Goal: Task Accomplishment & Management: Use online tool/utility

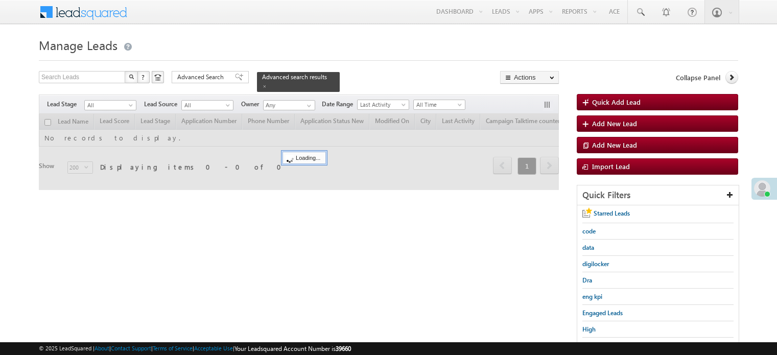
scroll to position [102, 0]
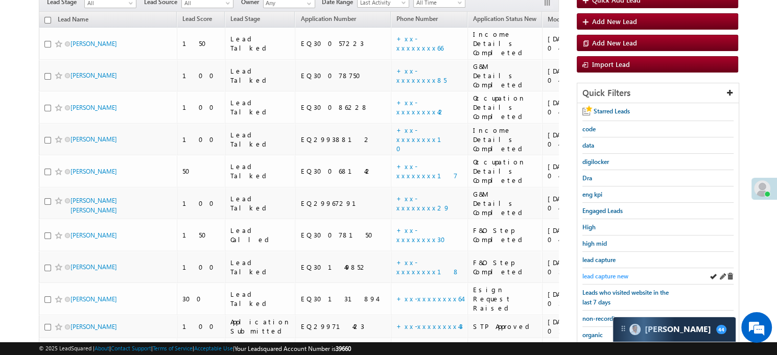
drag, startPoint x: 619, startPoint y: 279, endPoint x: 613, endPoint y: 272, distance: 9.0
click at [618, 277] on div "lead capture new" at bounding box center [657, 276] width 151 height 16
click at [611, 272] on span "lead capture new" at bounding box center [605, 276] width 46 height 8
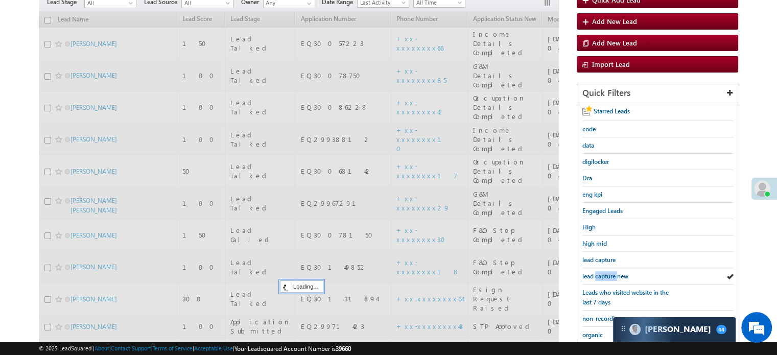
click at [611, 272] on span "lead capture new" at bounding box center [605, 276] width 46 height 8
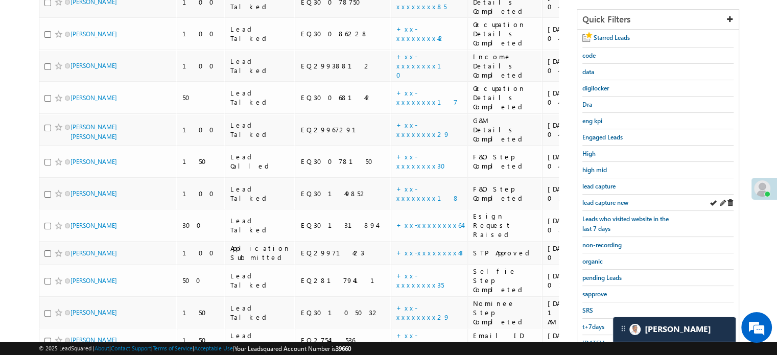
scroll to position [255, 0]
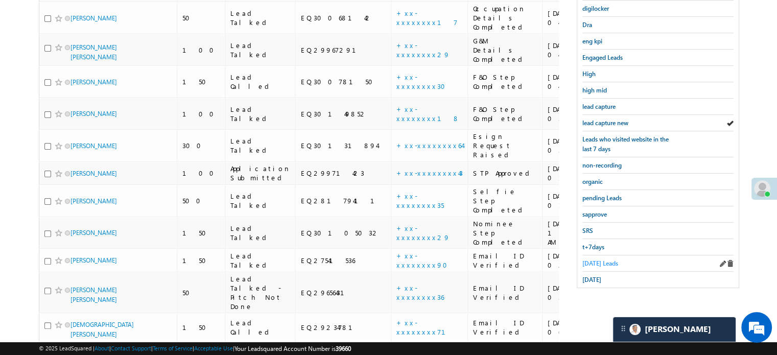
click at [603, 259] on span "Today's Leads" at bounding box center [600, 263] width 36 height 8
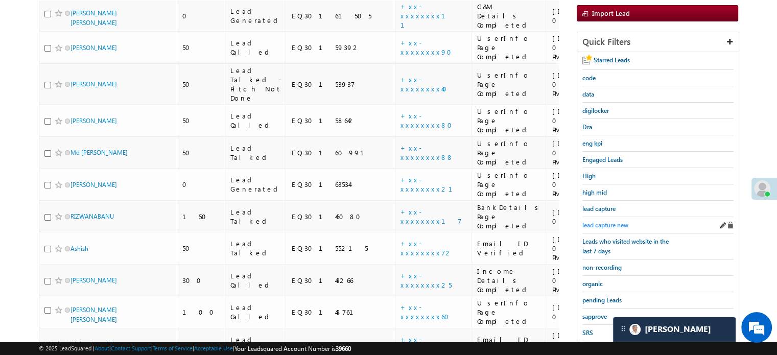
scroll to position [0, 0]
click at [611, 221] on span "lead capture new" at bounding box center [605, 225] width 46 height 8
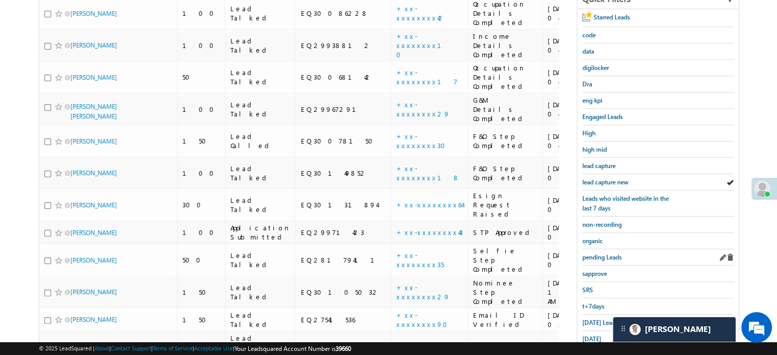
scroll to position [204, 0]
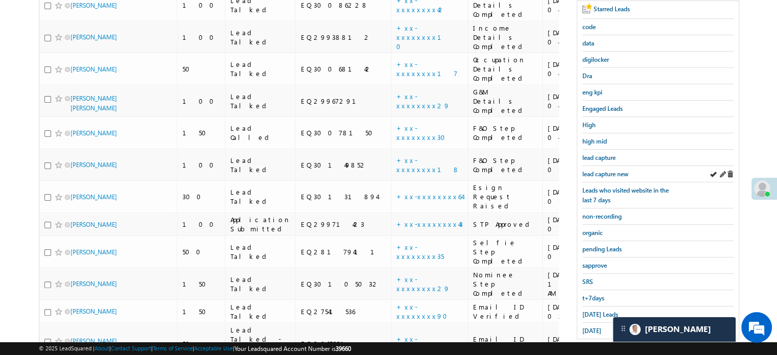
click at [610, 166] on div "lead capture new" at bounding box center [657, 174] width 151 height 16
click at [611, 170] on span "lead capture new" at bounding box center [605, 174] width 46 height 8
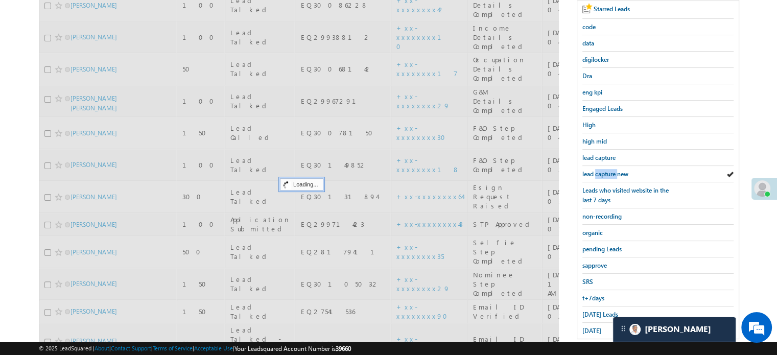
click at [611, 170] on span "lead capture new" at bounding box center [605, 174] width 46 height 8
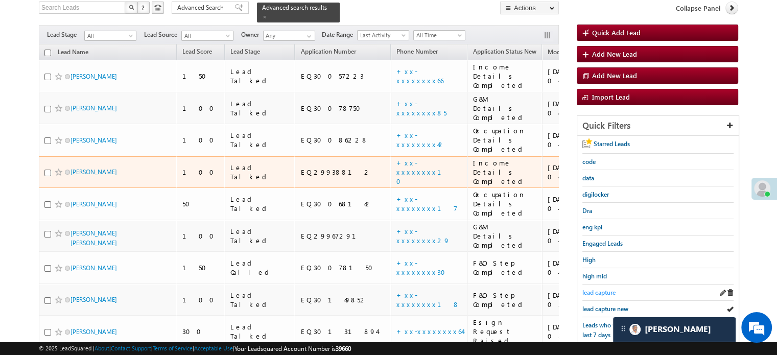
scroll to position [153, 0]
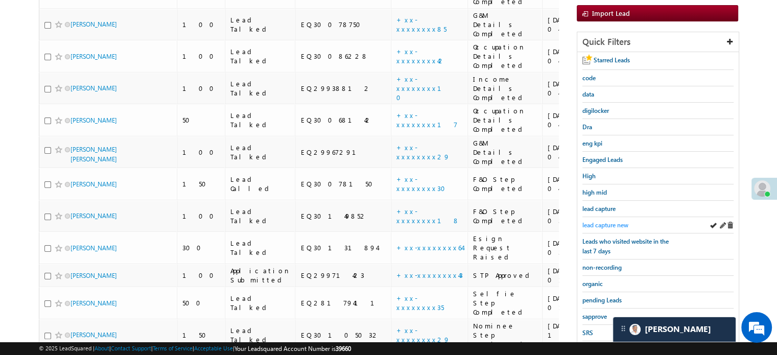
click at [594, 224] on span "lead capture new" at bounding box center [605, 225] width 46 height 8
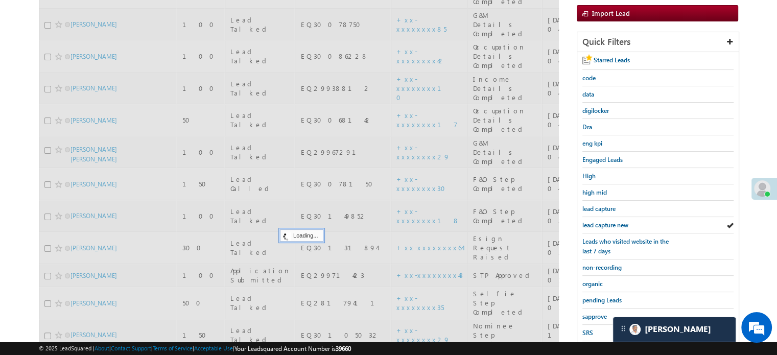
click at [594, 224] on span "lead capture new" at bounding box center [605, 225] width 46 height 8
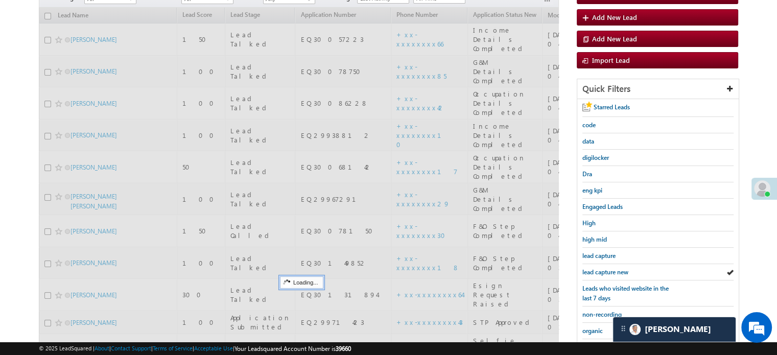
scroll to position [51, 0]
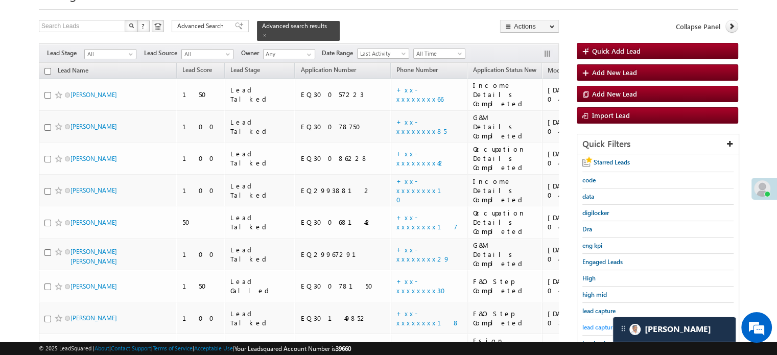
click at [597, 323] on span "lead capture new" at bounding box center [605, 327] width 46 height 8
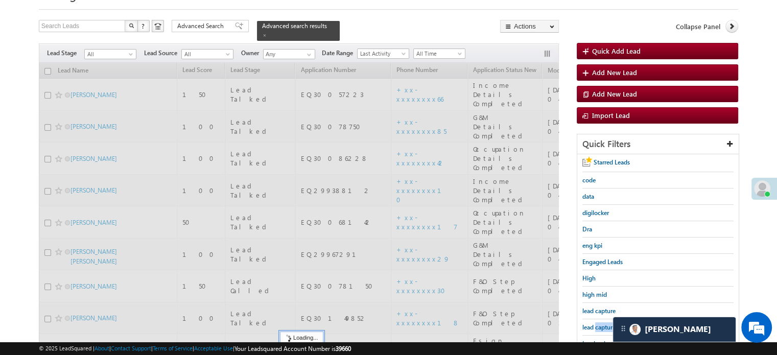
click at [597, 323] on span "lead capture new" at bounding box center [605, 327] width 46 height 8
click at [598, 323] on span "lead capture new" at bounding box center [605, 327] width 46 height 8
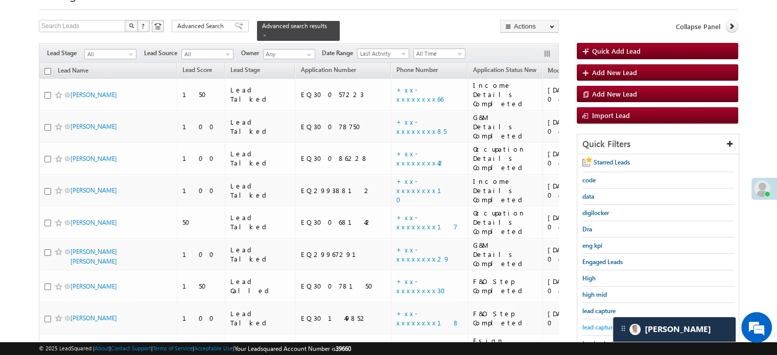
click at [589, 325] on span "lead capture new" at bounding box center [605, 327] width 46 height 8
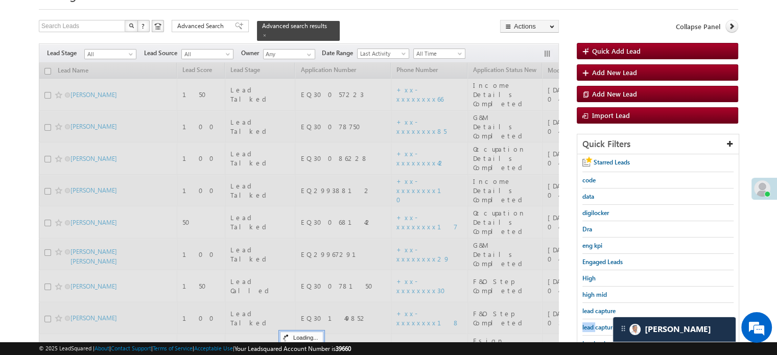
click at [589, 325] on span "lead capture new" at bounding box center [605, 327] width 46 height 8
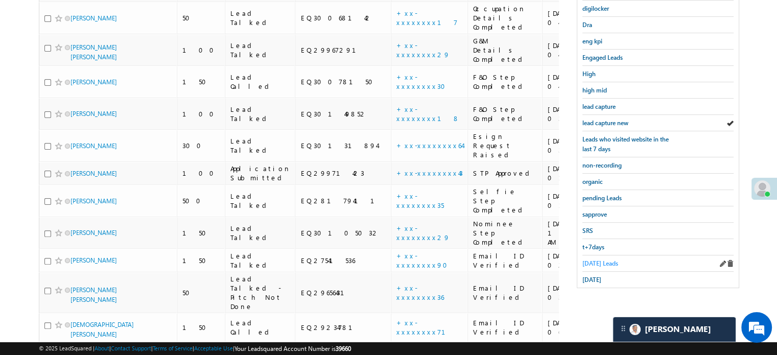
click at [590, 259] on span "Today's Leads" at bounding box center [600, 263] width 36 height 8
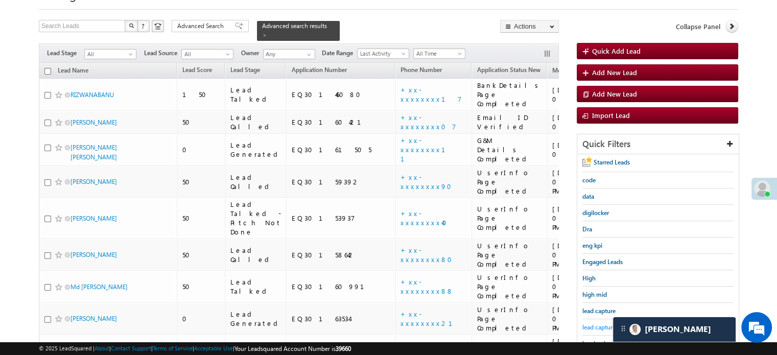
click at [603, 326] on span "lead capture new" at bounding box center [605, 327] width 46 height 8
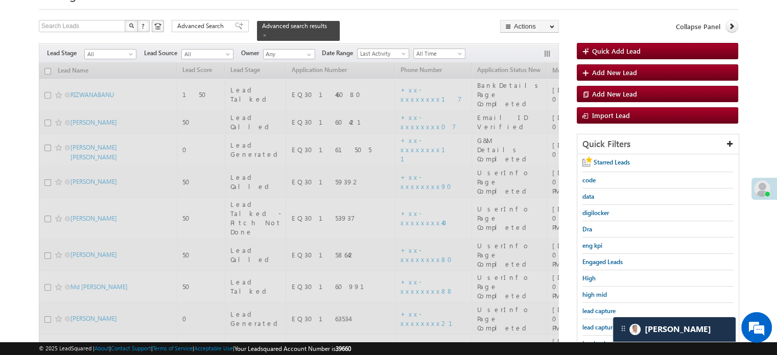
click at [603, 326] on span "lead capture new" at bounding box center [605, 327] width 46 height 8
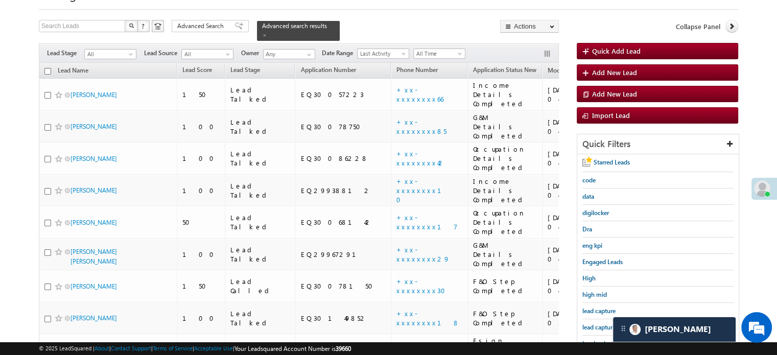
click at [603, 326] on span "lead capture new" at bounding box center [605, 327] width 46 height 8
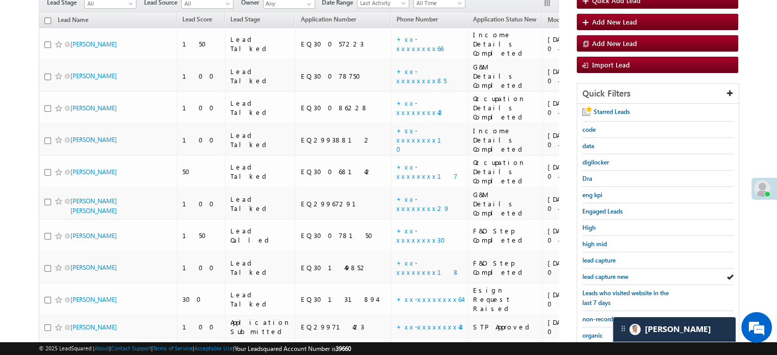
scroll to position [102, 0]
click at [612, 276] on span "lead capture new" at bounding box center [605, 276] width 46 height 8
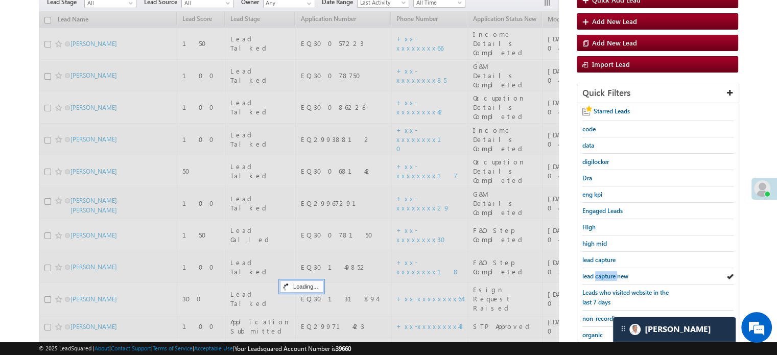
click at [612, 276] on span "lead capture new" at bounding box center [605, 276] width 46 height 8
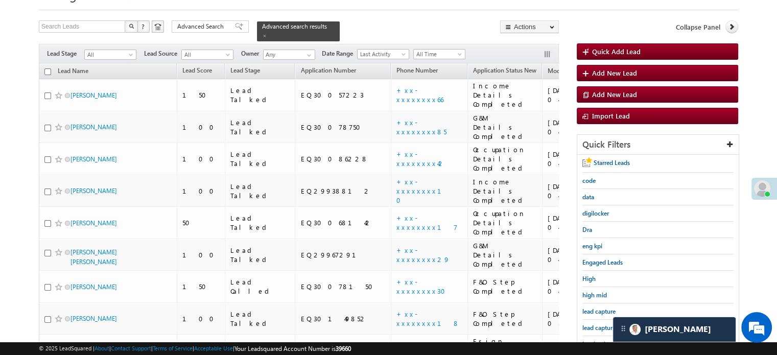
scroll to position [51, 0]
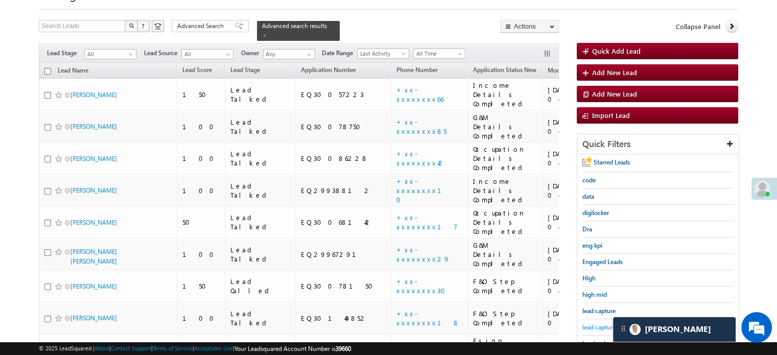
click at [600, 328] on link "lead capture new" at bounding box center [605, 327] width 46 height 10
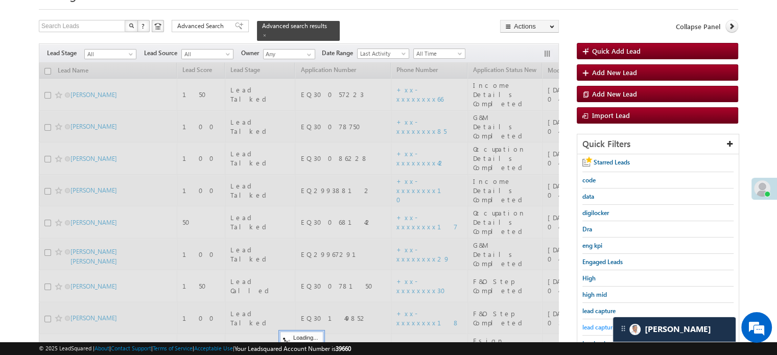
click at [600, 325] on span "lead capture new" at bounding box center [605, 327] width 46 height 8
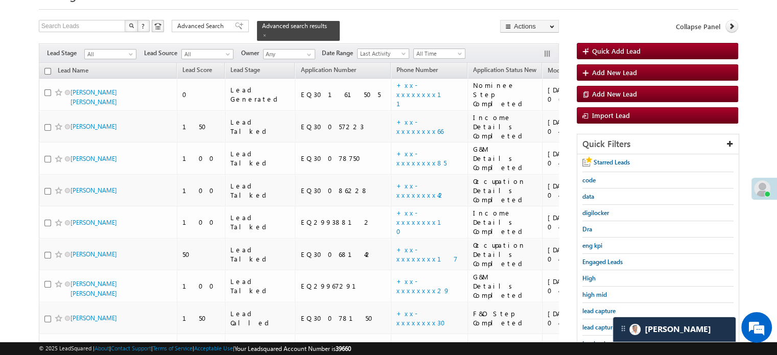
click at [600, 325] on span "lead capture new" at bounding box center [605, 327] width 46 height 8
click at [604, 323] on span "lead capture new" at bounding box center [605, 327] width 46 height 8
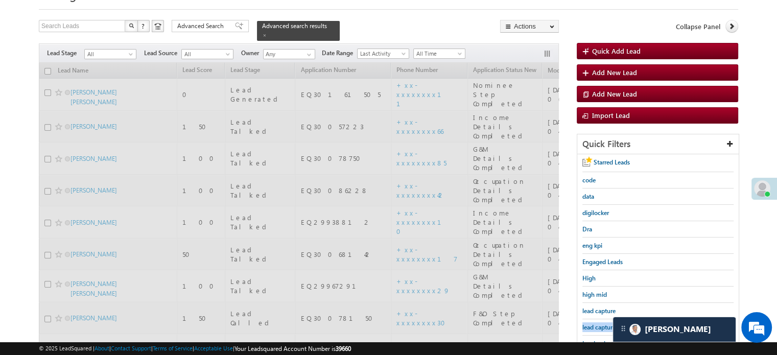
click at [604, 323] on span "lead capture new" at bounding box center [605, 327] width 46 height 8
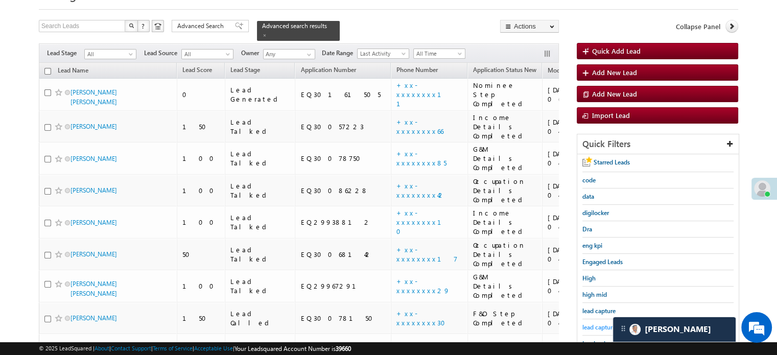
click at [607, 324] on span "lead capture new" at bounding box center [605, 327] width 46 height 8
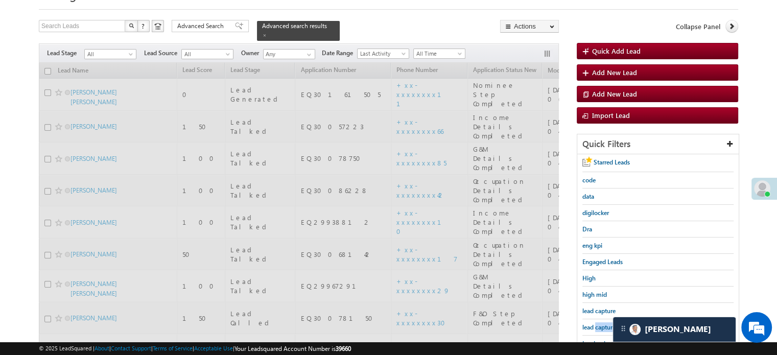
click at [607, 324] on span "lead capture new" at bounding box center [605, 327] width 46 height 8
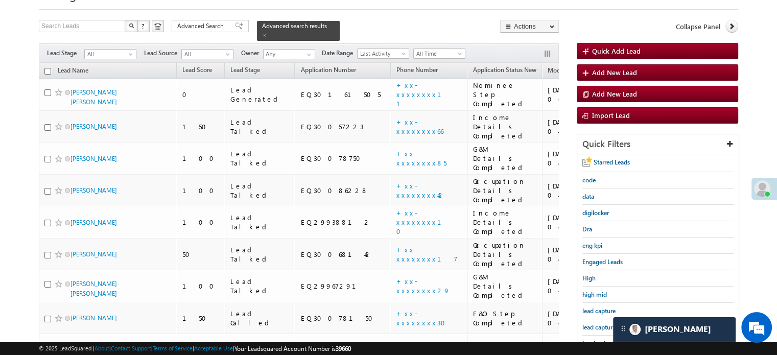
click at [607, 324] on span "lead capture new" at bounding box center [605, 327] width 46 height 8
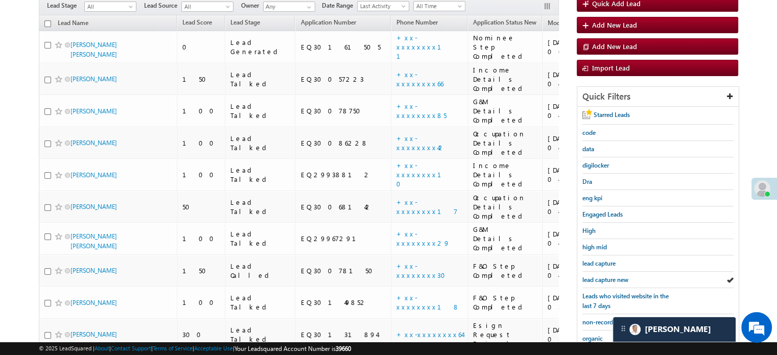
scroll to position [153, 0]
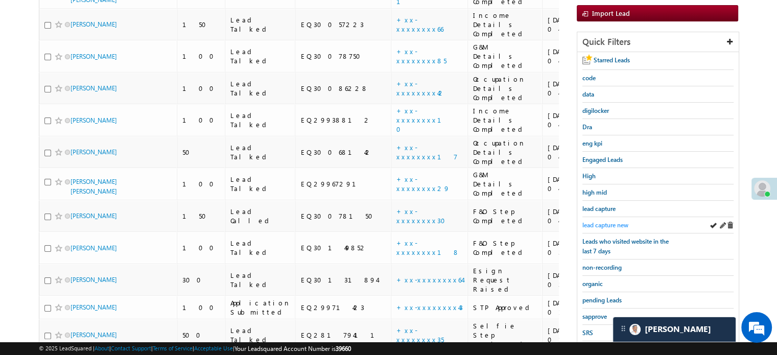
click at [615, 221] on span "lead capture new" at bounding box center [605, 225] width 46 height 8
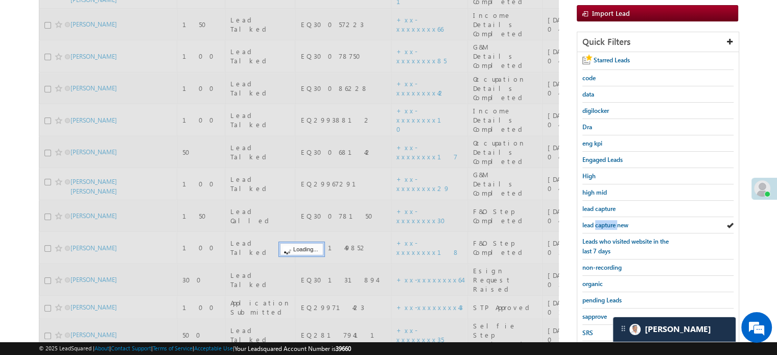
click at [615, 221] on span "lead capture new" at bounding box center [605, 225] width 46 height 8
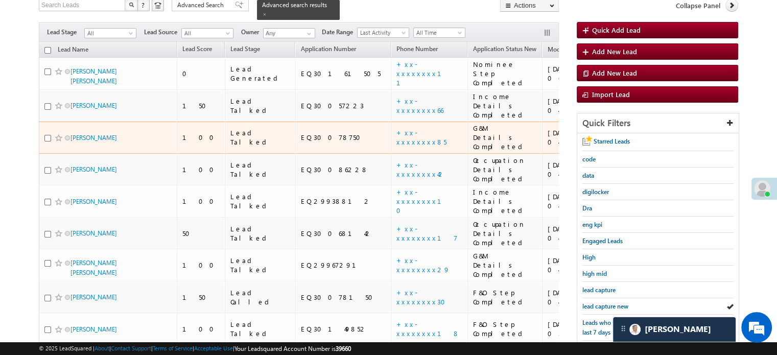
scroll to position [102, 0]
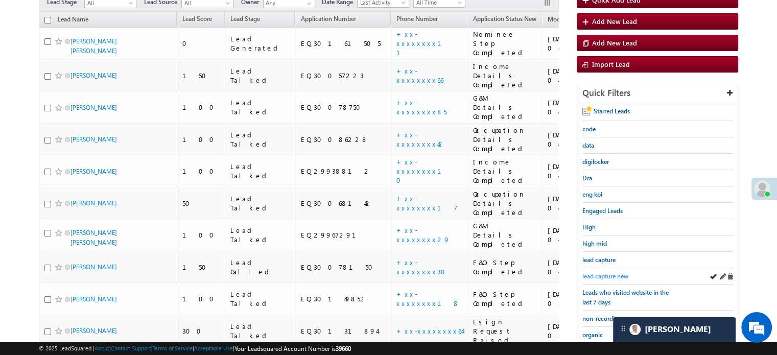
click at [609, 273] on span "lead capture new" at bounding box center [605, 276] width 46 height 8
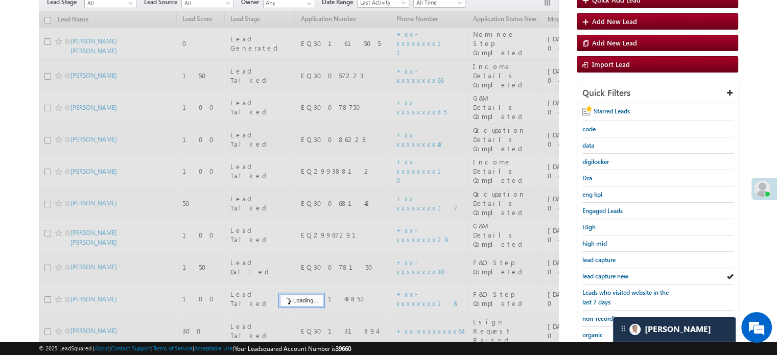
click at [609, 273] on span "lead capture new" at bounding box center [605, 276] width 46 height 8
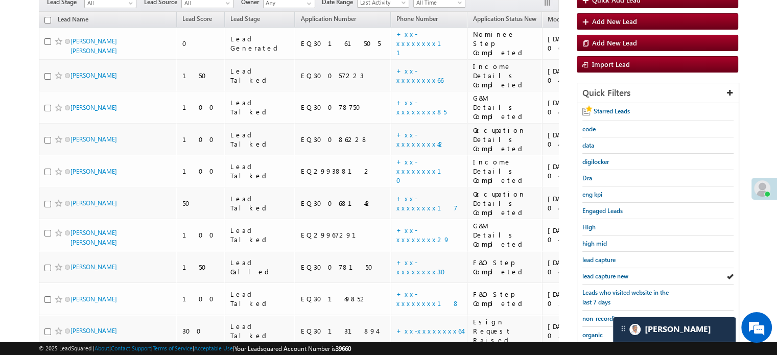
click at [609, 273] on span "lead capture new" at bounding box center [605, 276] width 46 height 8
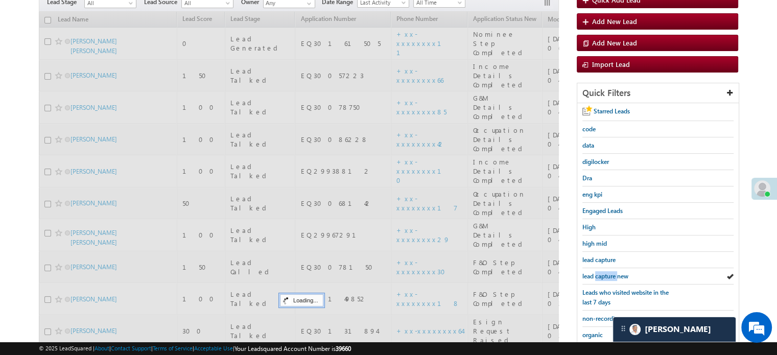
click at [609, 273] on span "lead capture new" at bounding box center [605, 276] width 46 height 8
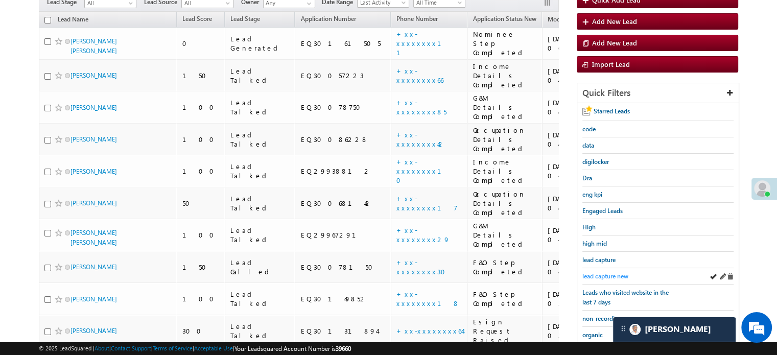
click at [604, 272] on span "lead capture new" at bounding box center [605, 276] width 46 height 8
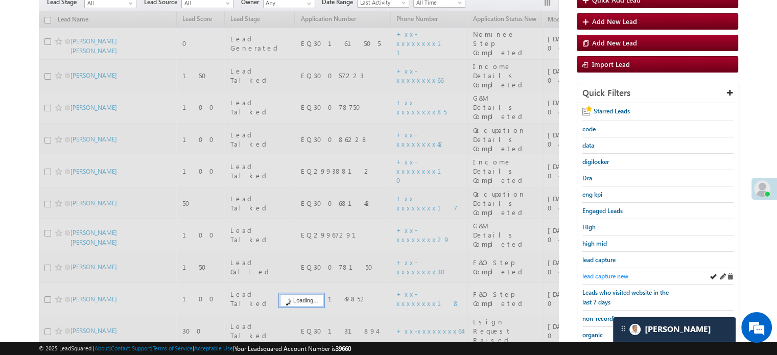
click at [605, 272] on span "lead capture new" at bounding box center [605, 276] width 46 height 8
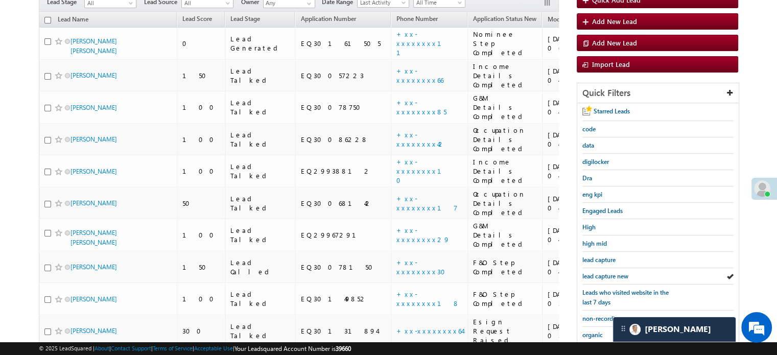
click at [605, 272] on span "lead capture new" at bounding box center [605, 276] width 46 height 8
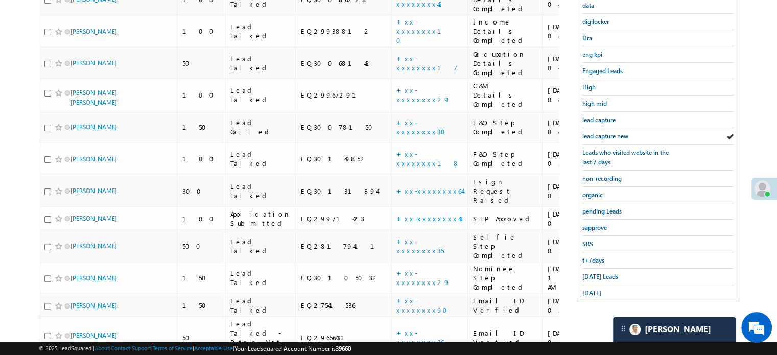
scroll to position [255, 0]
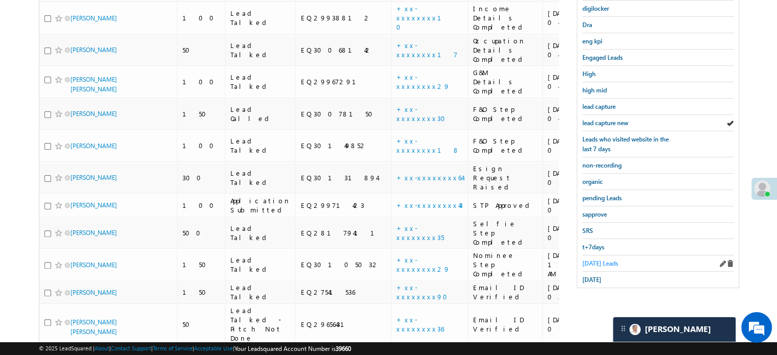
click at [591, 262] on span "Today's Leads" at bounding box center [600, 263] width 36 height 8
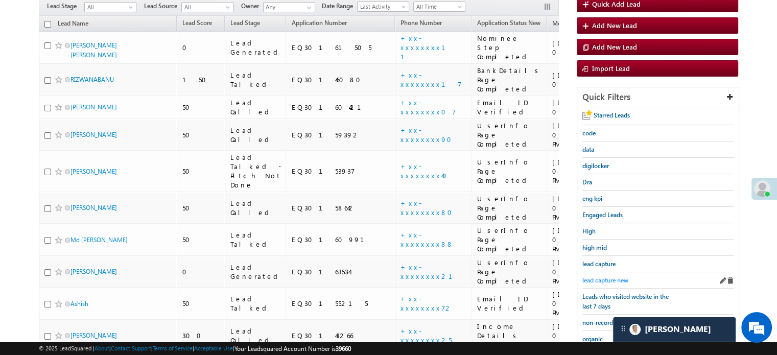
scroll to position [153, 0]
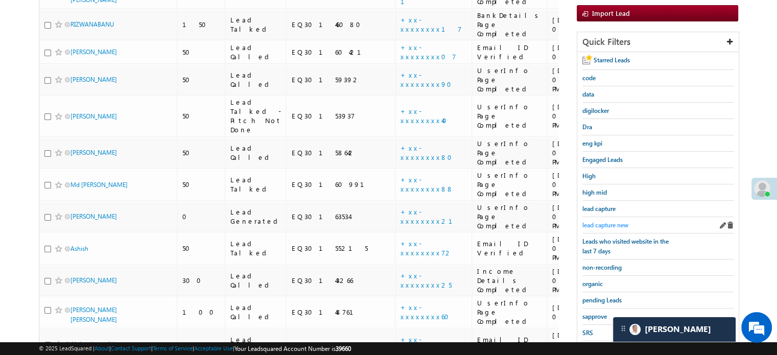
click at [603, 225] on span "lead capture new" at bounding box center [605, 225] width 46 height 8
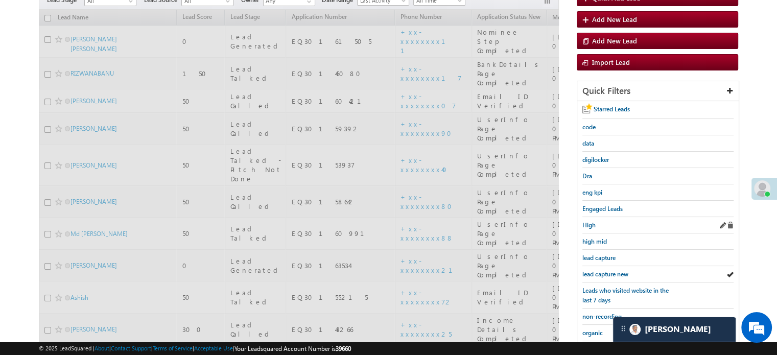
scroll to position [102, 0]
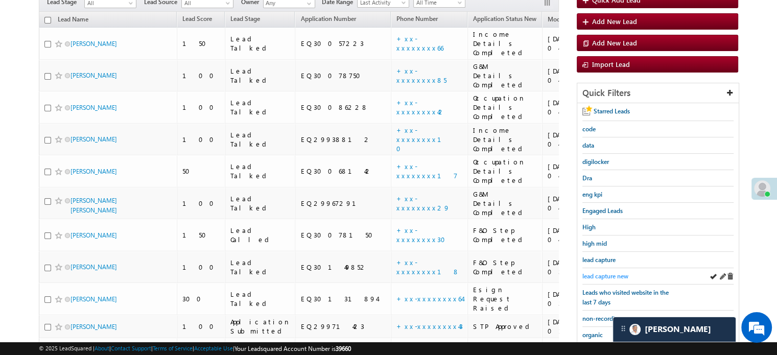
click at [608, 272] on span "lead capture new" at bounding box center [605, 276] width 46 height 8
click at [603, 268] on div "lead capture new" at bounding box center [657, 276] width 151 height 16
click at [605, 272] on span "lead capture new" at bounding box center [605, 276] width 46 height 8
click at [596, 272] on span "lead capture new" at bounding box center [605, 276] width 46 height 8
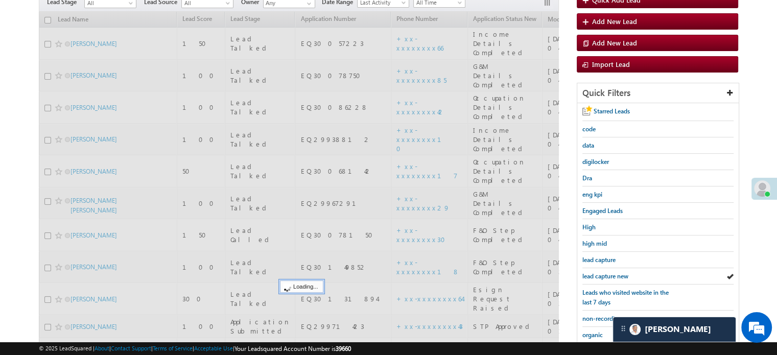
click at [596, 272] on span "lead capture new" at bounding box center [605, 276] width 46 height 8
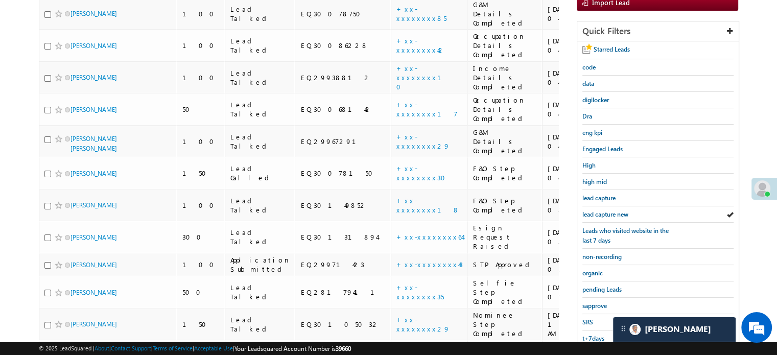
scroll to position [306, 0]
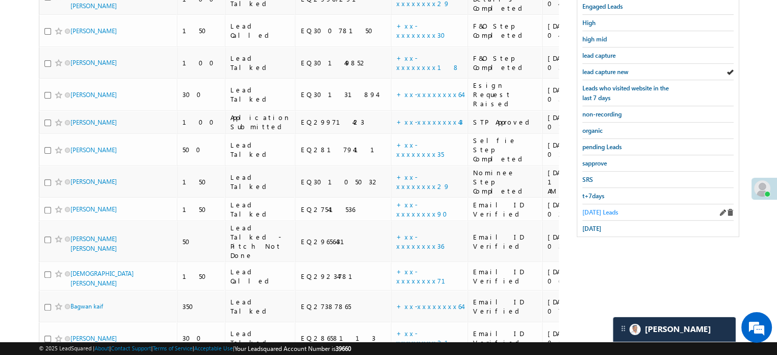
click at [603, 208] on span "Today's Leads" at bounding box center [600, 212] width 36 height 8
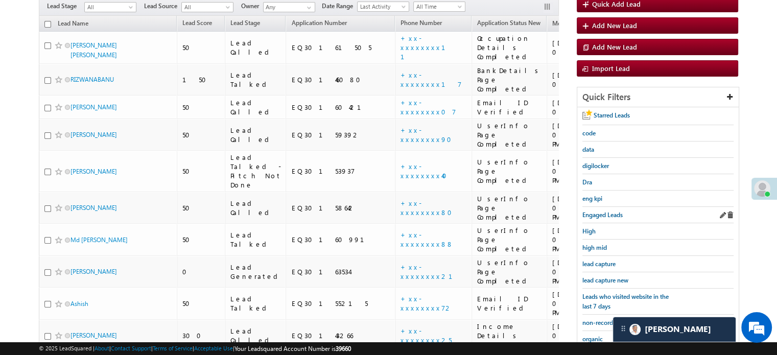
scroll to position [153, 0]
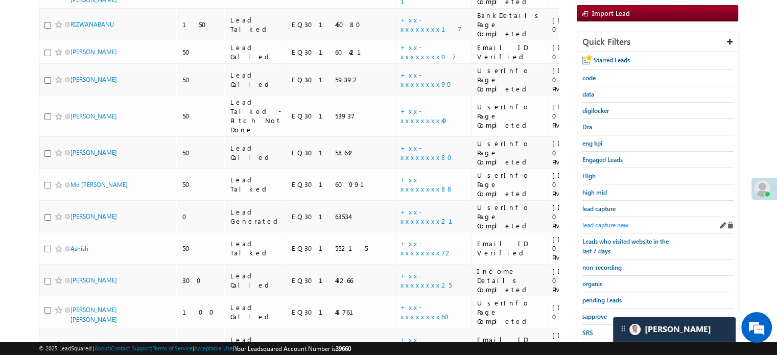
click at [606, 225] on span "lead capture new" at bounding box center [605, 225] width 46 height 8
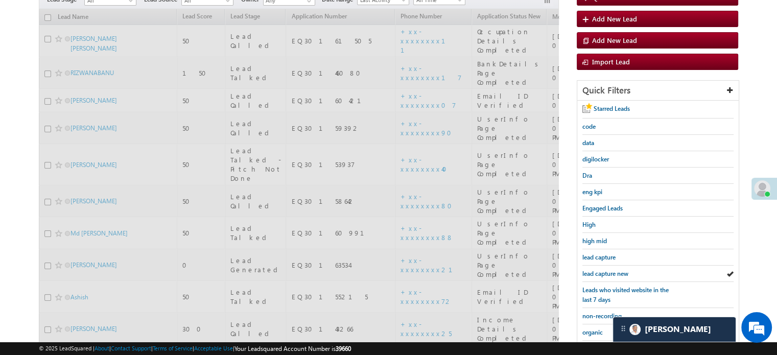
scroll to position [51, 0]
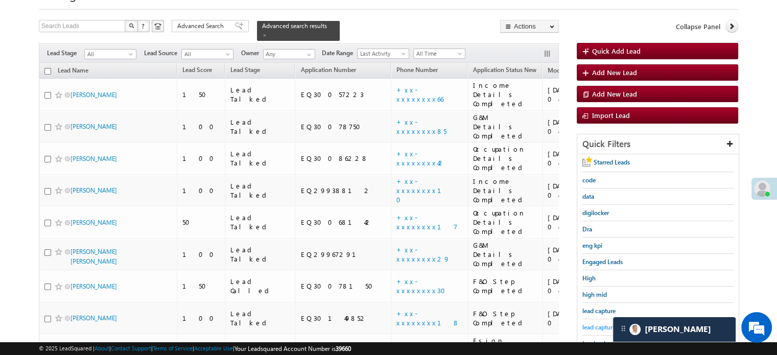
click at [586, 322] on link "lead capture new" at bounding box center [605, 327] width 46 height 10
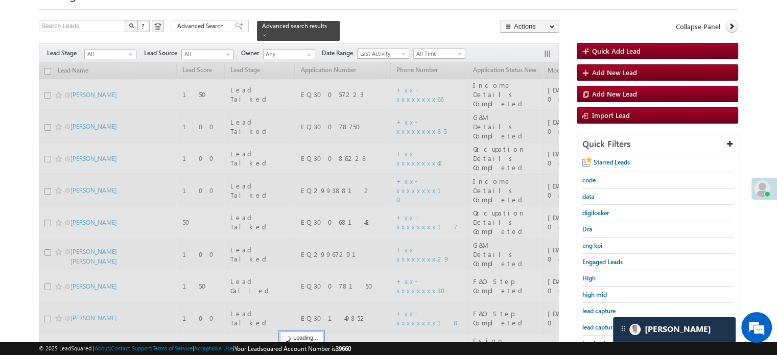
click at [586, 322] on link "lead capture new" at bounding box center [605, 327] width 46 height 10
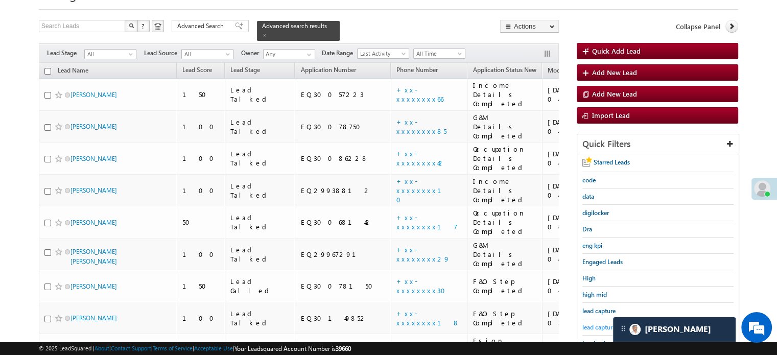
click at [605, 323] on span "lead capture new" at bounding box center [605, 327] width 46 height 8
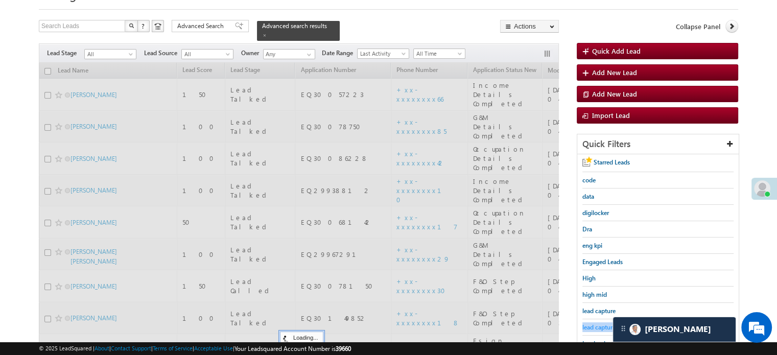
click at [605, 323] on span "lead capture new" at bounding box center [605, 327] width 46 height 8
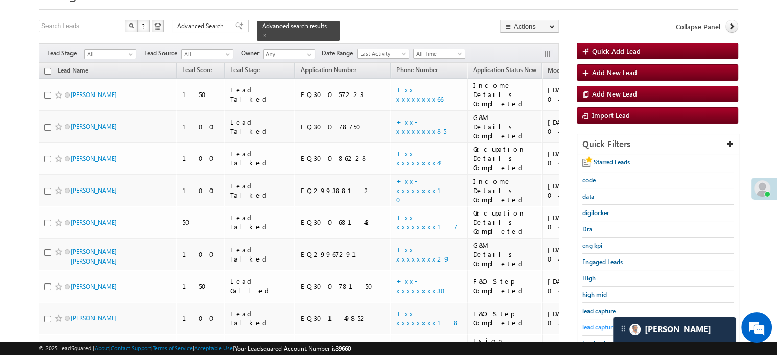
click at [605, 323] on span "lead capture new" at bounding box center [605, 327] width 46 height 8
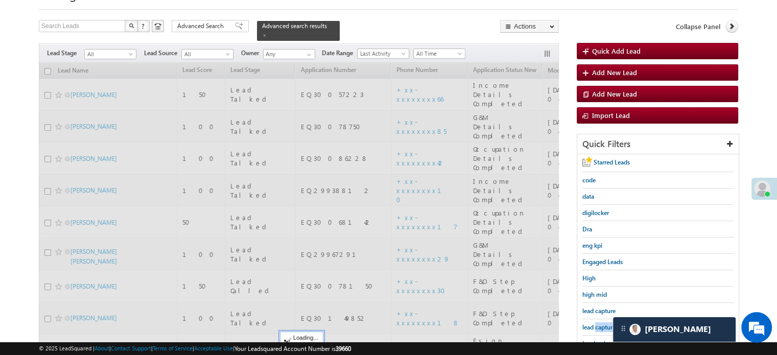
click at [605, 323] on span "lead capture new" at bounding box center [605, 327] width 46 height 8
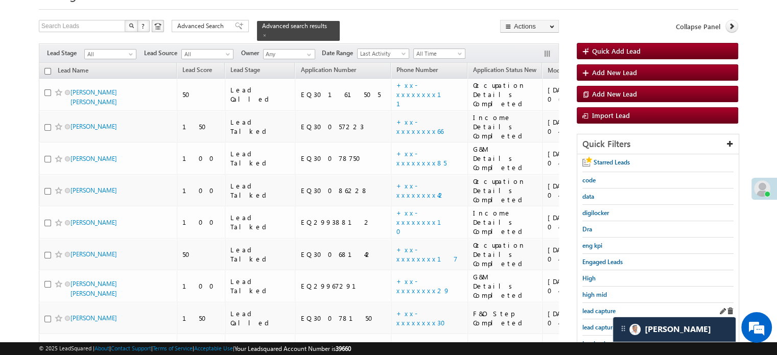
click at [604, 315] on div "lead capture" at bounding box center [657, 311] width 151 height 16
click at [604, 319] on div "lead capture new" at bounding box center [657, 327] width 151 height 16
click at [605, 323] on span "lead capture new" at bounding box center [605, 327] width 46 height 8
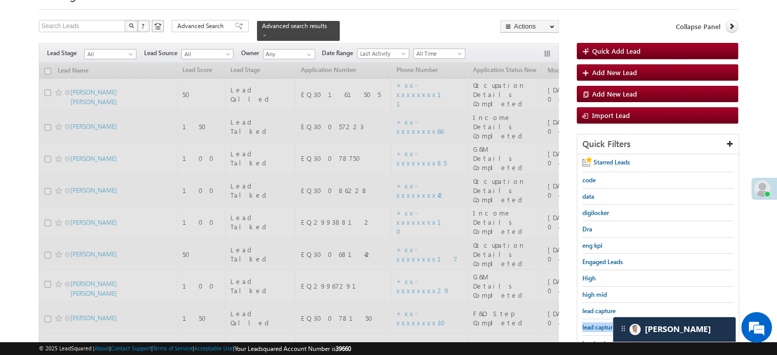
click at [605, 323] on span "lead capture new" at bounding box center [605, 327] width 46 height 8
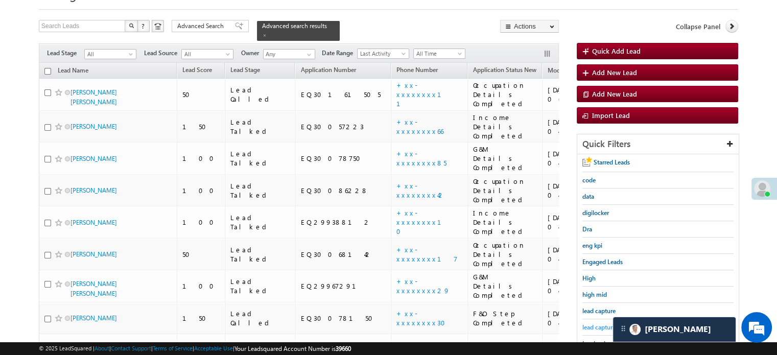
click at [605, 326] on span "lead capture new" at bounding box center [605, 327] width 46 height 8
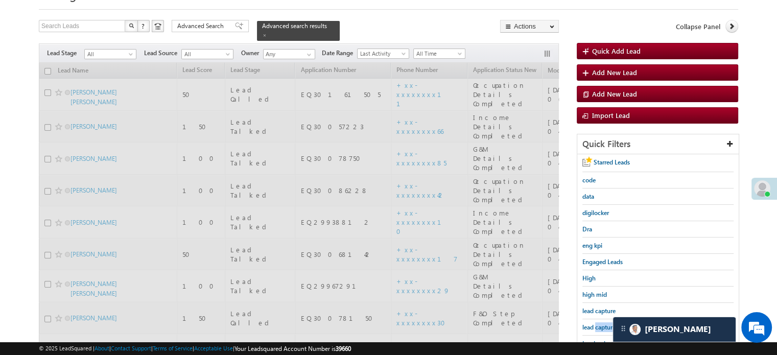
click at [605, 326] on span "lead capture new" at bounding box center [605, 327] width 46 height 8
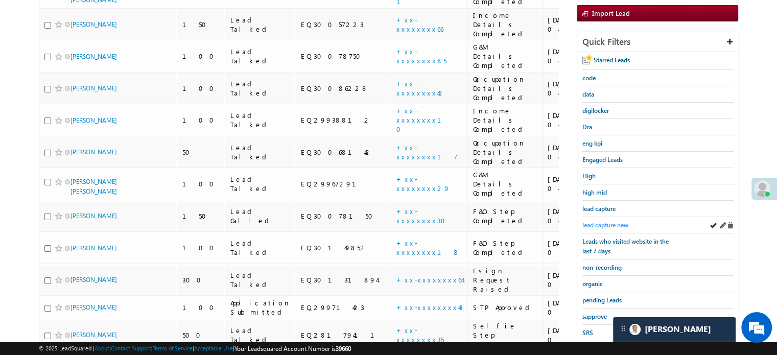
click at [593, 224] on span "lead capture new" at bounding box center [605, 225] width 46 height 8
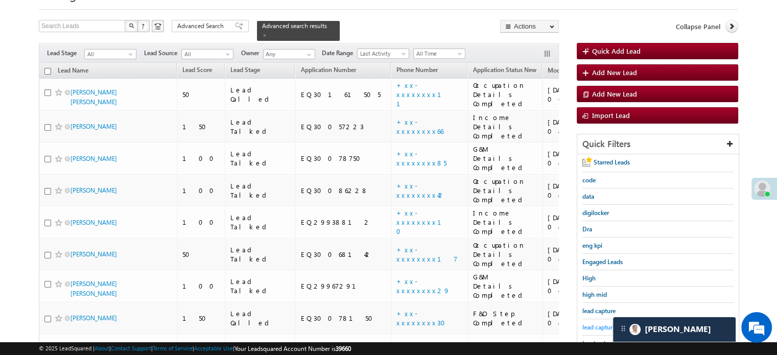
click at [598, 323] on span "lead capture new" at bounding box center [605, 327] width 46 height 8
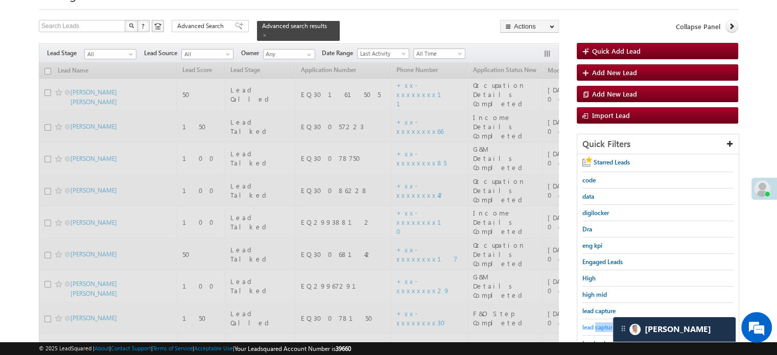
click at [598, 323] on span "lead capture new" at bounding box center [605, 327] width 46 height 8
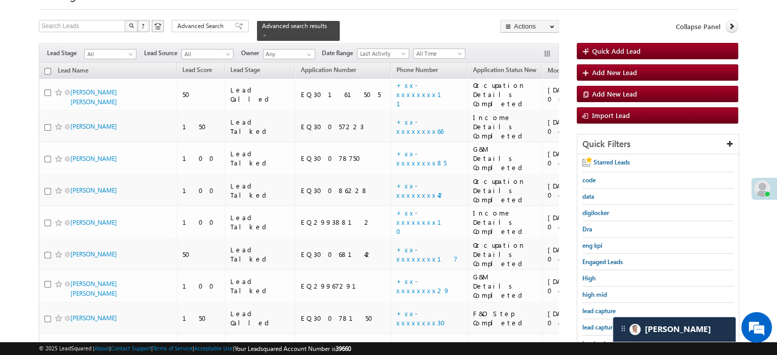
click at [598, 323] on span "lead capture new" at bounding box center [605, 327] width 46 height 8
click at [601, 323] on span "lead capture new" at bounding box center [605, 327] width 46 height 8
click at [603, 323] on span "lead capture new" at bounding box center [605, 327] width 46 height 8
click at [598, 323] on span "lead capture new" at bounding box center [605, 327] width 46 height 8
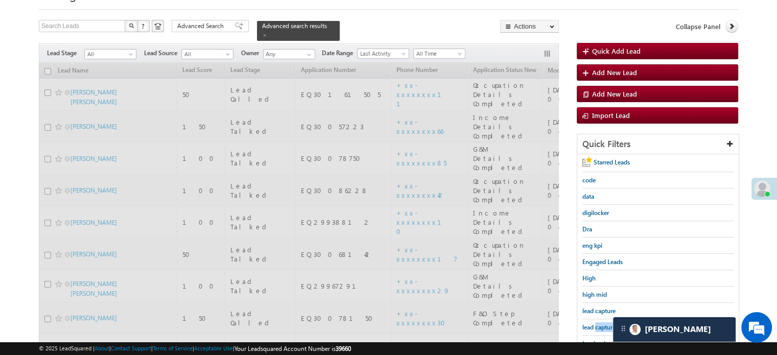
click at [598, 323] on span "lead capture new" at bounding box center [605, 327] width 46 height 8
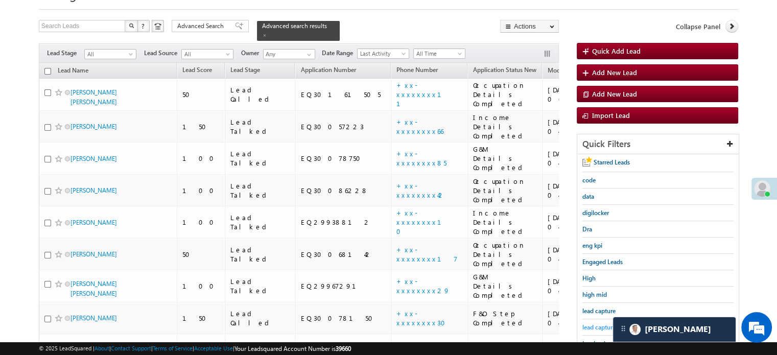
click at [593, 323] on span "lead capture new" at bounding box center [605, 327] width 46 height 8
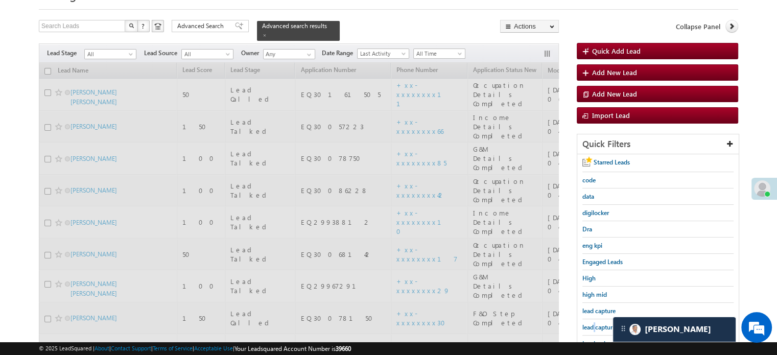
click at [593, 323] on span "lead capture new" at bounding box center [605, 327] width 46 height 8
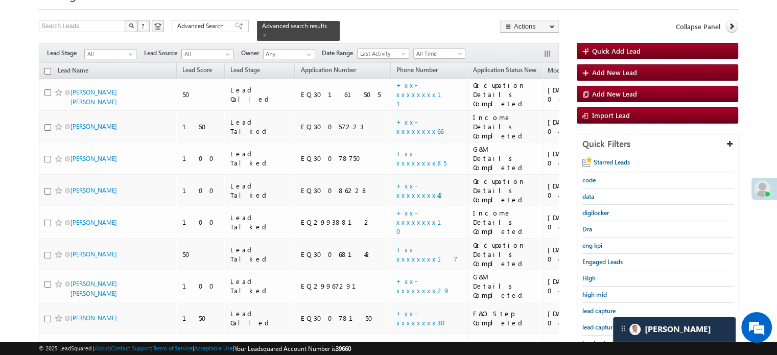
click at [593, 323] on span "lead capture new" at bounding box center [605, 327] width 46 height 8
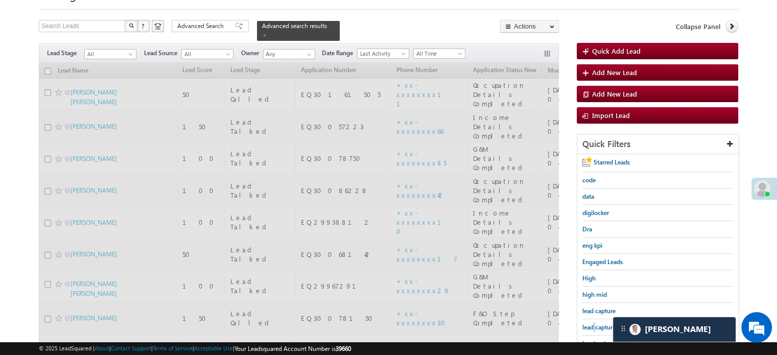
click at [593, 323] on span "lead capture new" at bounding box center [605, 327] width 46 height 8
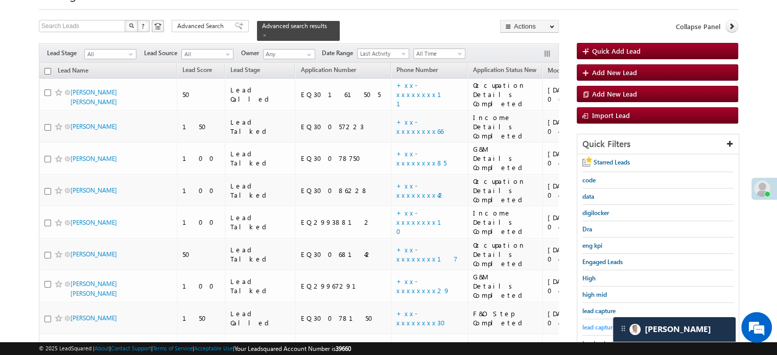
click at [591, 323] on span "lead capture new" at bounding box center [605, 327] width 46 height 8
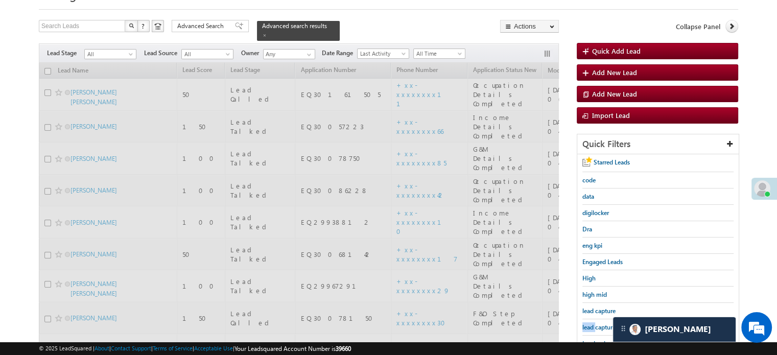
click at [591, 323] on span "lead capture new" at bounding box center [605, 327] width 46 height 8
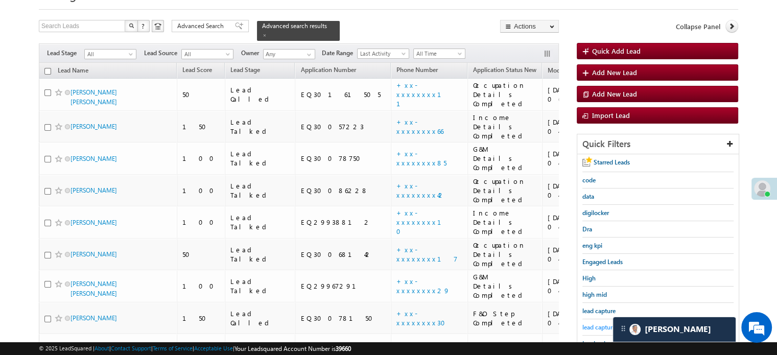
click at [591, 326] on span "lead capture new" at bounding box center [605, 327] width 46 height 8
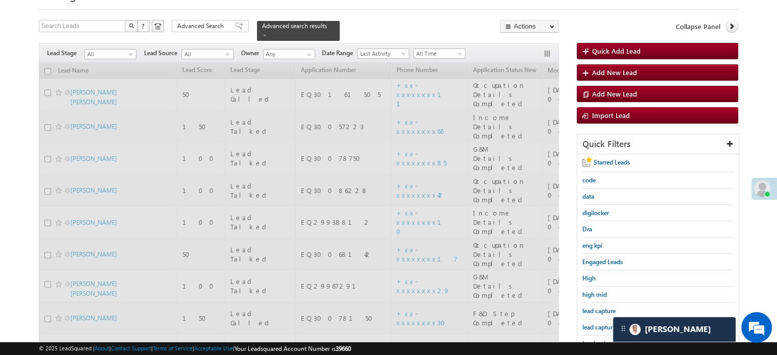
click at [591, 326] on span "lead capture new" at bounding box center [605, 327] width 46 height 8
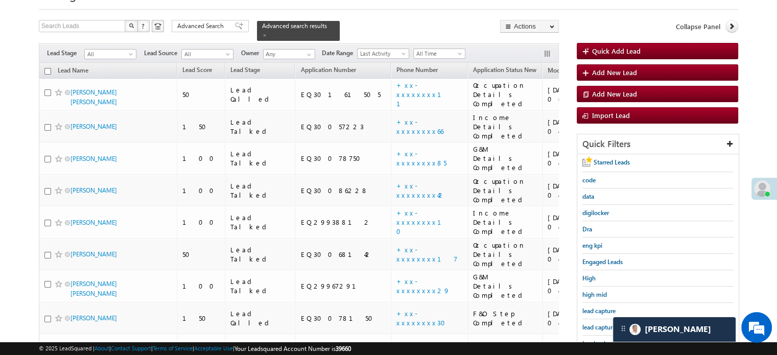
click at [592, 326] on span "lead capture new" at bounding box center [605, 327] width 46 height 8
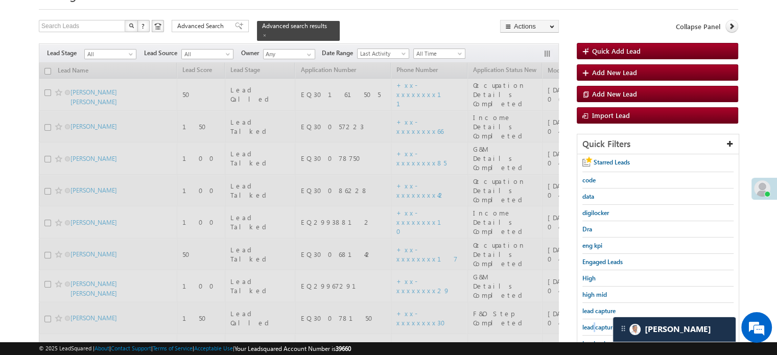
click at [592, 326] on span "lead capture new" at bounding box center [605, 327] width 46 height 8
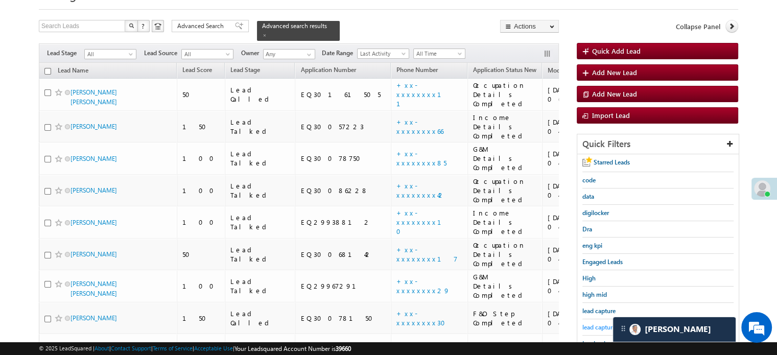
click at [588, 323] on span "lead capture new" at bounding box center [605, 327] width 46 height 8
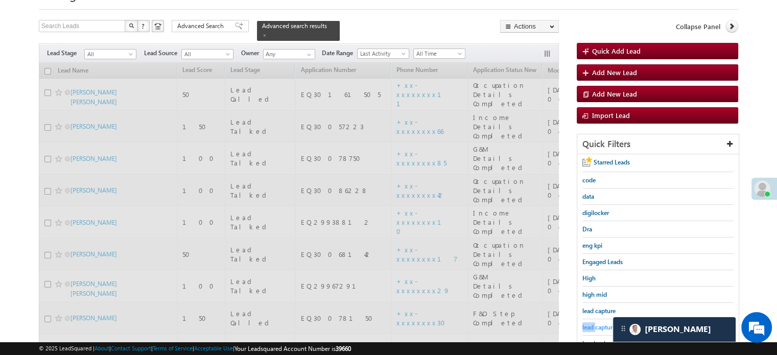
click at [589, 323] on span "lead capture new" at bounding box center [605, 327] width 46 height 8
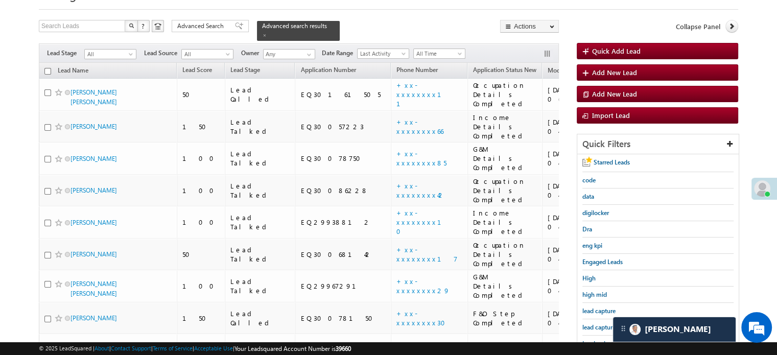
click at [589, 323] on span "lead capture new" at bounding box center [605, 327] width 46 height 8
click at [605, 323] on span "lead capture new" at bounding box center [605, 327] width 46 height 8
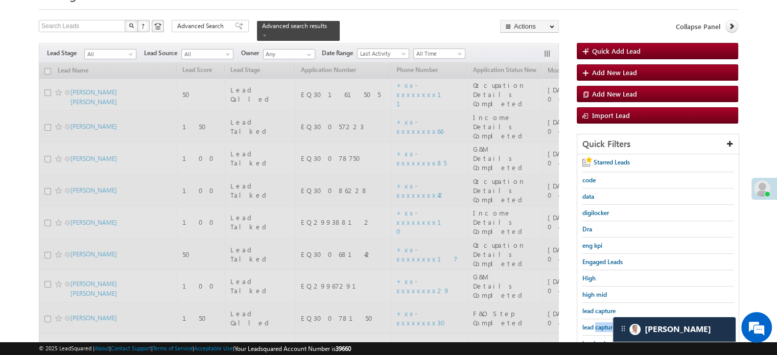
click at [605, 323] on span "lead capture new" at bounding box center [605, 327] width 46 height 8
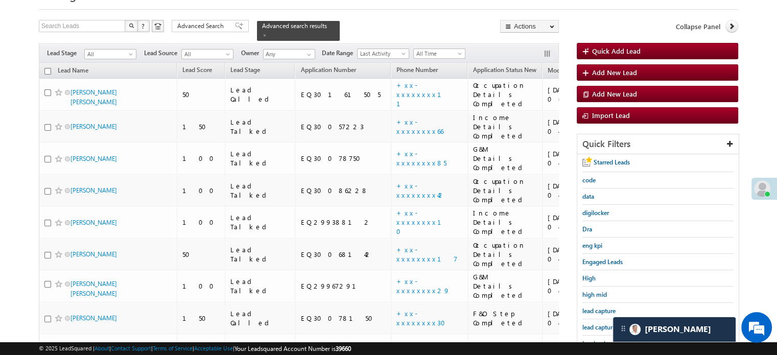
click at [605, 323] on span "lead capture new" at bounding box center [605, 327] width 46 height 8
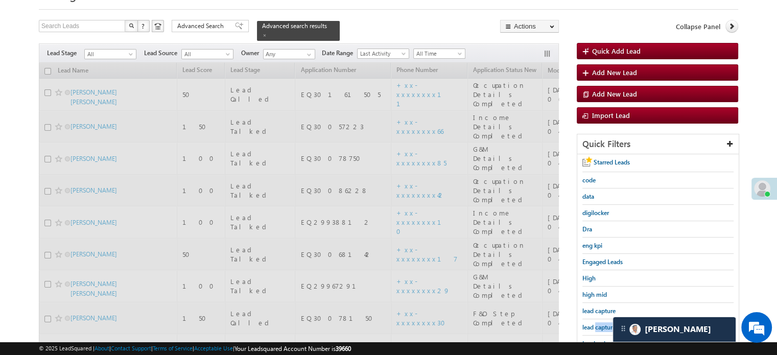
click at [605, 323] on span "lead capture new" at bounding box center [605, 327] width 46 height 8
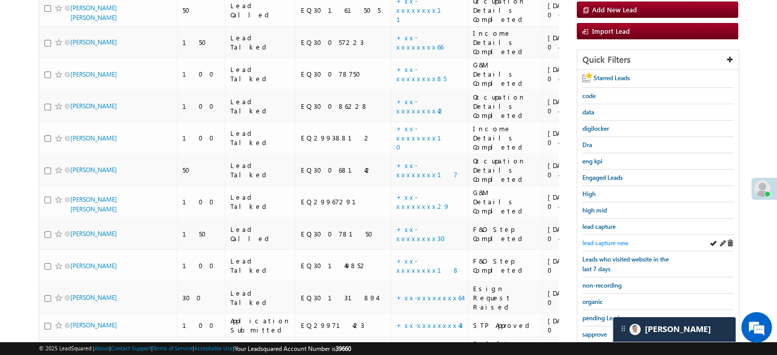
scroll to position [153, 0]
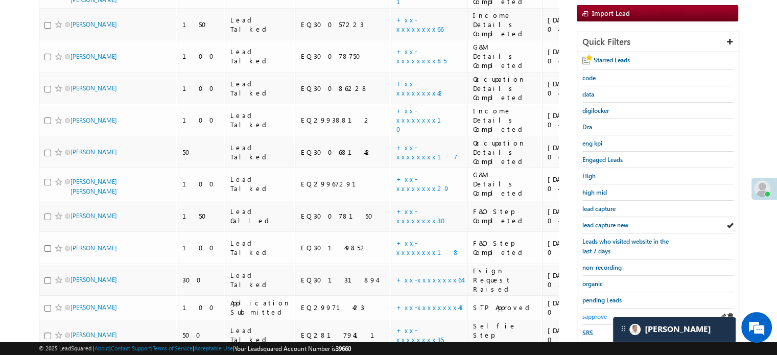
click at [598, 312] on span "sapprove" at bounding box center [594, 316] width 25 height 8
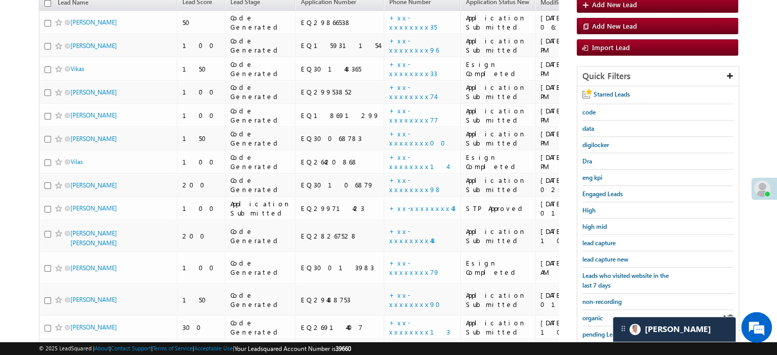
scroll to position [117, 0]
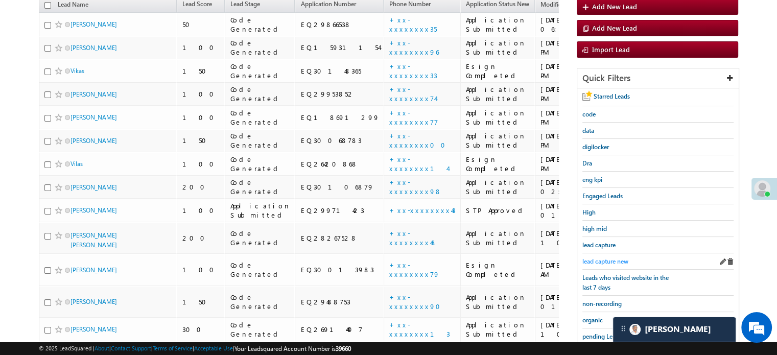
click at [604, 257] on span "lead capture new" at bounding box center [605, 261] width 46 height 8
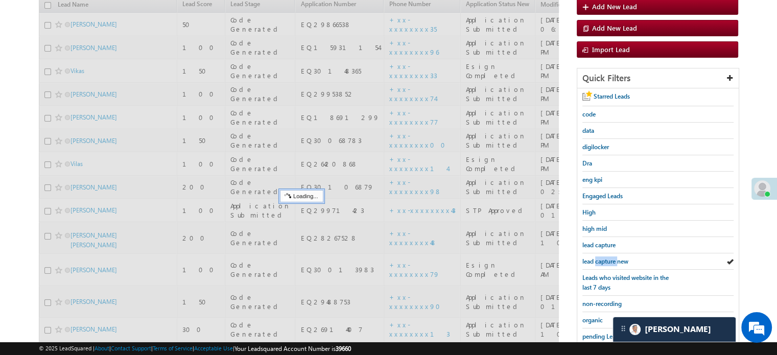
click at [604, 257] on span "lead capture new" at bounding box center [605, 261] width 46 height 8
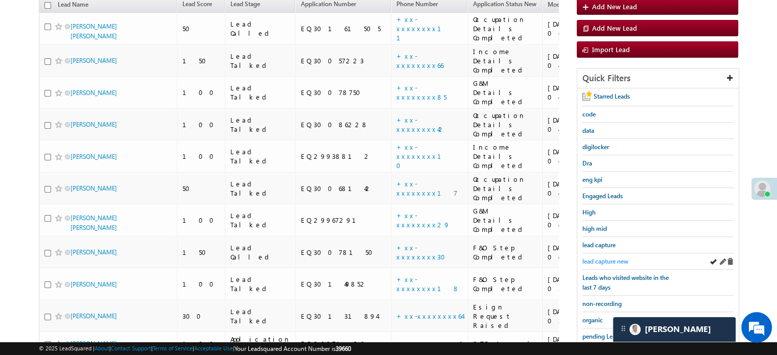
click at [603, 257] on span "lead capture new" at bounding box center [605, 261] width 46 height 8
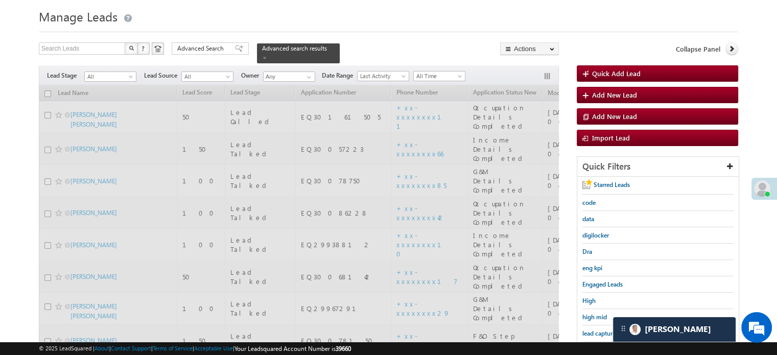
scroll to position [15, 0]
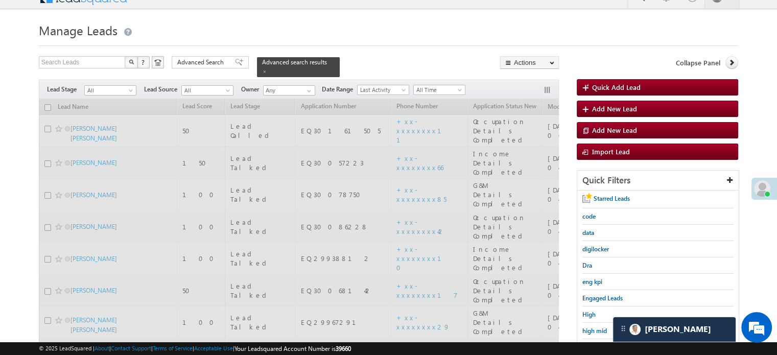
click at [603, 257] on div "Dra" at bounding box center [657, 265] width 151 height 16
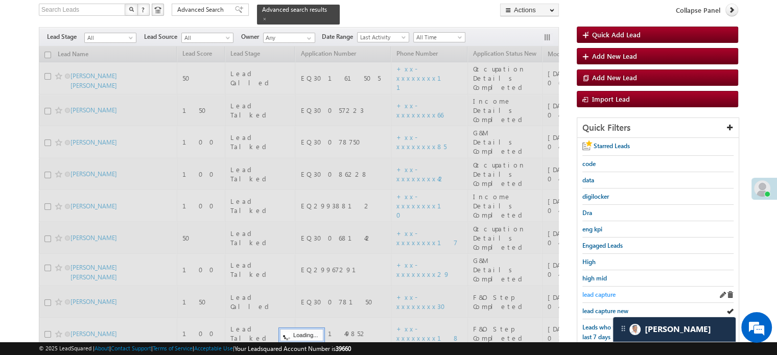
scroll to position [117, 0]
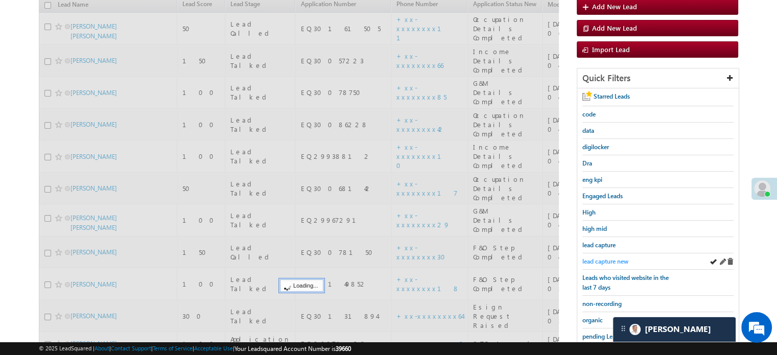
click at [600, 257] on span "lead capture new" at bounding box center [605, 261] width 46 height 8
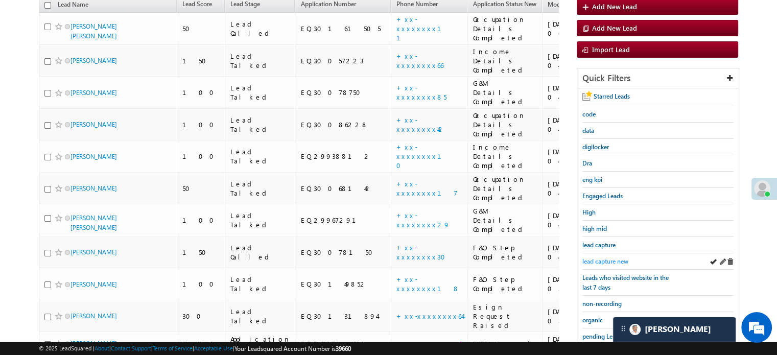
click at [596, 257] on span "lead capture new" at bounding box center [605, 261] width 46 height 8
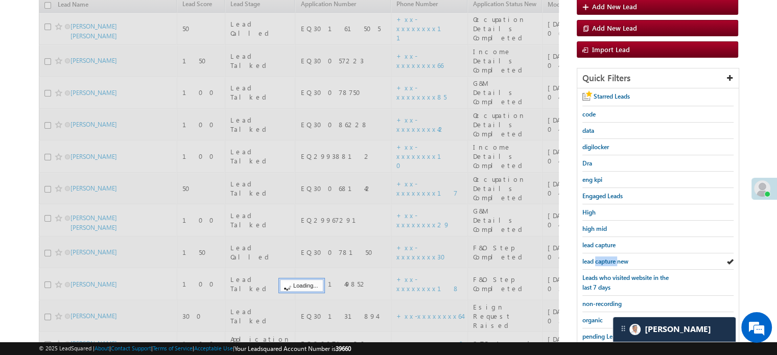
click at [596, 257] on span "lead capture new" at bounding box center [605, 261] width 46 height 8
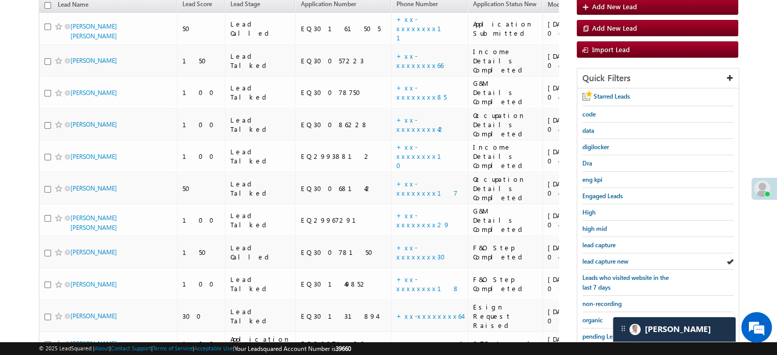
click at [596, 257] on span "lead capture new" at bounding box center [605, 261] width 46 height 8
click at [597, 257] on span "lead capture new" at bounding box center [605, 261] width 46 height 8
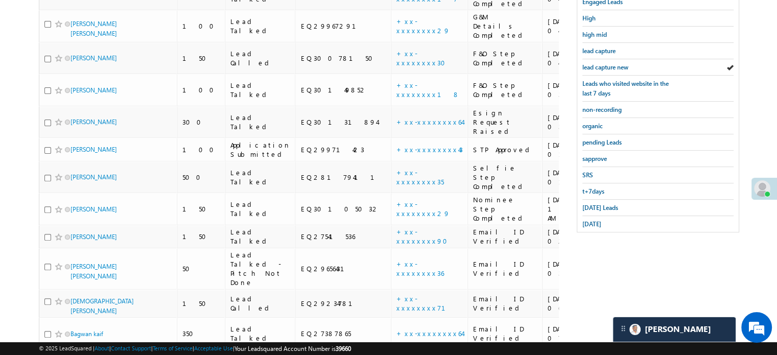
scroll to position [321, 0]
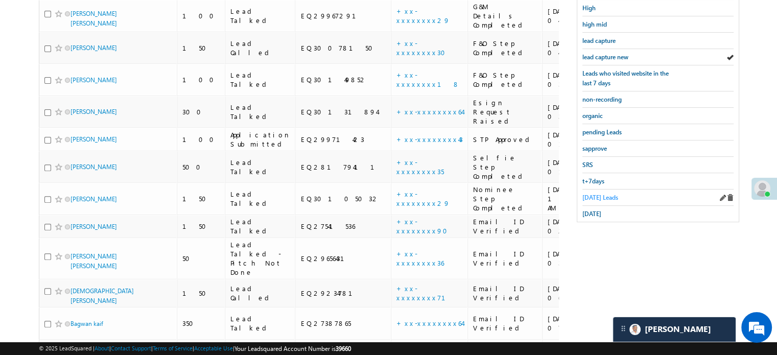
click at [591, 197] on span "Today's Leads" at bounding box center [600, 198] width 36 height 8
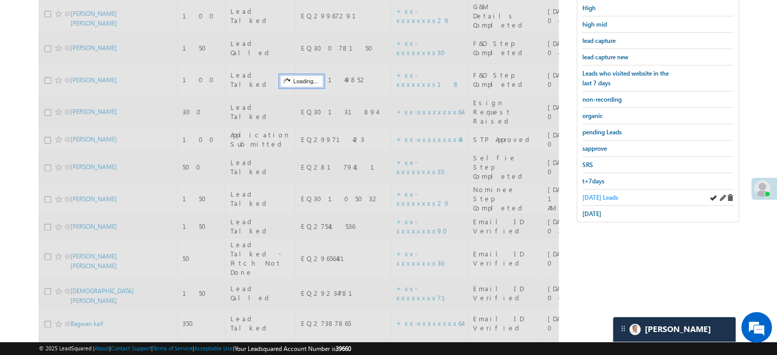
click at [591, 196] on span "Today's Leads" at bounding box center [600, 198] width 36 height 8
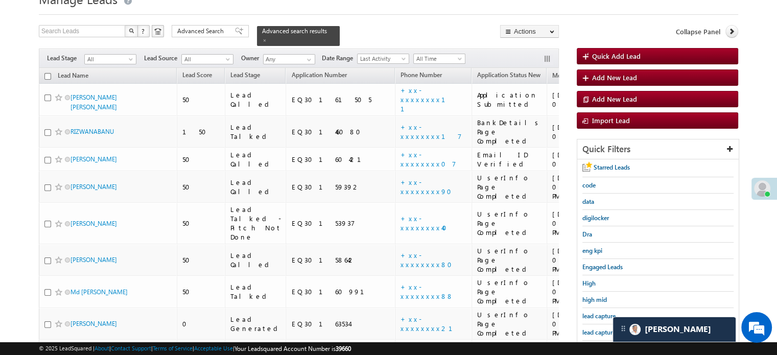
scroll to position [148, 0]
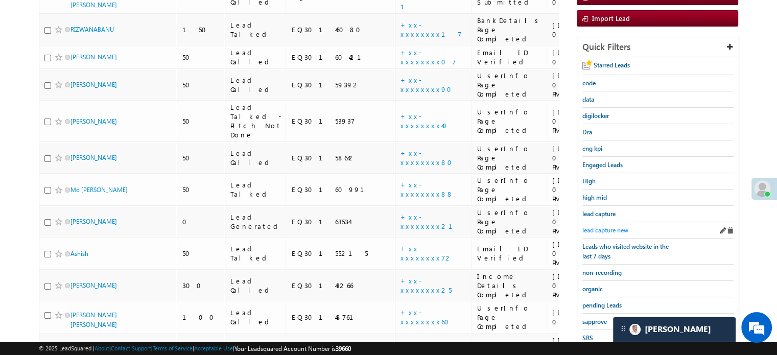
click at [600, 227] on span "lead capture new" at bounding box center [605, 230] width 46 height 8
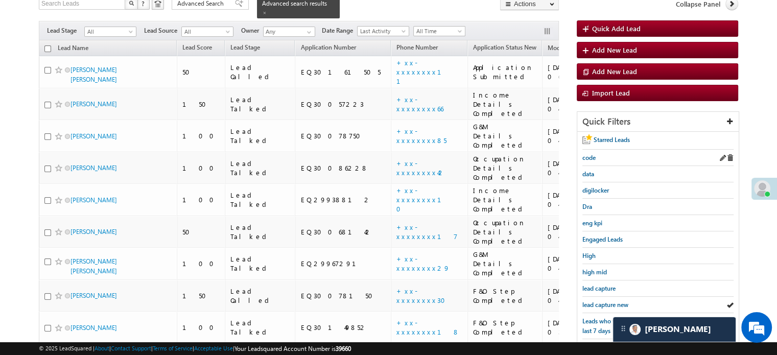
scroll to position [204, 0]
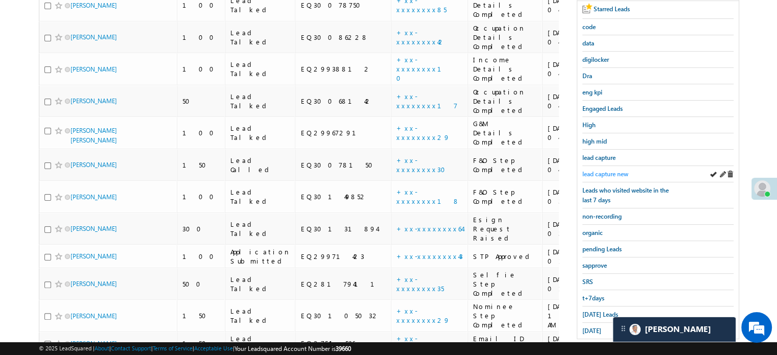
click at [604, 174] on span "lead capture new" at bounding box center [605, 174] width 46 height 8
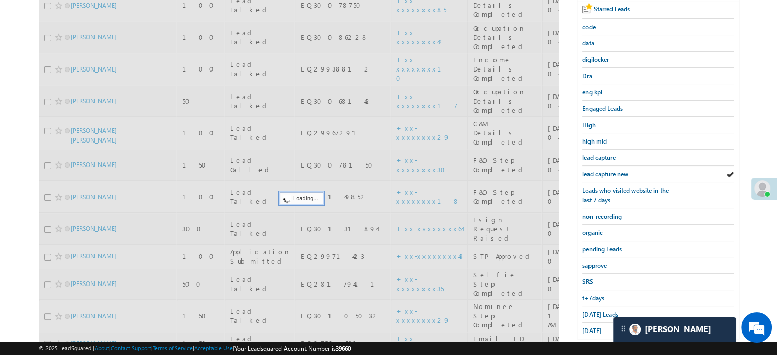
scroll to position [51, 0]
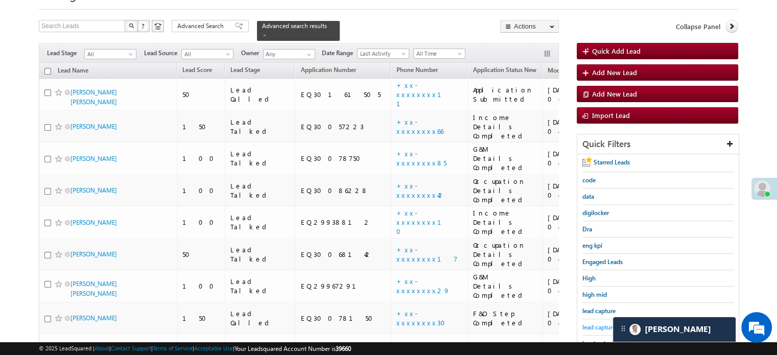
click at [596, 323] on span "lead capture new" at bounding box center [605, 327] width 46 height 8
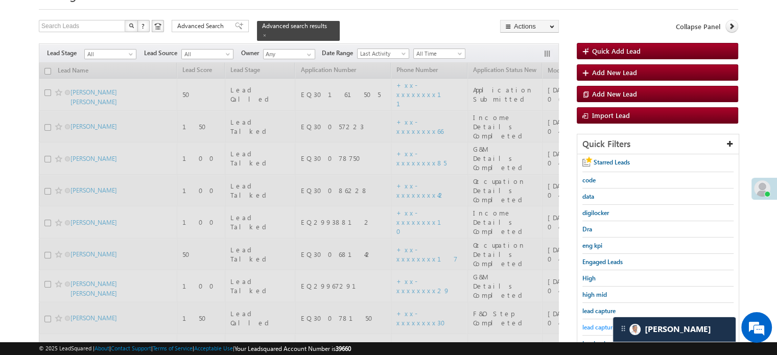
click at [597, 323] on span "lead capture new" at bounding box center [605, 327] width 46 height 8
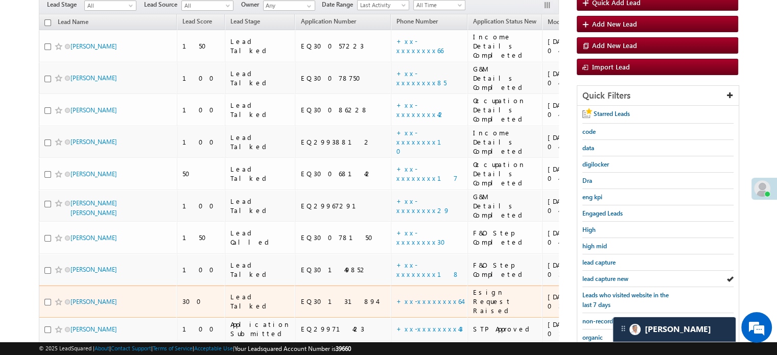
scroll to position [153, 0]
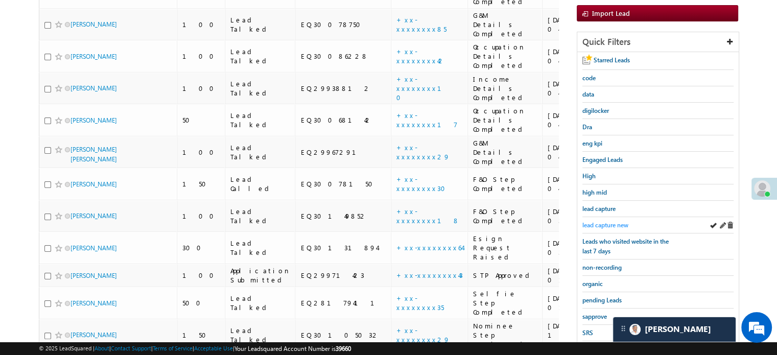
click at [611, 220] on link "lead capture new" at bounding box center [605, 225] width 46 height 10
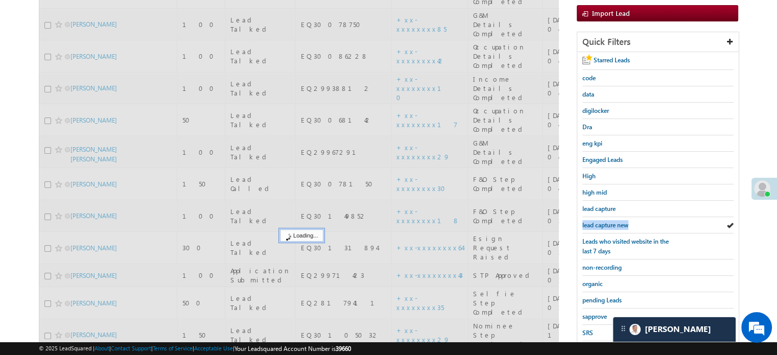
click at [611, 220] on link "lead capture new" at bounding box center [605, 225] width 46 height 10
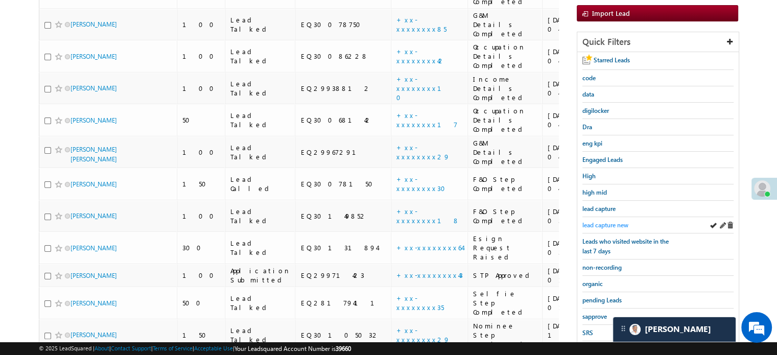
click at [609, 225] on span "lead capture new" at bounding box center [605, 225] width 46 height 8
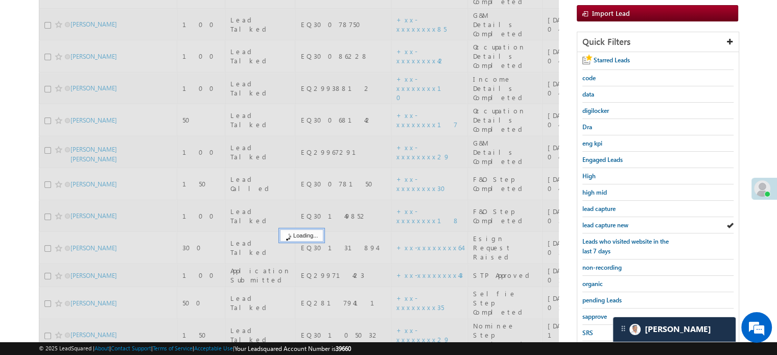
click at [609, 225] on span "lead capture new" at bounding box center [605, 225] width 46 height 8
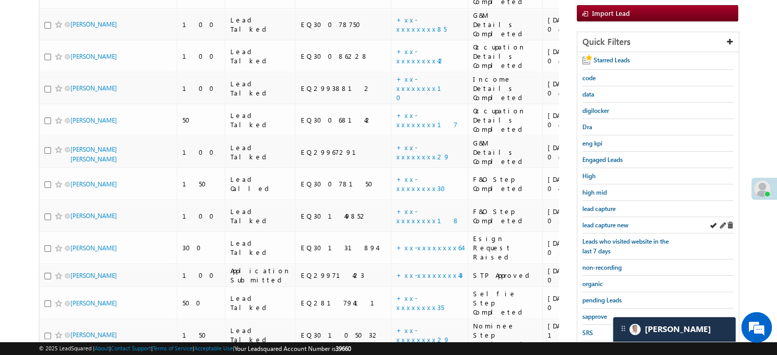
click at [614, 228] on div "lead capture new" at bounding box center [657, 225] width 151 height 16
click at [612, 224] on span "lead capture new" at bounding box center [605, 225] width 46 height 8
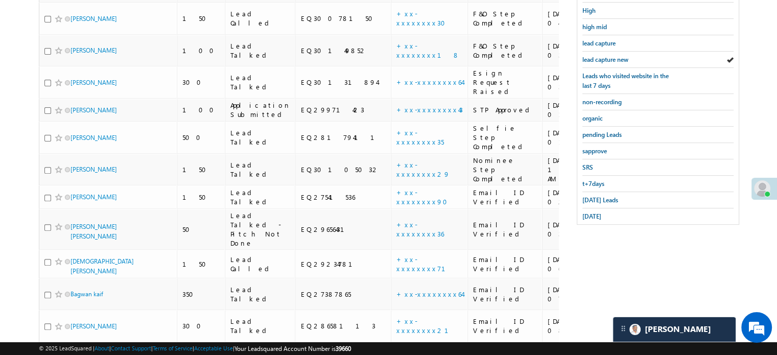
scroll to position [336, 0]
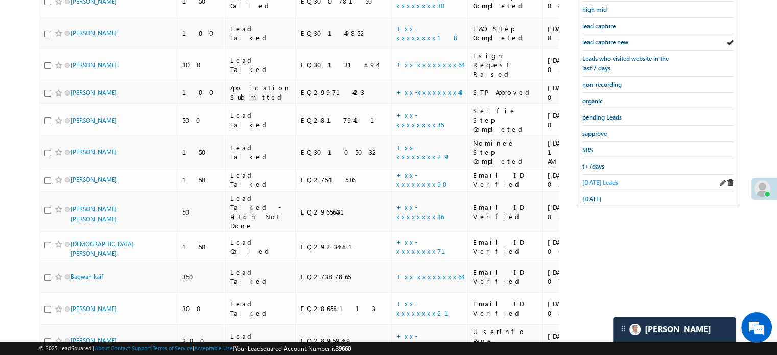
click at [614, 179] on span "Today's Leads" at bounding box center [600, 183] width 36 height 8
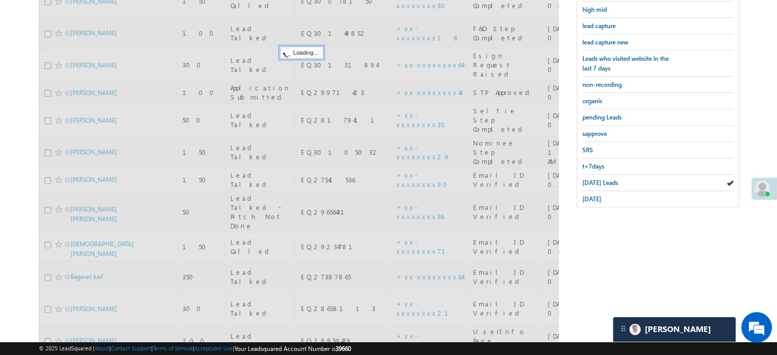
click at [614, 179] on span "Today's Leads" at bounding box center [600, 183] width 36 height 8
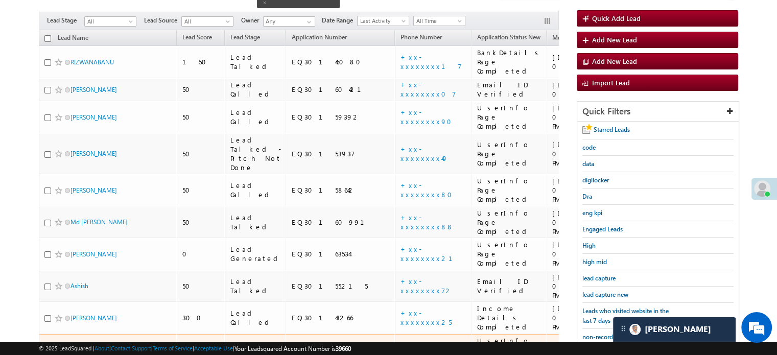
scroll to position [21, 0]
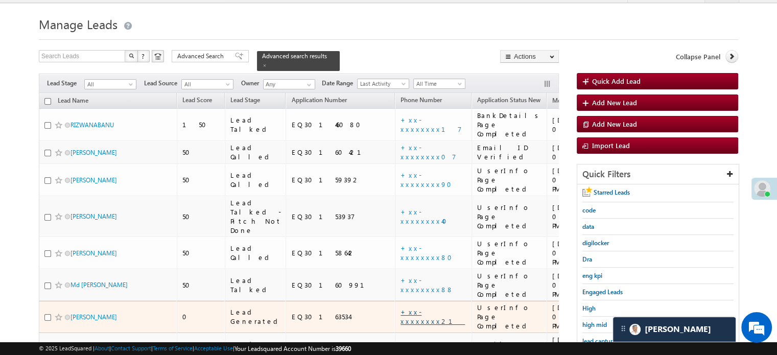
click at [400, 307] on link "+xx-xxxxxxxx21" at bounding box center [432, 316] width 64 height 18
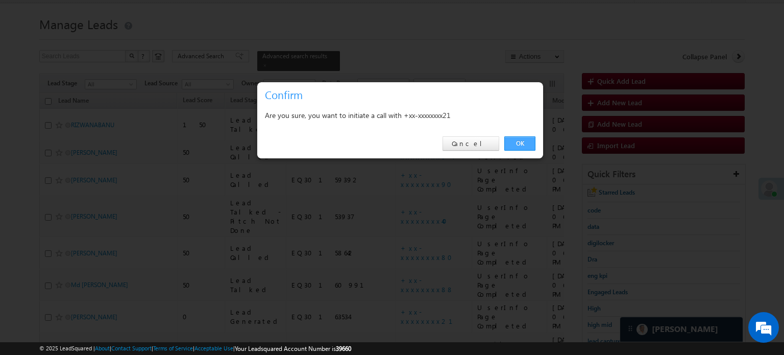
click at [519, 142] on link "OK" at bounding box center [519, 143] width 31 height 14
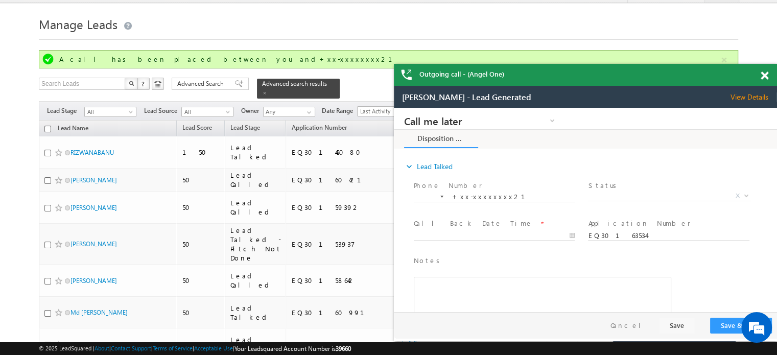
scroll to position [0, 0]
click at [763, 76] on span at bounding box center [764, 75] width 8 height 9
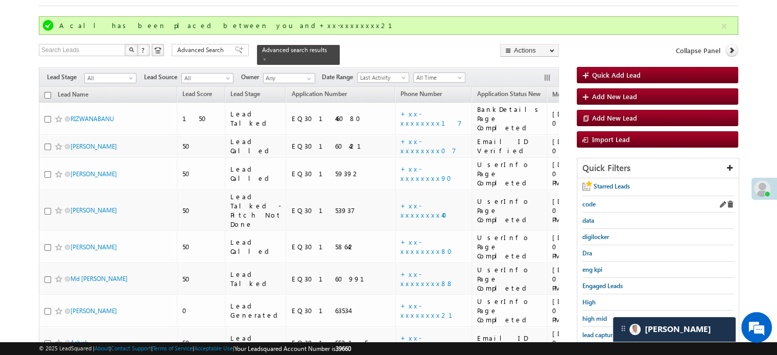
scroll to position [72, 0]
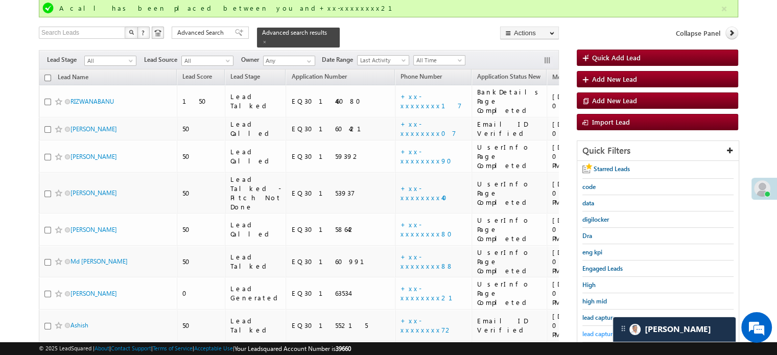
click at [596, 334] on span "lead capture new" at bounding box center [605, 334] width 46 height 8
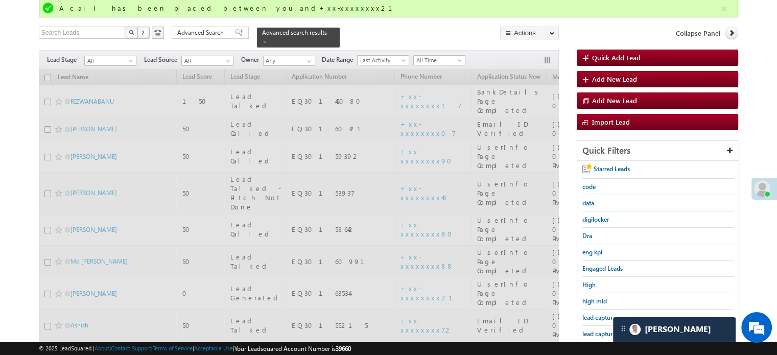
click at [596, 333] on span "lead capture new" at bounding box center [605, 334] width 46 height 8
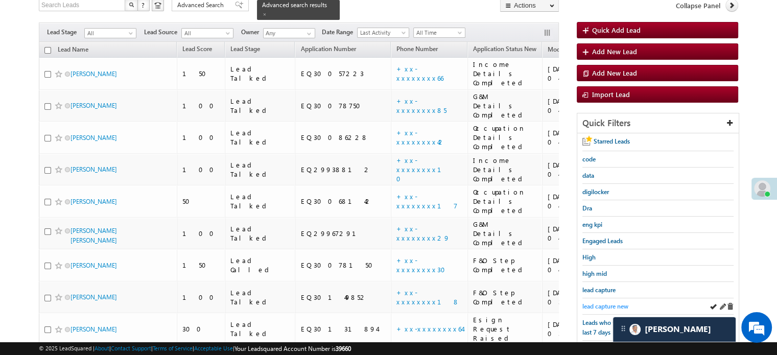
click at [614, 302] on span "lead capture new" at bounding box center [605, 306] width 46 height 8
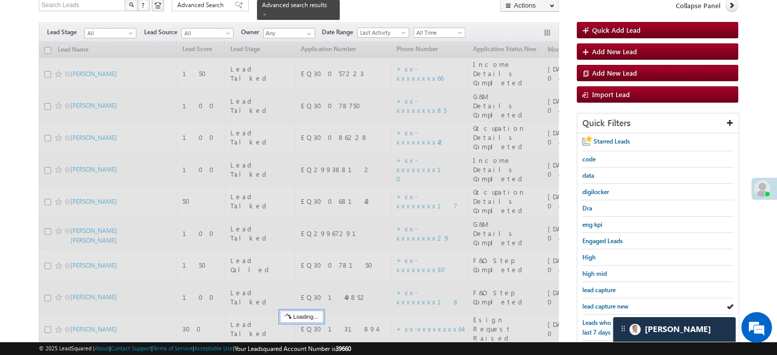
click at [614, 302] on span "lead capture new" at bounding box center [605, 306] width 46 height 8
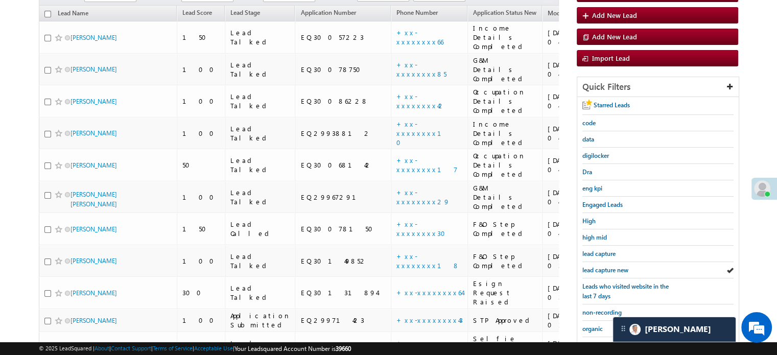
scroll to position [276, 0]
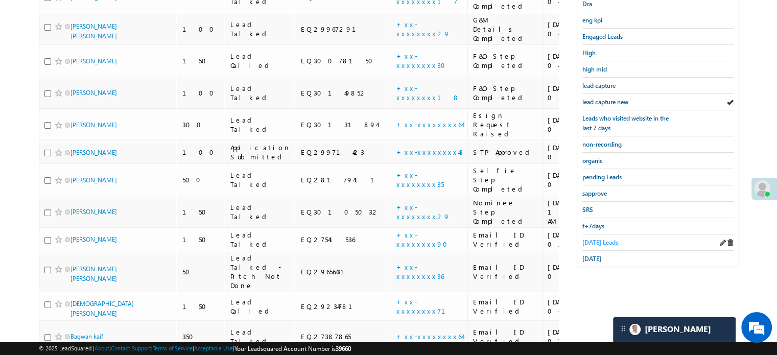
click at [596, 234] on div "Today's Leads" at bounding box center [657, 242] width 151 height 16
click at [600, 238] on span "Today's Leads" at bounding box center [600, 242] width 36 height 8
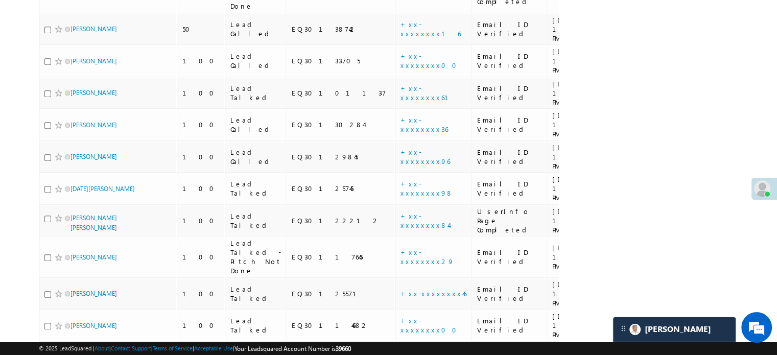
scroll to position [759, 0]
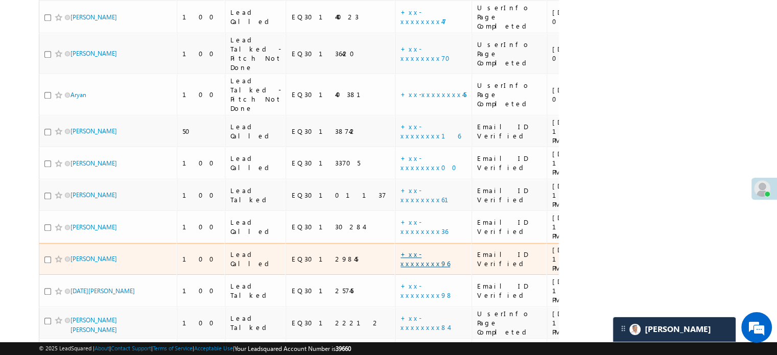
click at [400, 250] on link "+xx-xxxxxxxx96" at bounding box center [425, 259] width 50 height 18
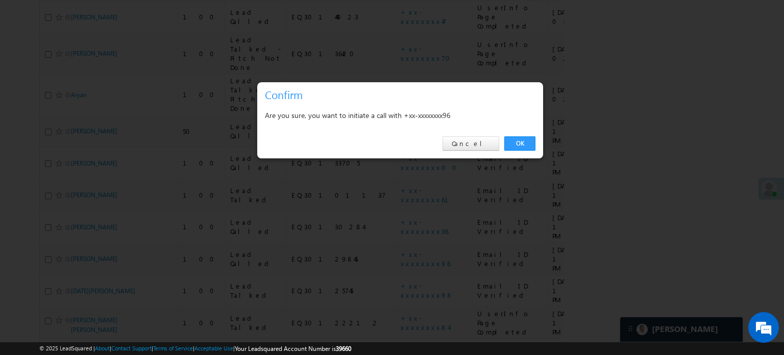
click at [504, 144] on div "OK Cancel" at bounding box center [400, 143] width 286 height 29
click at [512, 144] on link "OK" at bounding box center [519, 143] width 31 height 14
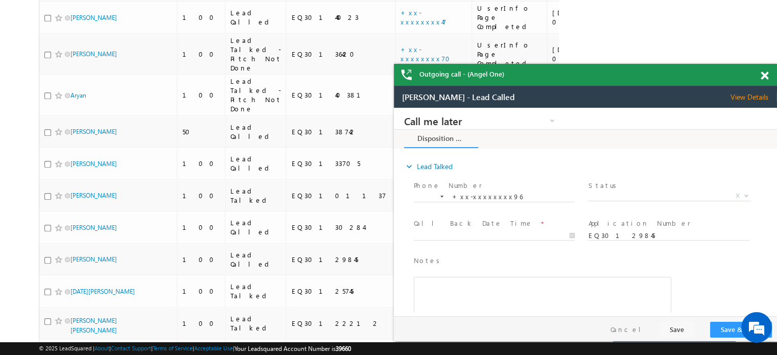
scroll to position [0, 0]
click at [763, 73] on span at bounding box center [764, 75] width 8 height 9
click at [763, 73] on div "Outgoing call - (Angel One)" at bounding box center [585, 75] width 383 height 22
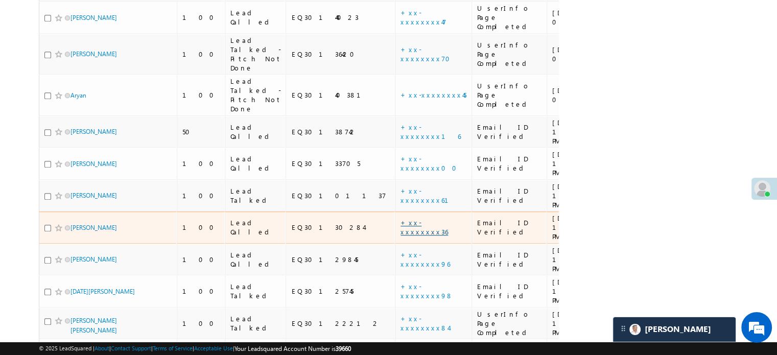
click at [400, 218] on link "+xx-xxxxxxxx36" at bounding box center [423, 227] width 47 height 18
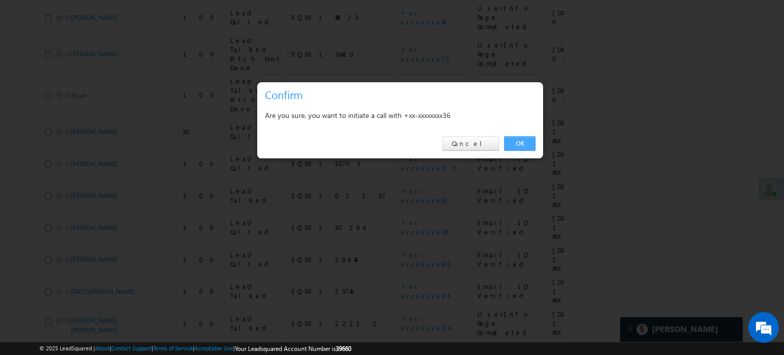
click at [521, 143] on link "OK" at bounding box center [519, 143] width 31 height 14
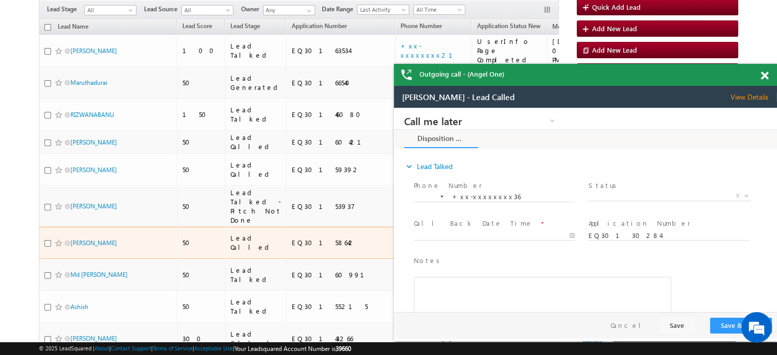
click at [400, 233] on link "+xx-xxxxxxxx80" at bounding box center [429, 242] width 58 height 18
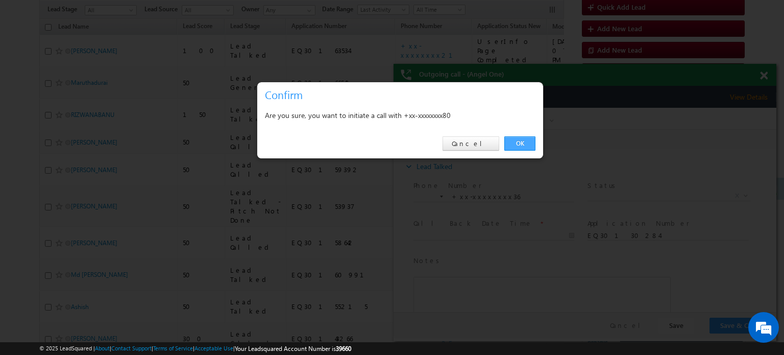
click at [520, 140] on link "OK" at bounding box center [519, 143] width 31 height 14
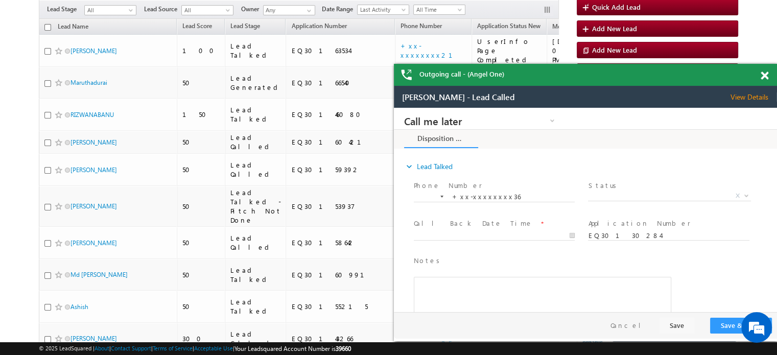
click at [765, 76] on span at bounding box center [764, 75] width 8 height 9
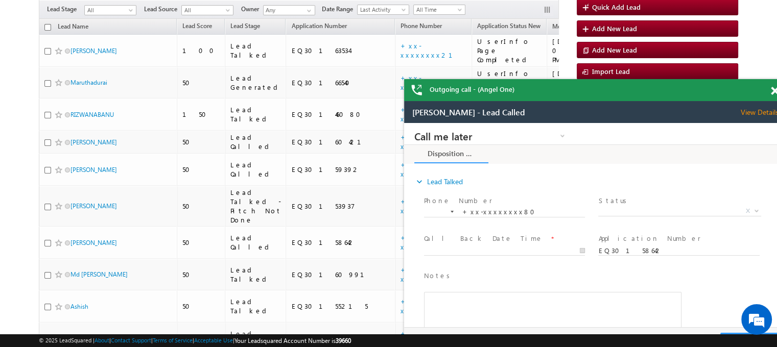
click at [773, 87] on span at bounding box center [775, 91] width 8 height 9
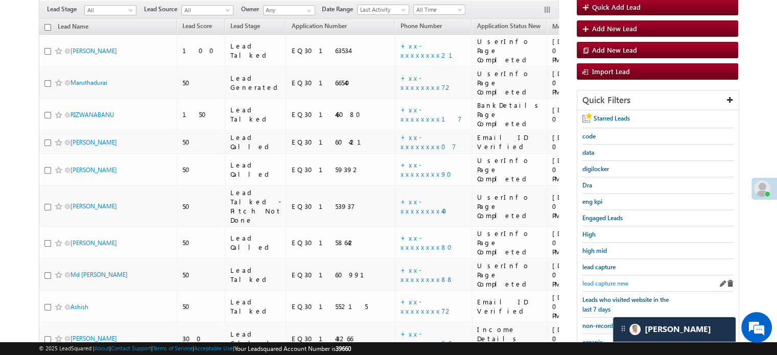
click at [600, 275] on div "lead capture new" at bounding box center [657, 283] width 151 height 16
click at [600, 281] on span "lead capture new" at bounding box center [605, 283] width 46 height 8
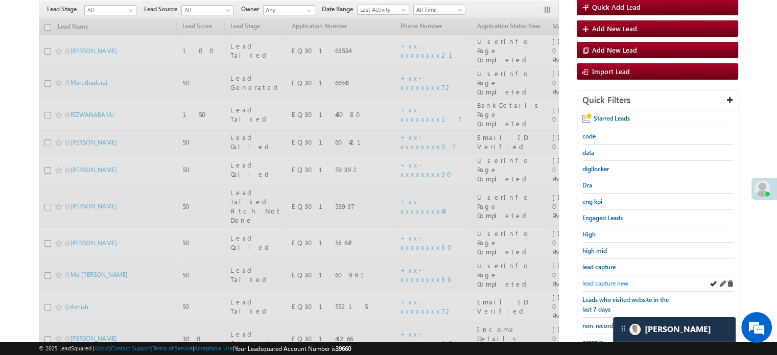
click at [598, 283] on span "lead capture new" at bounding box center [605, 283] width 46 height 8
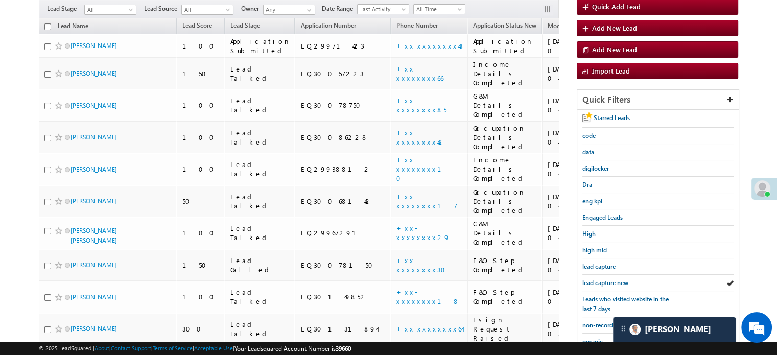
click at [598, 284] on div "lead capture new" at bounding box center [657, 283] width 151 height 16
click at [598, 279] on span "lead capture new" at bounding box center [605, 283] width 46 height 8
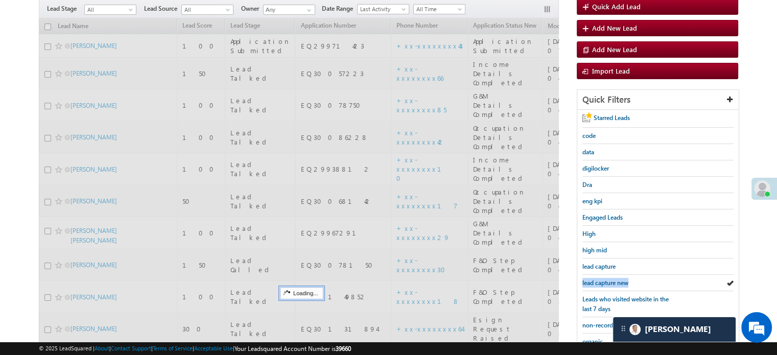
click at [598, 279] on span "lead capture new" at bounding box center [605, 283] width 46 height 8
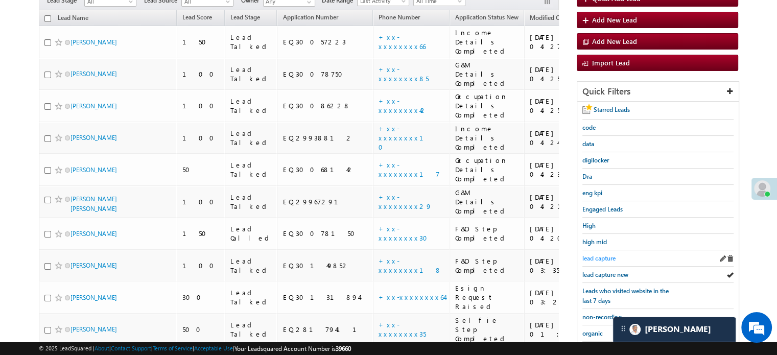
scroll to position [147, 0]
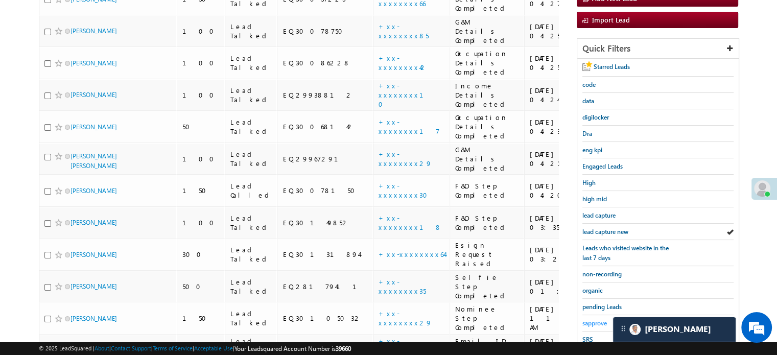
click at [598, 319] on span "sapprove" at bounding box center [594, 323] width 25 height 8
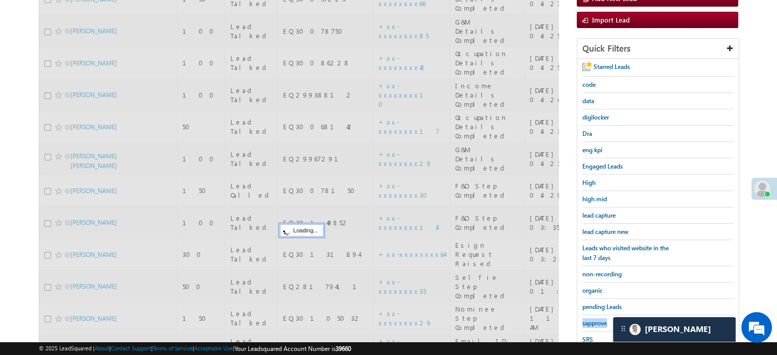
click at [598, 319] on span "sapprove" at bounding box center [594, 323] width 25 height 8
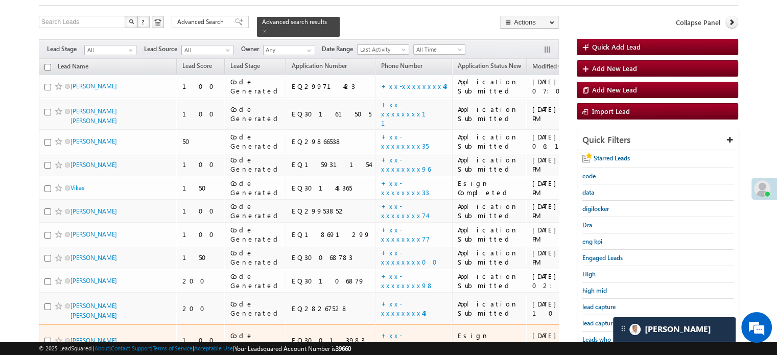
scroll to position [51, 0]
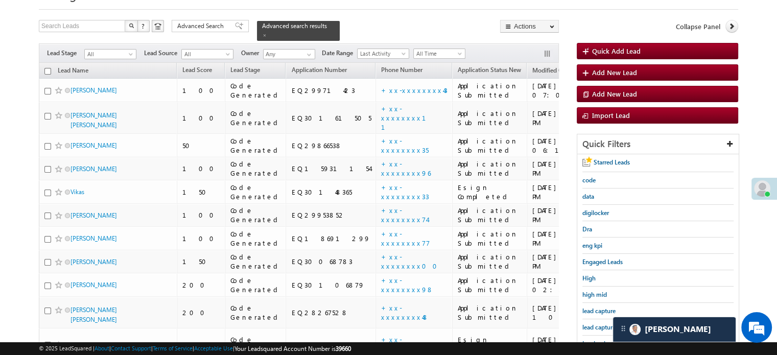
click at [605, 331] on div "lead capture new" at bounding box center [657, 327] width 151 height 16
click at [598, 323] on span "lead capture new" at bounding box center [605, 327] width 46 height 8
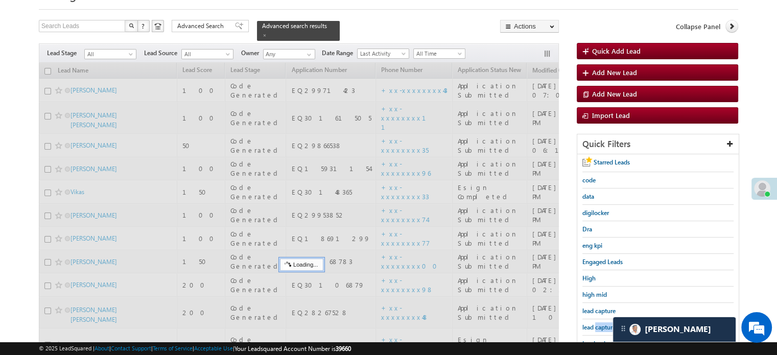
click at [598, 323] on span "lead capture new" at bounding box center [605, 327] width 46 height 8
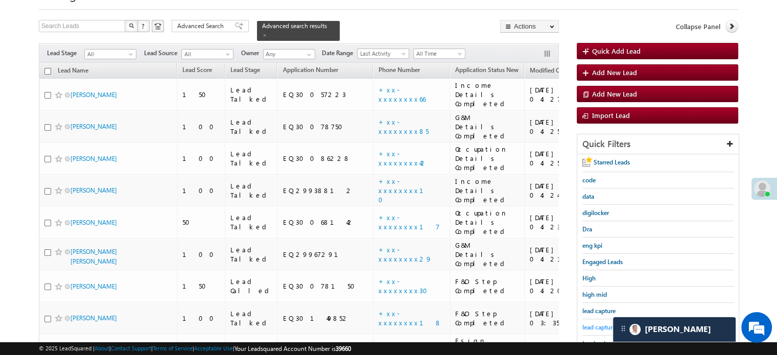
click at [599, 323] on span "lead capture new" at bounding box center [605, 327] width 46 height 8
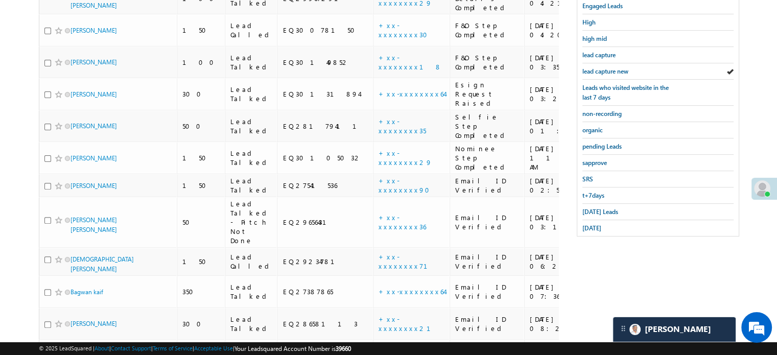
scroll to position [312, 0]
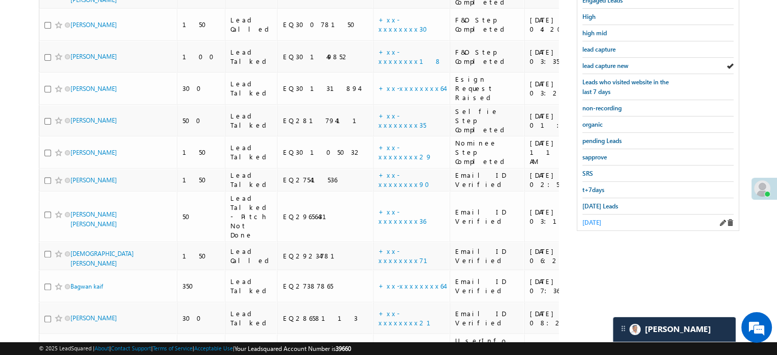
click at [594, 219] on span "yesterday" at bounding box center [591, 223] width 19 height 8
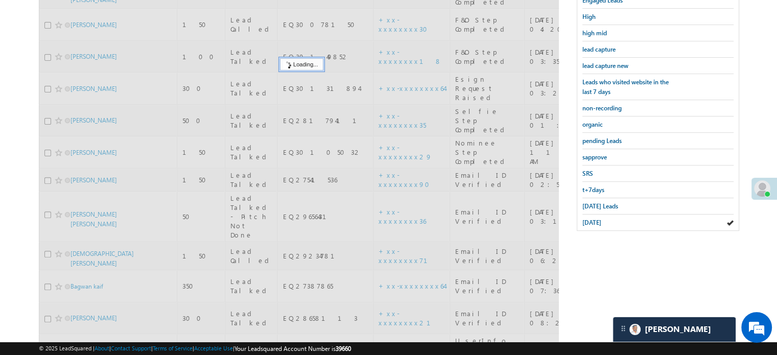
click at [594, 219] on span "yesterday" at bounding box center [591, 223] width 19 height 8
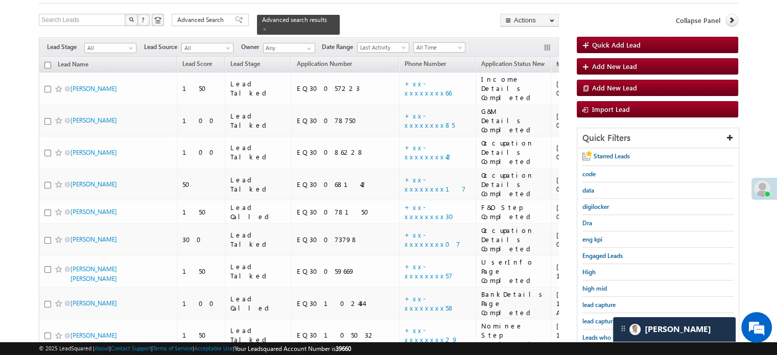
scroll to position [1142, 0]
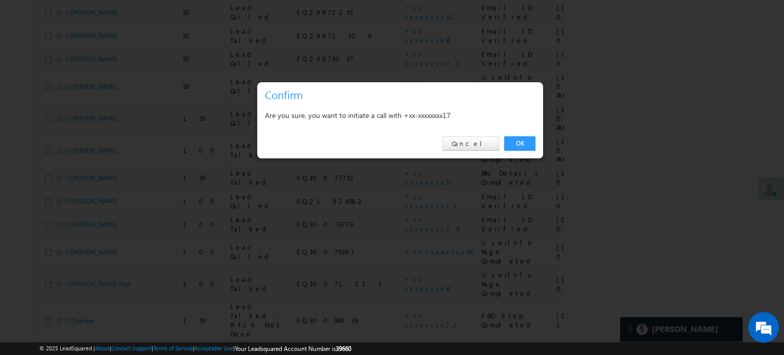
click at [519, 151] on div "OK Cancel" at bounding box center [400, 143] width 286 height 29
click at [521, 135] on div "OK Cancel" at bounding box center [400, 143] width 286 height 29
click at [533, 140] on link "OK" at bounding box center [519, 143] width 31 height 14
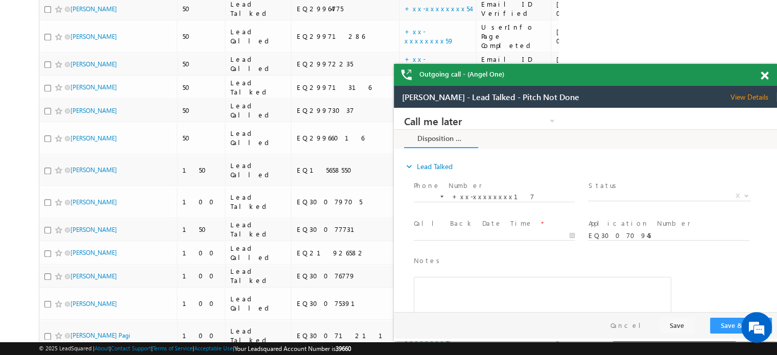
scroll to position [0, 0]
click at [764, 71] on span at bounding box center [764, 75] width 8 height 9
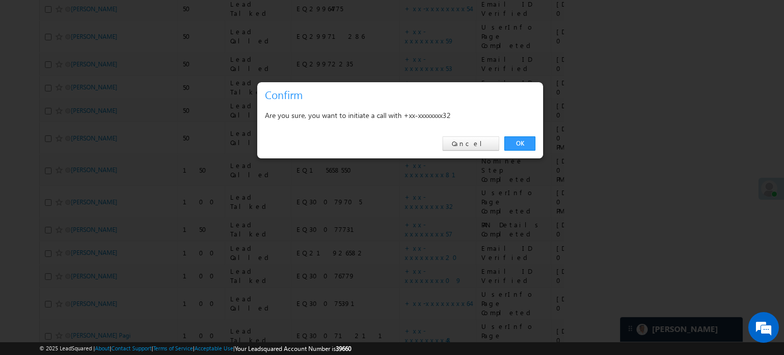
click at [522, 143] on link "OK" at bounding box center [519, 143] width 31 height 14
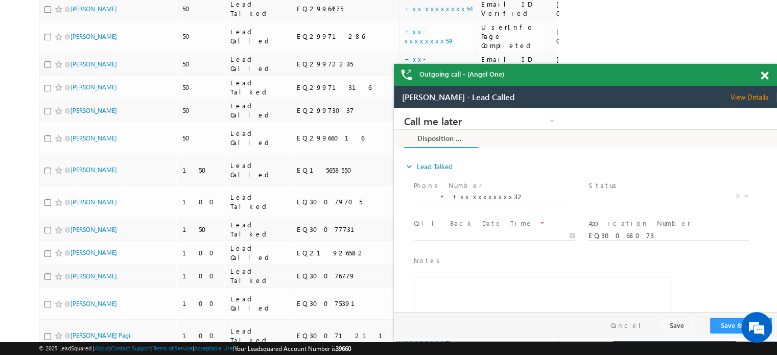
click at [758, 75] on div "Outgoing call - (Angel One)" at bounding box center [585, 75] width 383 height 22
click at [761, 75] on span at bounding box center [764, 75] width 8 height 9
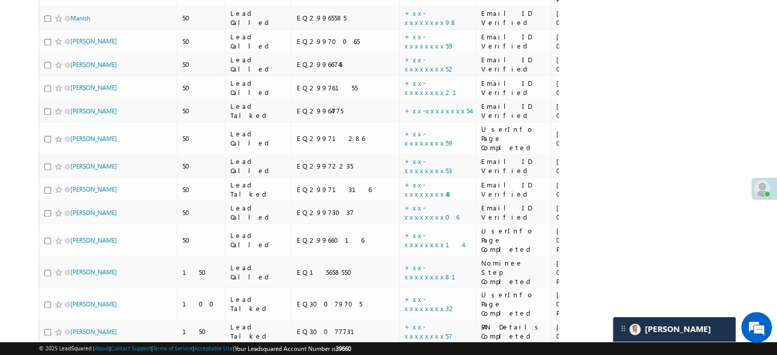
scroll to position [1169, 0]
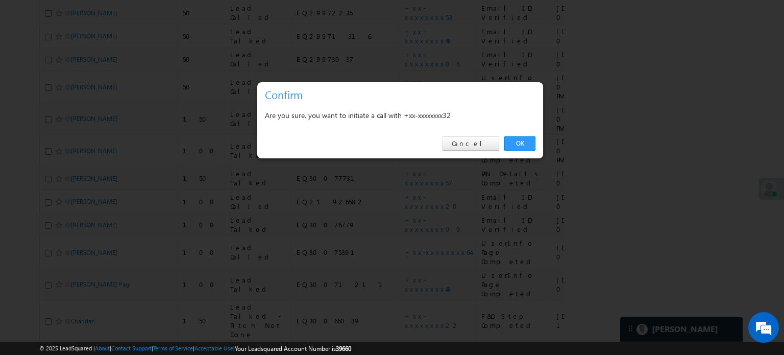
click at [517, 140] on link "OK" at bounding box center [519, 143] width 31 height 14
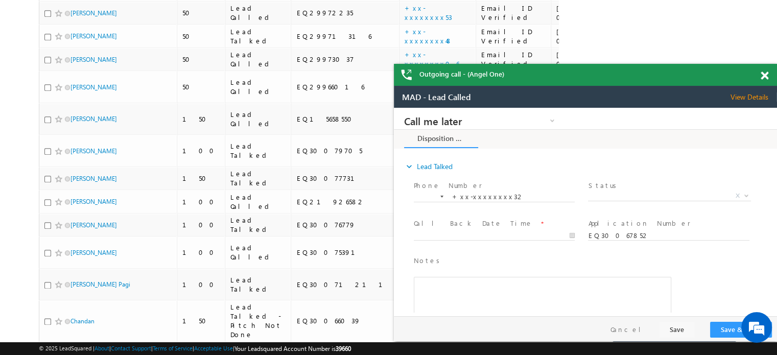
scroll to position [0, 0]
click at [763, 77] on span at bounding box center [764, 75] width 8 height 9
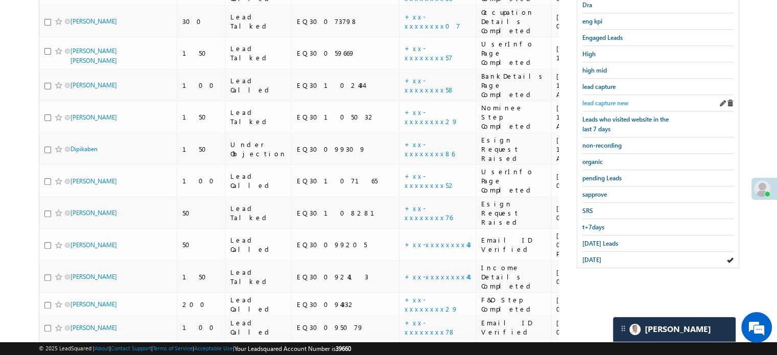
scroll to position [301, 0]
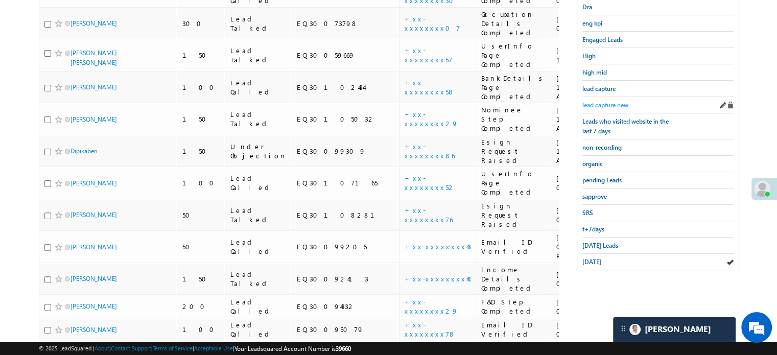
click at [613, 102] on span "lead capture new" at bounding box center [605, 105] width 46 height 8
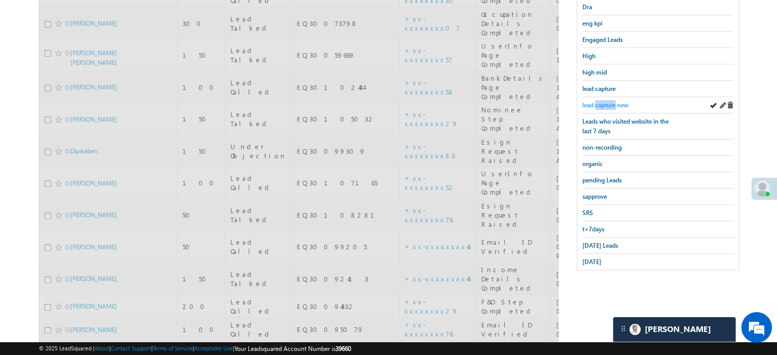
click at [613, 102] on span "lead capture new" at bounding box center [605, 105] width 46 height 8
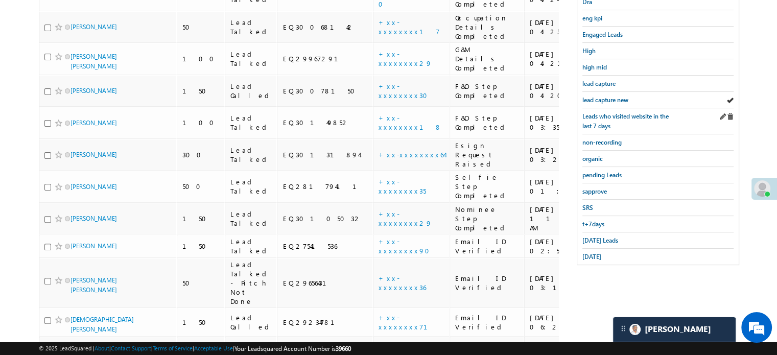
scroll to position [336, 0]
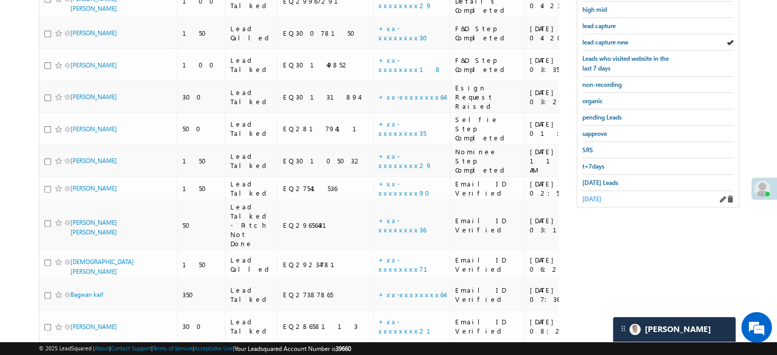
click at [592, 195] on span "yesterday" at bounding box center [591, 199] width 19 height 8
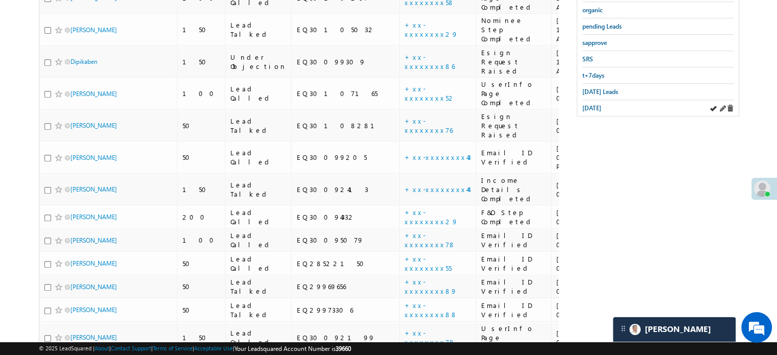
scroll to position [223, 0]
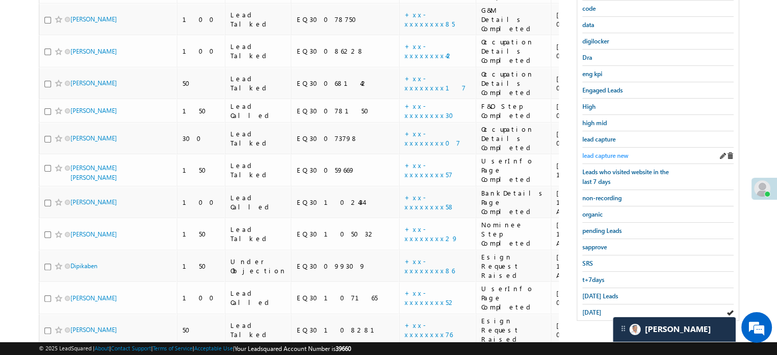
click at [592, 156] on span "lead capture new" at bounding box center [605, 156] width 46 height 8
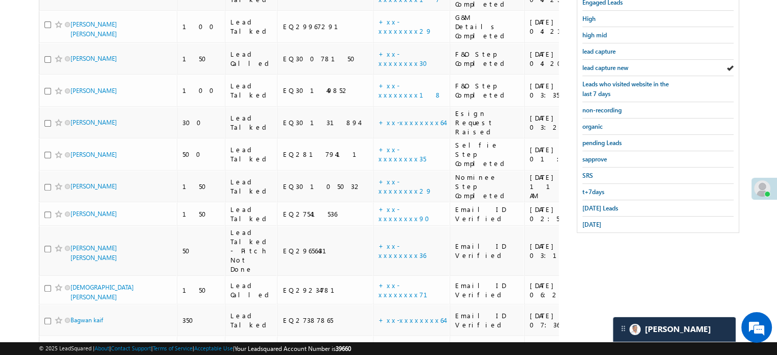
scroll to position [336, 0]
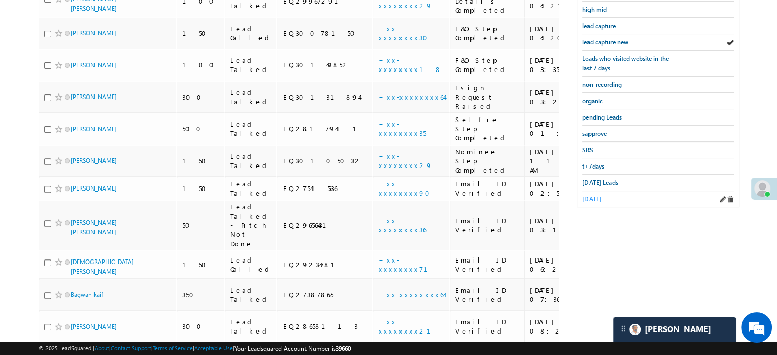
click at [593, 195] on span "yesterday" at bounding box center [591, 199] width 19 height 8
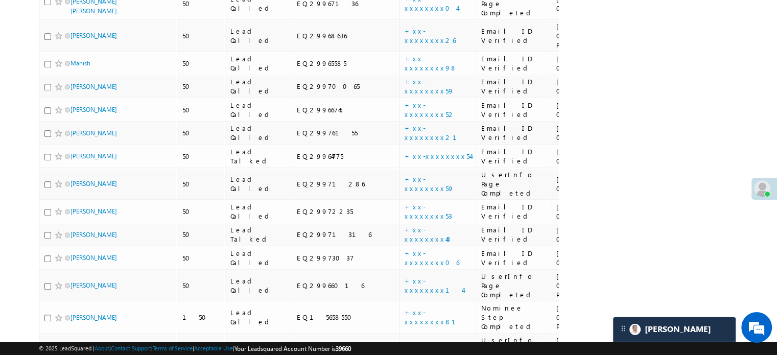
scroll to position [1142, 0]
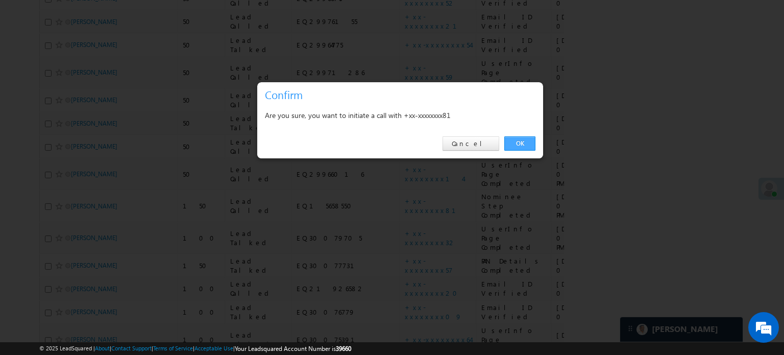
click at [513, 141] on link "OK" at bounding box center [519, 143] width 31 height 14
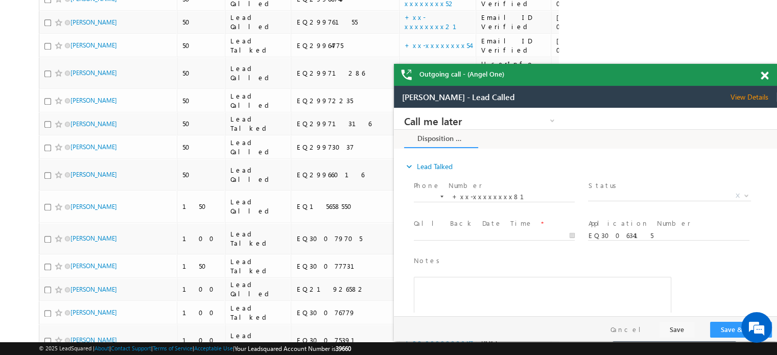
scroll to position [0, 0]
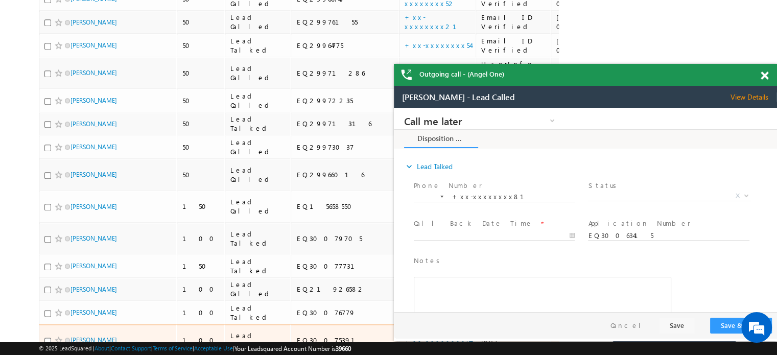
click at [404, 335] on link "+xx-xxxxxxxx64" at bounding box center [437, 339] width 66 height 9
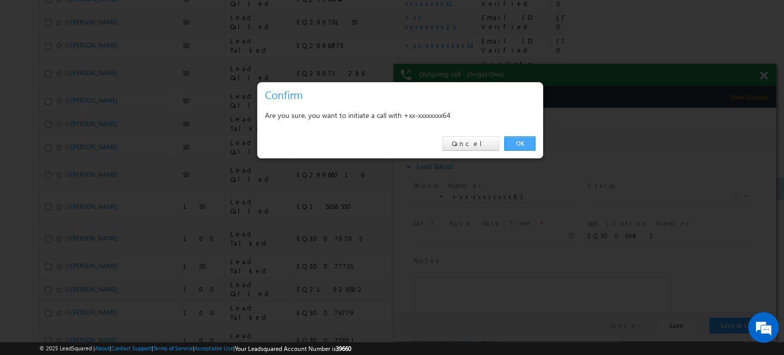
click at [528, 142] on link "OK" at bounding box center [519, 143] width 31 height 14
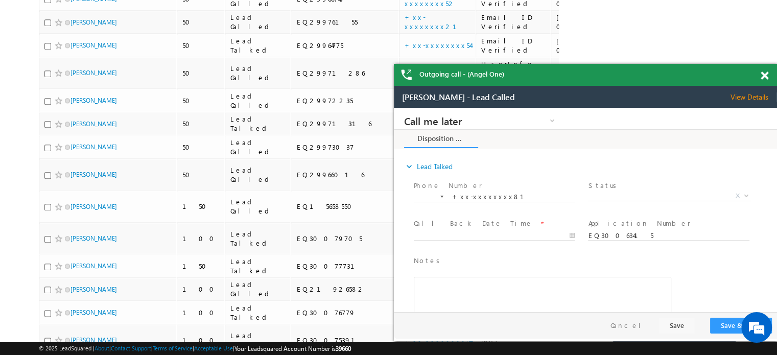
click at [758, 80] on div "Outgoing call - (Angel One)" at bounding box center [585, 75] width 383 height 22
click at [764, 77] on span at bounding box center [764, 75] width 8 height 9
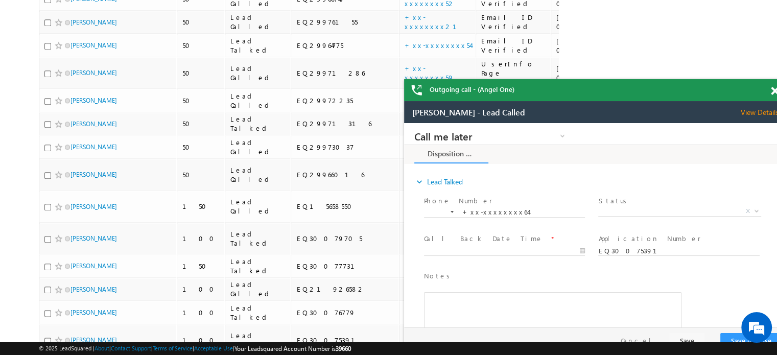
click at [774, 91] on span at bounding box center [775, 91] width 8 height 9
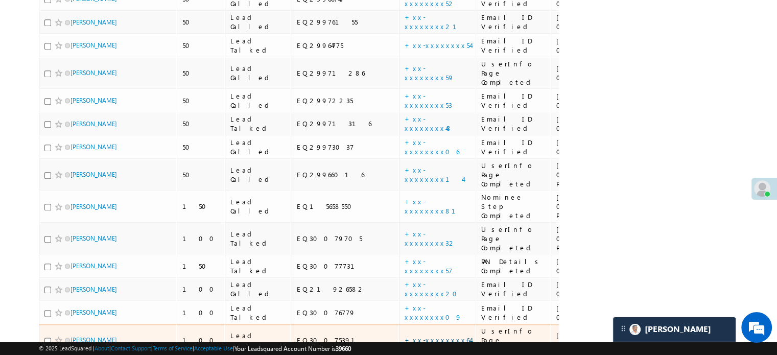
click at [404, 335] on link "+xx-xxxxxxxx64" at bounding box center [437, 339] width 66 height 9
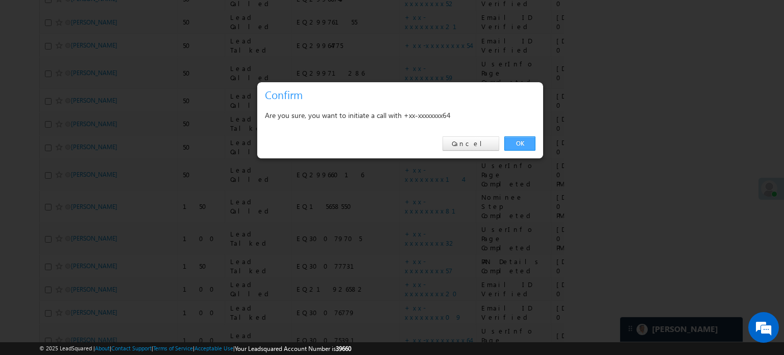
click at [512, 141] on link "OK" at bounding box center [519, 143] width 31 height 14
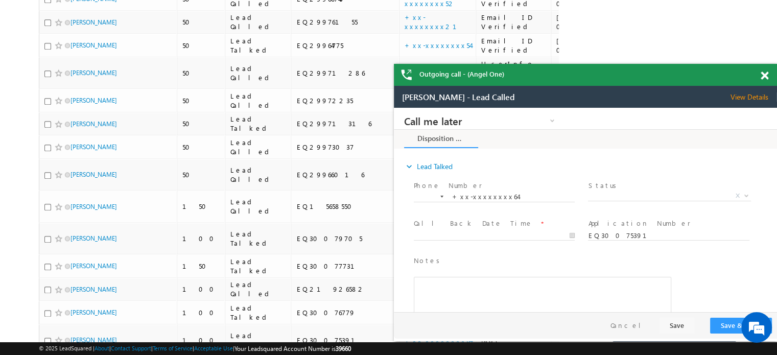
click at [762, 77] on span at bounding box center [764, 75] width 8 height 9
click at [762, 77] on div "Outgoing call - (Angel One)" at bounding box center [585, 75] width 383 height 22
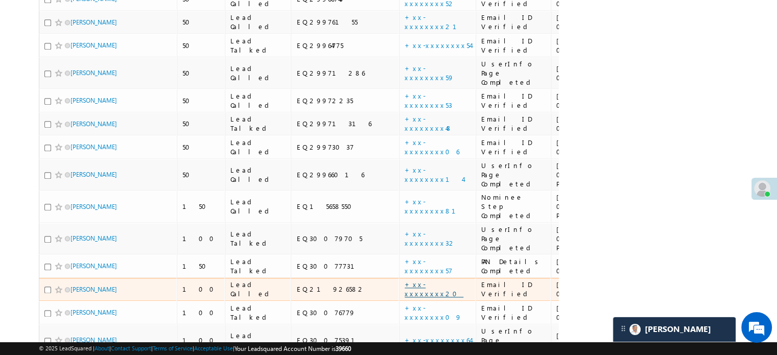
click at [404, 280] on link "+xx-xxxxxxxx20" at bounding box center [433, 289] width 59 height 18
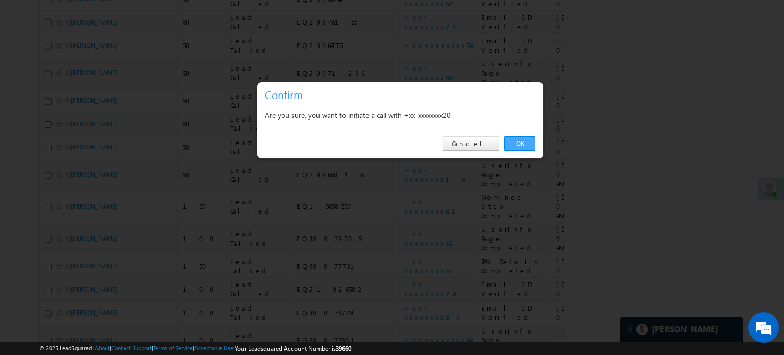
click at [531, 142] on link "OK" at bounding box center [519, 143] width 31 height 14
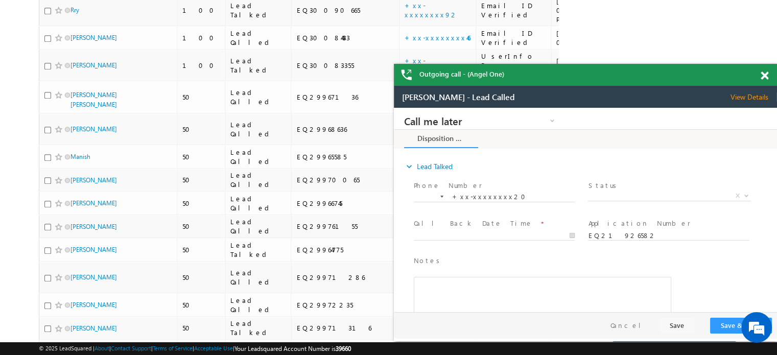
click at [766, 73] on span at bounding box center [764, 75] width 8 height 9
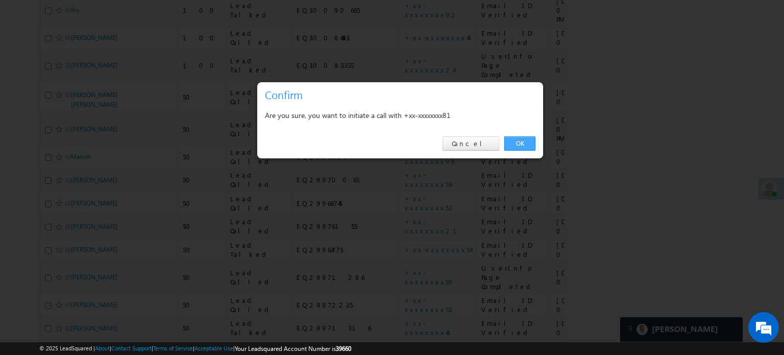
click at [531, 149] on link "OK" at bounding box center [519, 143] width 31 height 14
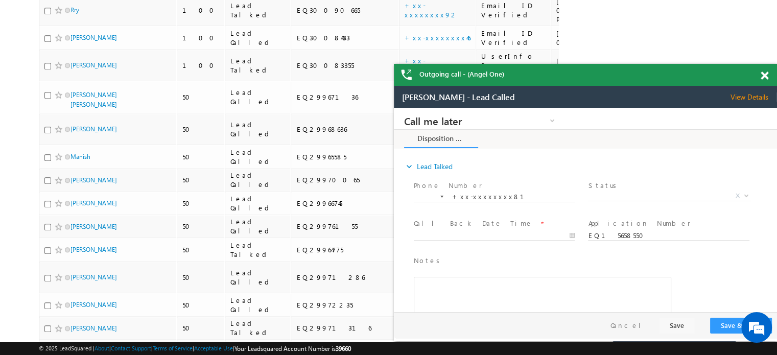
click at [769, 81] on div at bounding box center [770, 74] width 14 height 20
click at [764, 79] on span at bounding box center [764, 75] width 8 height 9
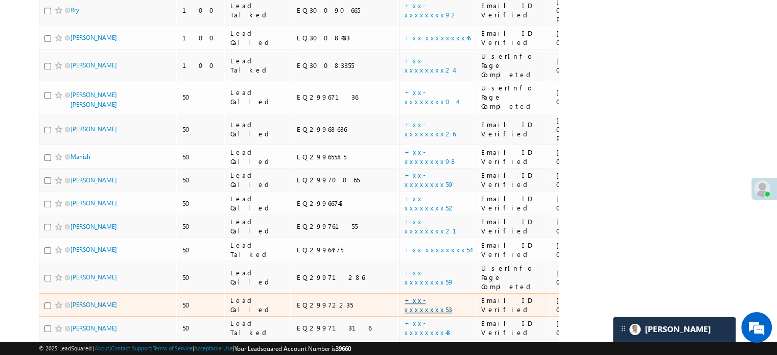
click at [404, 296] on link "+xx-xxxxxxxx53" at bounding box center [427, 305] width 47 height 18
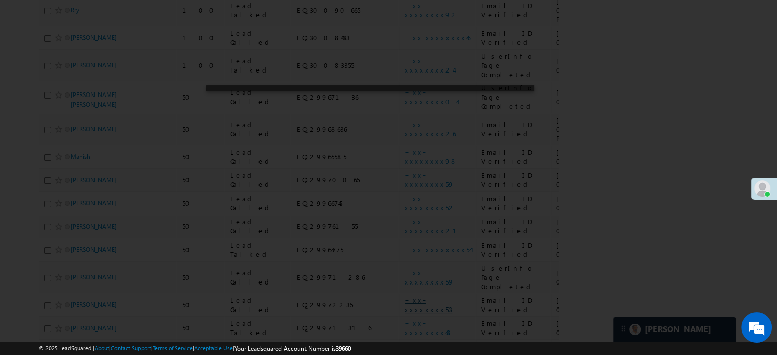
click at [342, 98] on div at bounding box center [388, 177] width 777 height 355
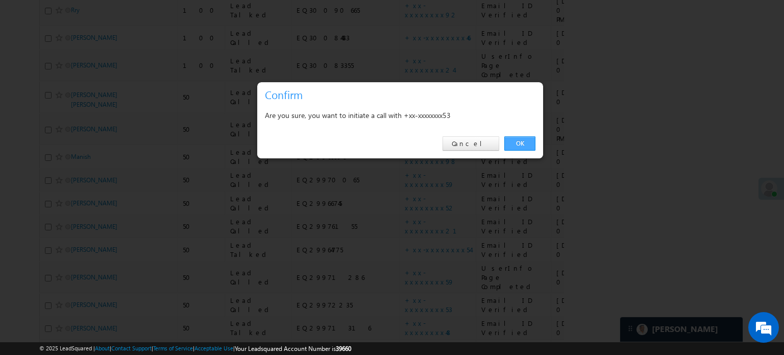
click at [517, 138] on link "OK" at bounding box center [519, 143] width 31 height 14
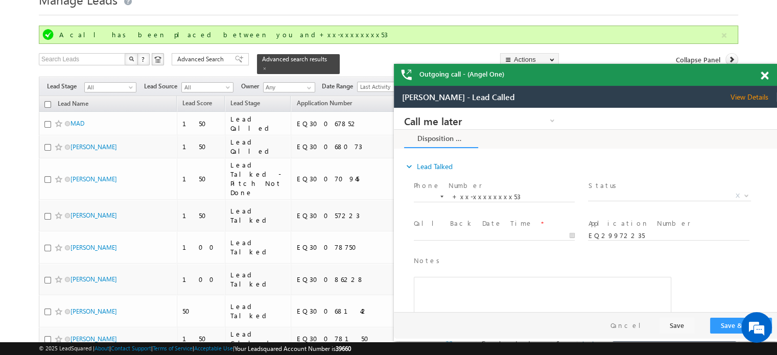
click at [768, 77] on div at bounding box center [770, 74] width 14 height 20
drag, startPoint x: 764, startPoint y: 76, endPoint x: 203, endPoint y: 97, distance: 561.5
click at [764, 76] on span at bounding box center [764, 75] width 8 height 9
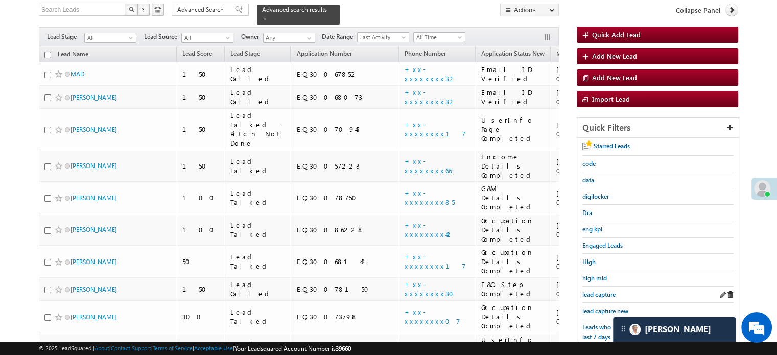
scroll to position [148, 0]
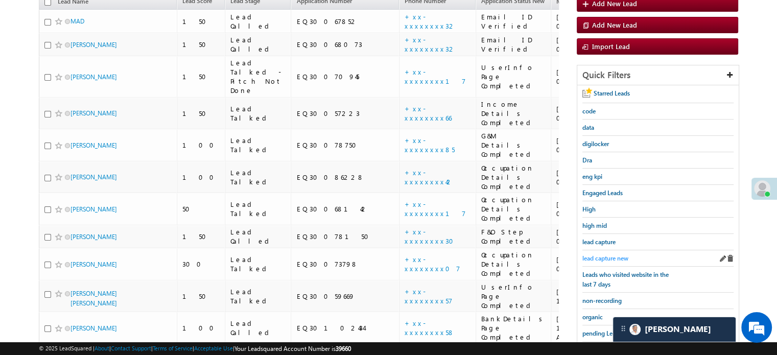
click at [617, 254] on span "lead capture new" at bounding box center [605, 258] width 46 height 8
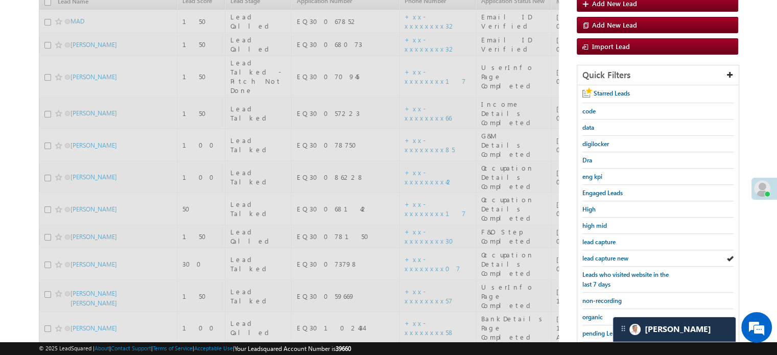
click at [615, 255] on span "lead capture new" at bounding box center [605, 258] width 46 height 8
click at [615, 256] on span "lead capture new" at bounding box center [605, 258] width 46 height 8
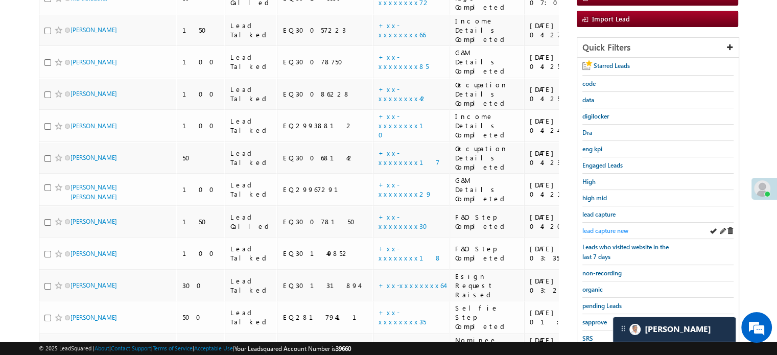
click at [615, 256] on link "Leads who visited website in the last 7 days" at bounding box center [628, 251] width 92 height 19
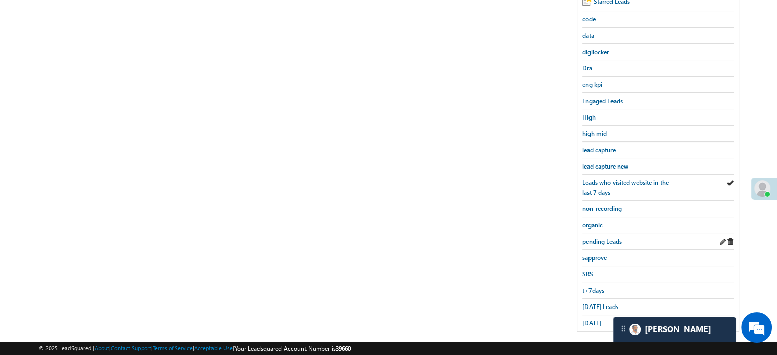
scroll to position [219, 0]
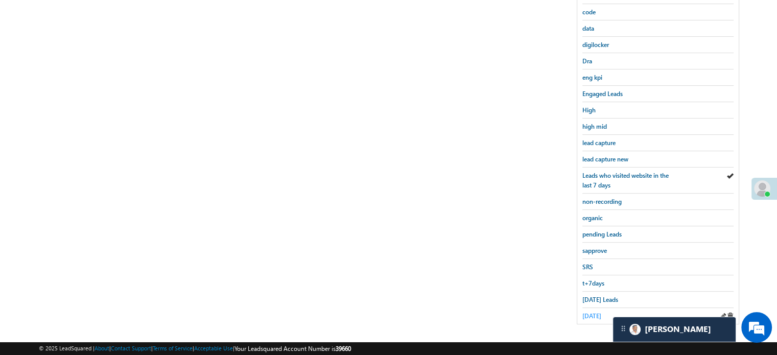
click at [589, 312] on span "yesterday" at bounding box center [591, 316] width 19 height 8
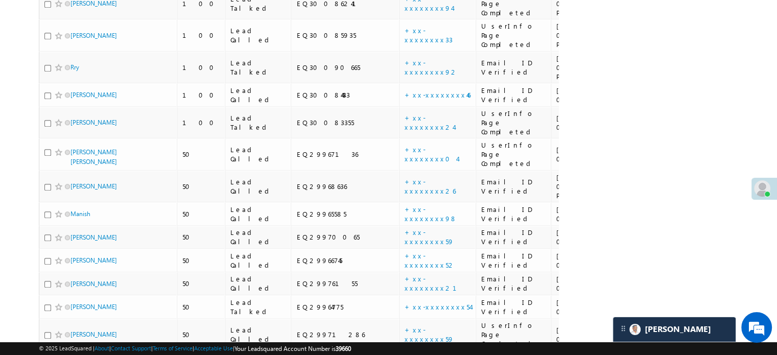
scroll to position [989, 0]
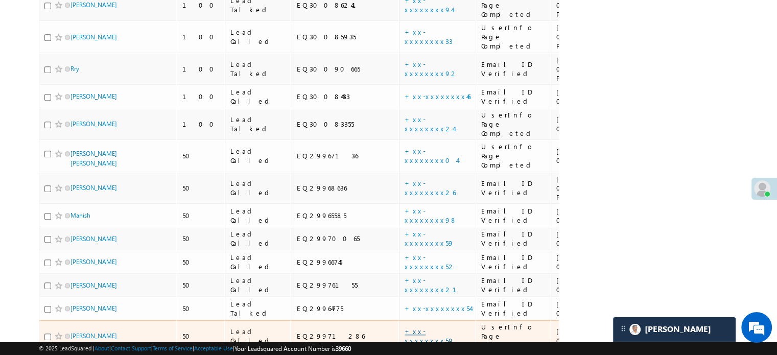
click at [404, 327] on link "+xx-xxxxxxxx59" at bounding box center [429, 336] width 50 height 18
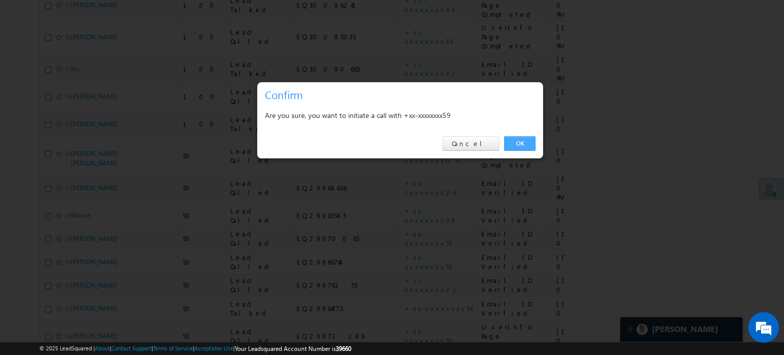
click at [512, 145] on link "OK" at bounding box center [519, 143] width 31 height 14
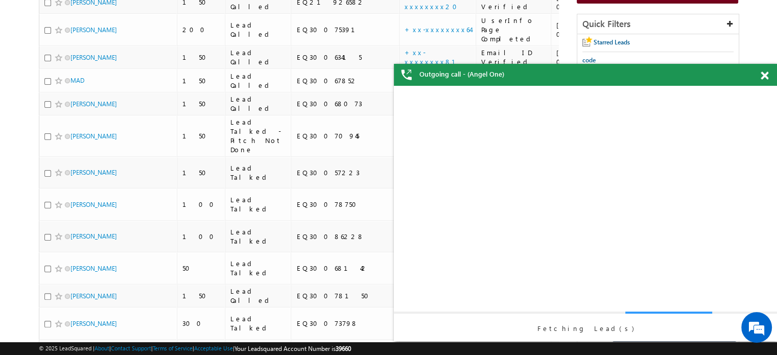
scroll to position [0, 0]
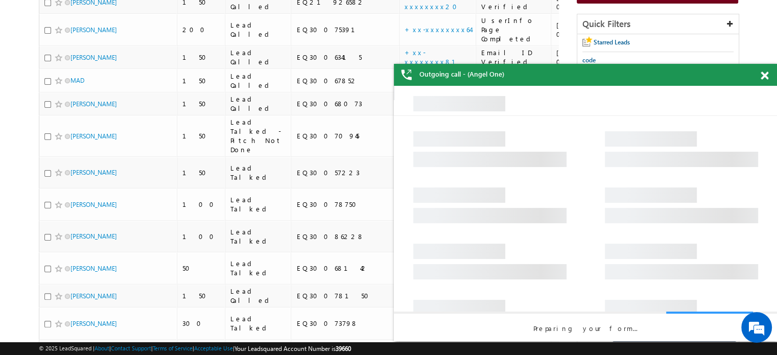
click at [764, 73] on span at bounding box center [764, 75] width 8 height 9
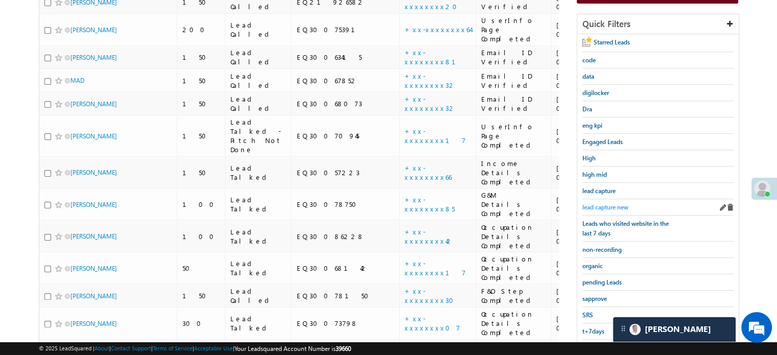
click at [604, 203] on span "lead capture new" at bounding box center [605, 207] width 46 height 8
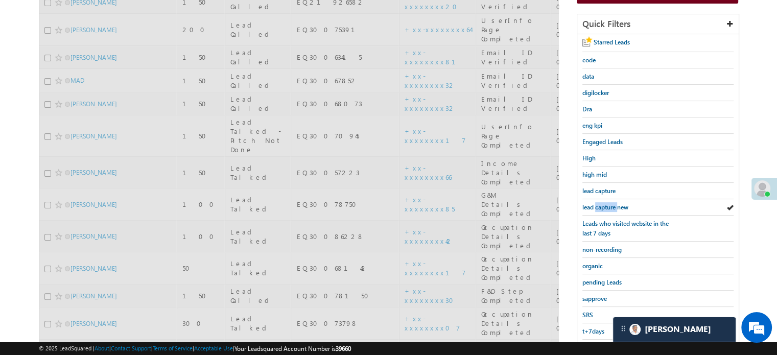
click at [604, 203] on span "lead capture new" at bounding box center [605, 207] width 46 height 8
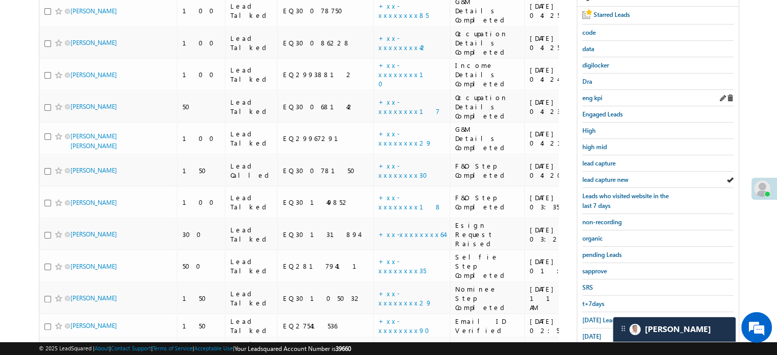
scroll to position [97, 0]
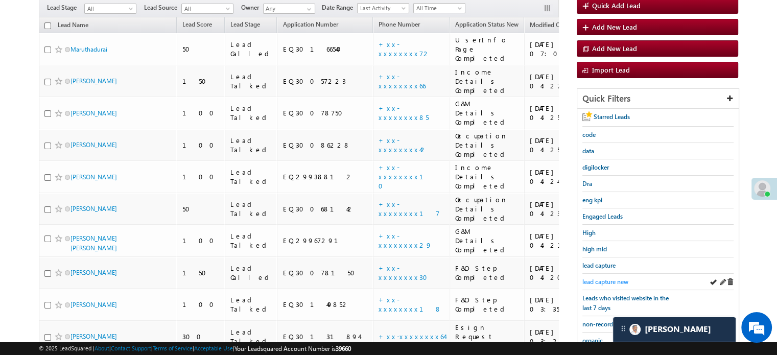
click at [594, 280] on span "lead capture new" at bounding box center [605, 282] width 46 height 8
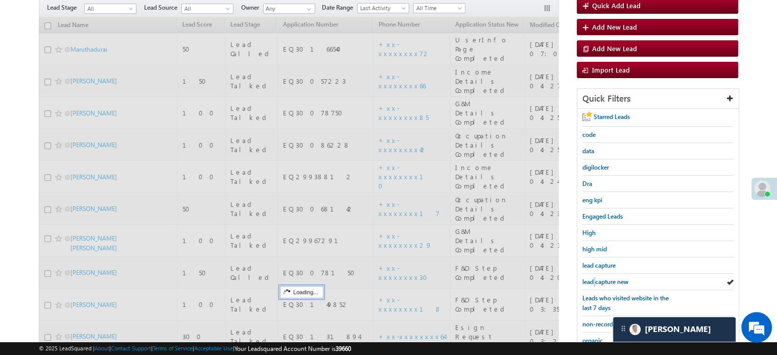
click at [594, 280] on span "lead capture new" at bounding box center [605, 282] width 46 height 8
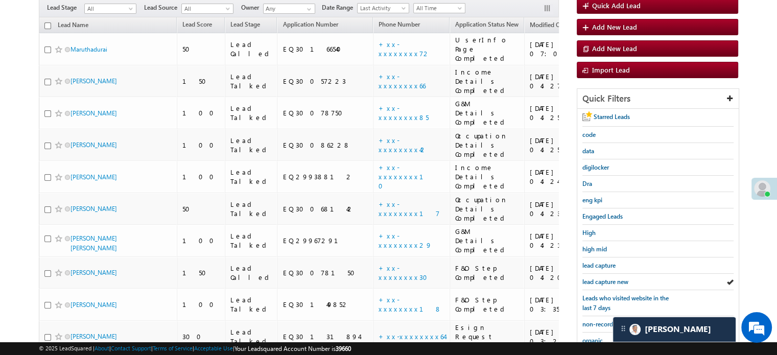
click at [594, 280] on span "lead capture new" at bounding box center [605, 282] width 46 height 8
click at [591, 278] on span "lead capture new" at bounding box center [605, 282] width 46 height 8
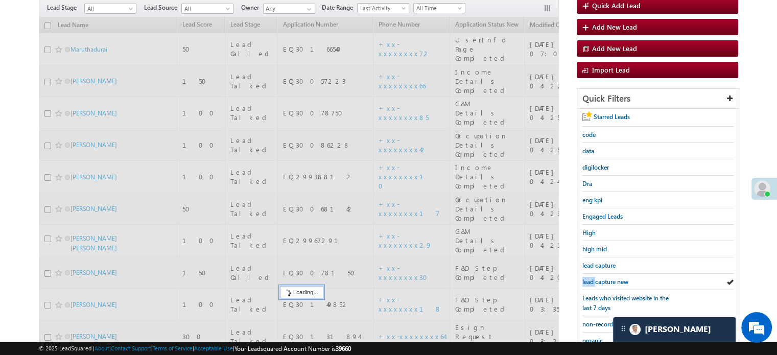
click at [591, 278] on span "lead capture new" at bounding box center [605, 282] width 46 height 8
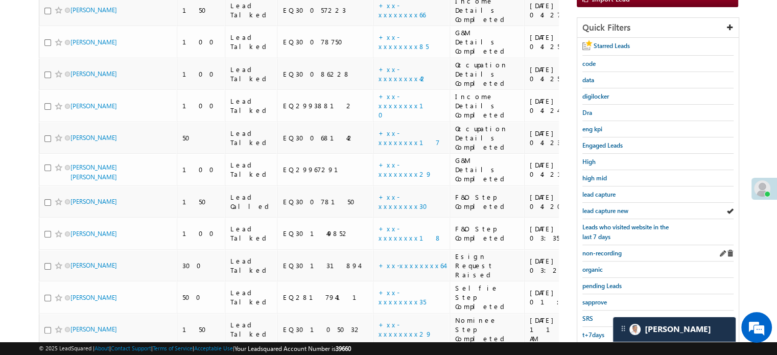
scroll to position [301, 0]
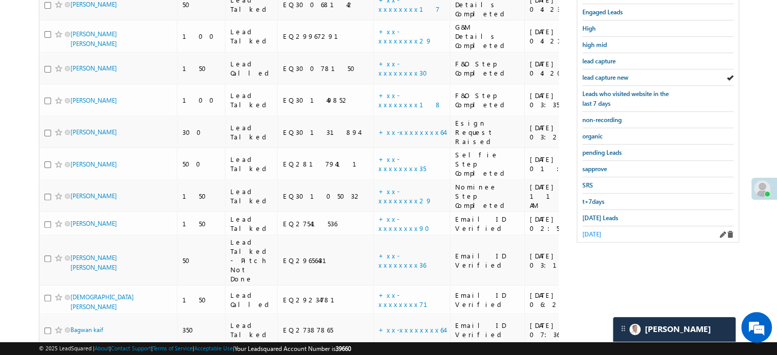
click at [601, 230] on span "yesterday" at bounding box center [591, 234] width 19 height 8
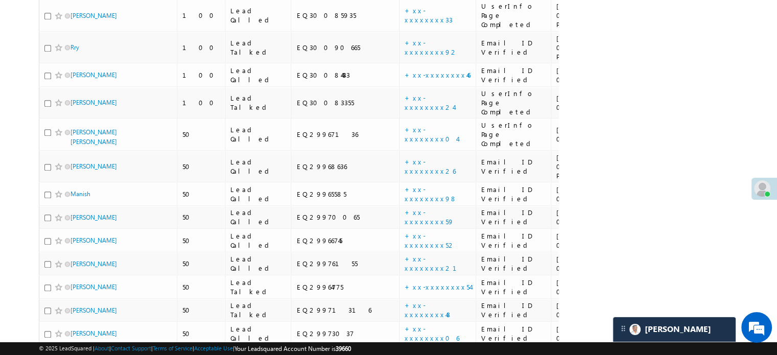
scroll to position [937, 0]
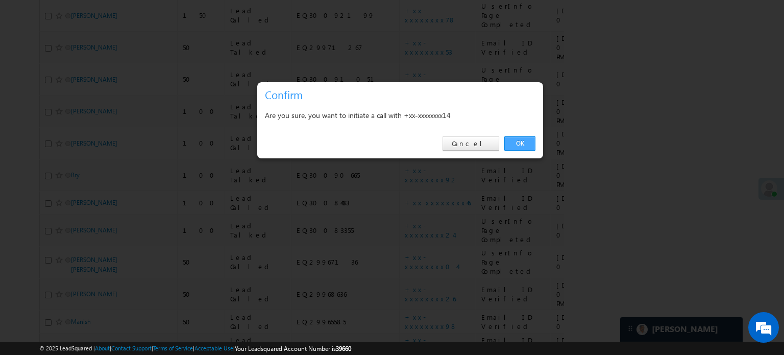
click at [521, 144] on link "OK" at bounding box center [519, 143] width 31 height 14
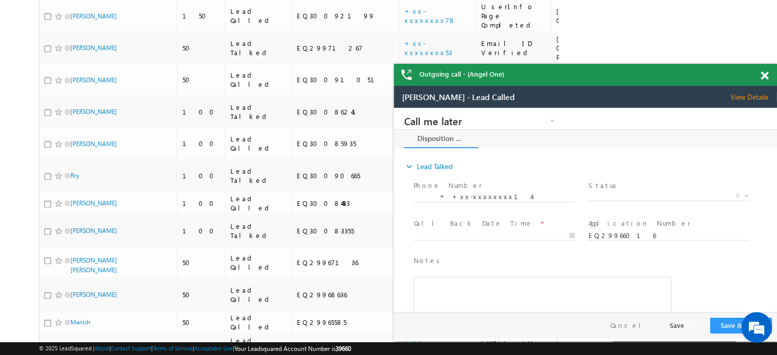
scroll to position [0, 0]
click at [764, 76] on span at bounding box center [764, 75] width 8 height 9
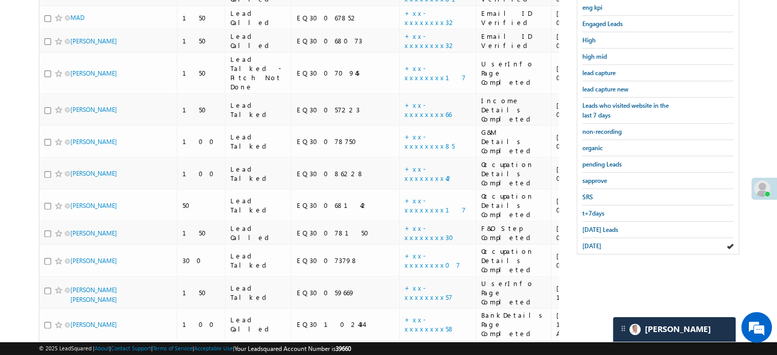
scroll to position [199, 0]
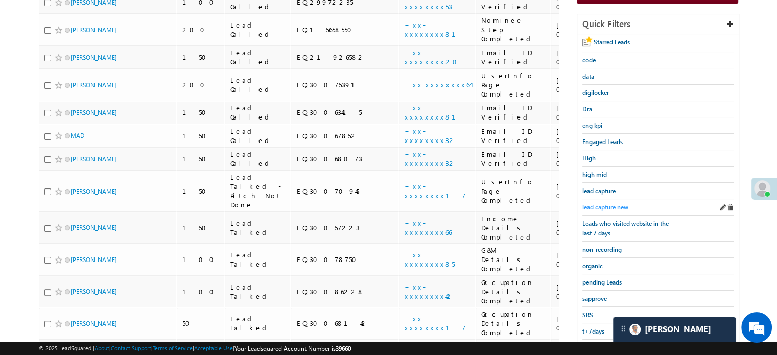
click at [610, 204] on span "lead capture new" at bounding box center [605, 207] width 46 height 8
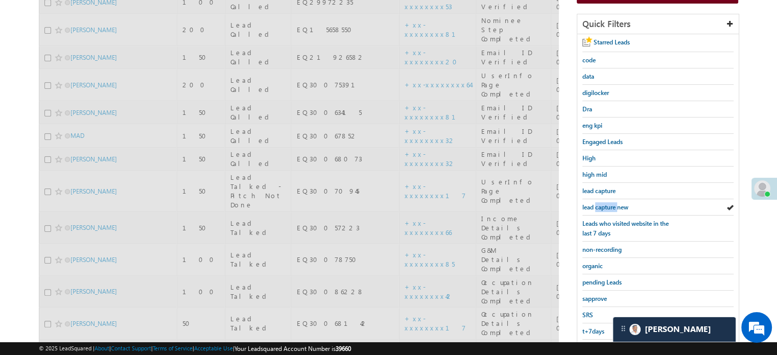
click at [610, 204] on span "lead capture new" at bounding box center [605, 207] width 46 height 8
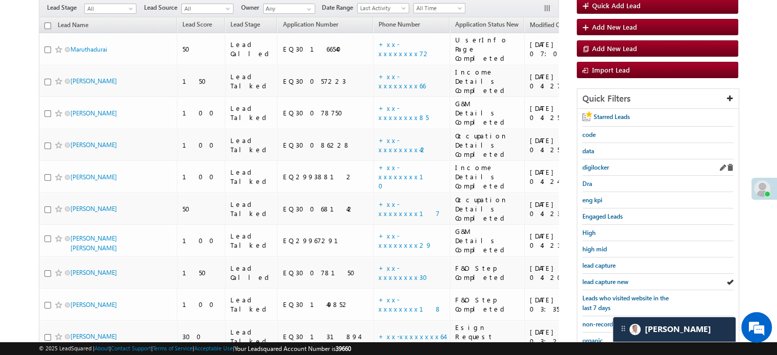
scroll to position [69, 0]
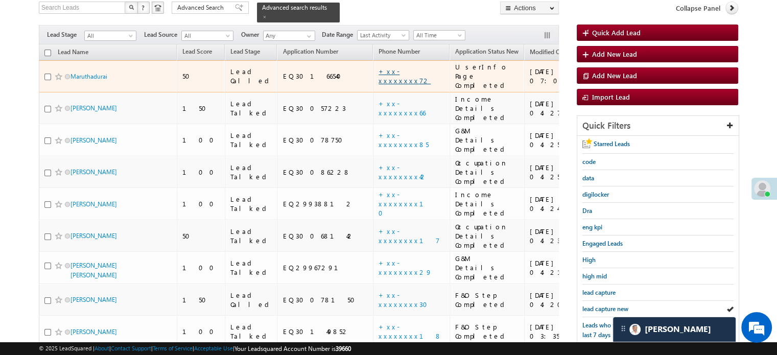
click at [378, 67] on link "+xx-xxxxxxxx72" at bounding box center [404, 76] width 52 height 18
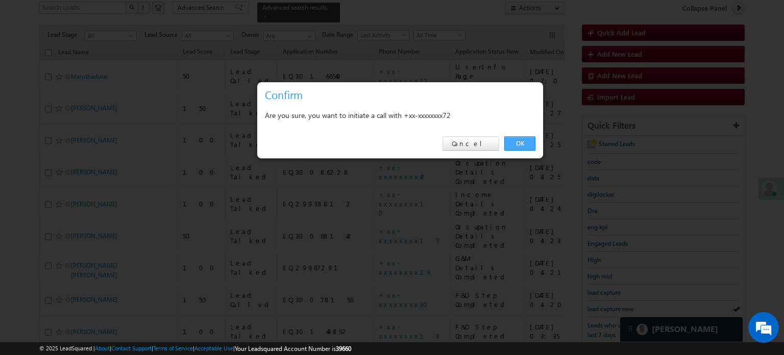
click at [517, 136] on div "OK Cancel" at bounding box center [400, 143] width 286 height 29
click at [519, 138] on link "OK" at bounding box center [519, 143] width 31 height 14
click at [530, 163] on div "10/07/25 04:25 PM" at bounding box center [562, 172] width 64 height 18
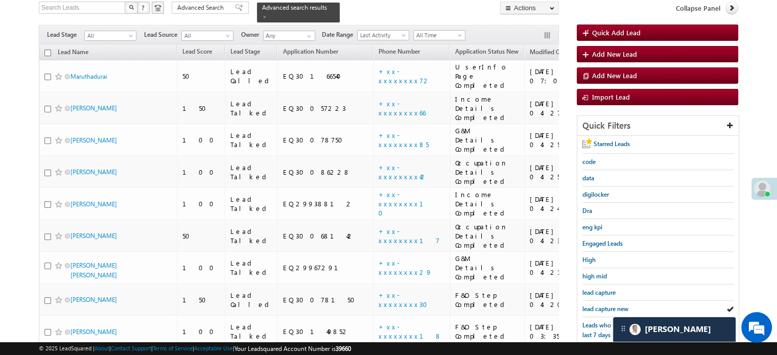
drag, startPoint x: 775, startPoint y: 115, endPoint x: 784, endPoint y: 238, distance: 122.9
click at [776, 238] on html "Menu Priya Rathore priya .rath ore@a ngelb rokin g.com" at bounding box center [388, 359] width 777 height 856
click at [766, 147] on body "Menu Priya Rathore priya .rath ore@a ngelb rokin g.com" at bounding box center [388, 346] width 777 height 831
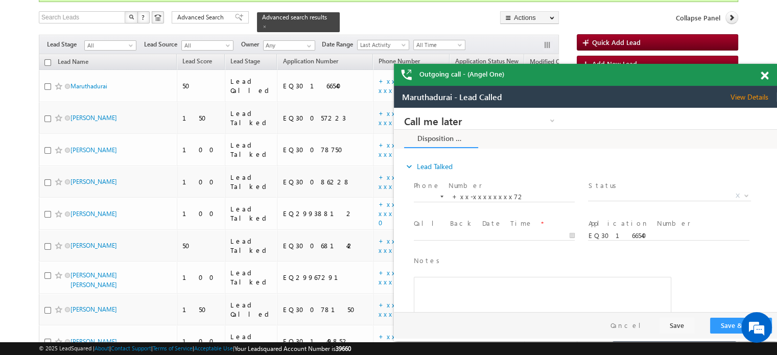
scroll to position [63, 0]
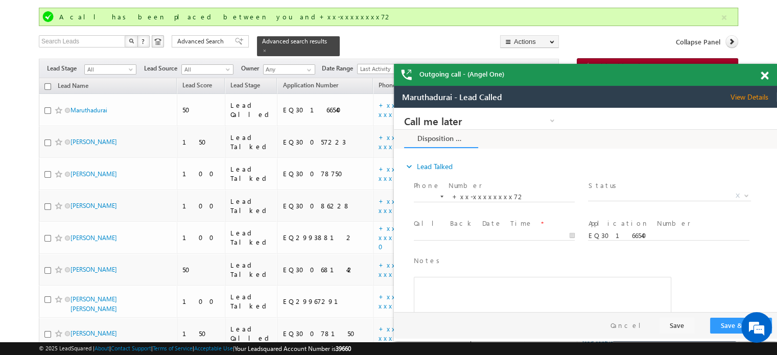
click at [762, 78] on span at bounding box center [764, 75] width 8 height 9
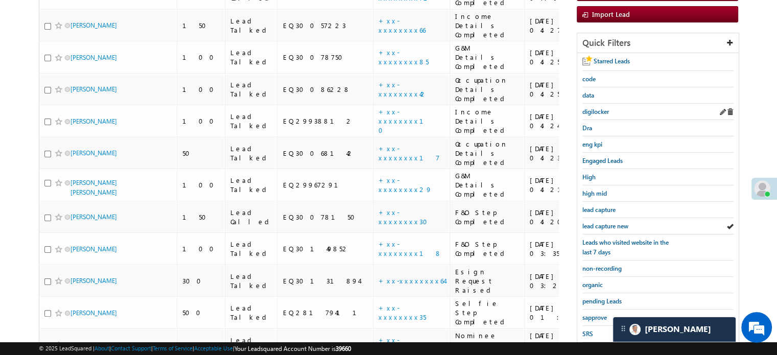
scroll to position [216, 0]
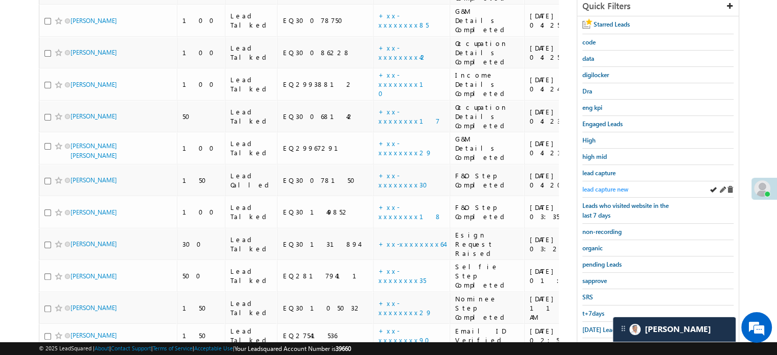
click at [598, 185] on span "lead capture new" at bounding box center [605, 189] width 46 height 8
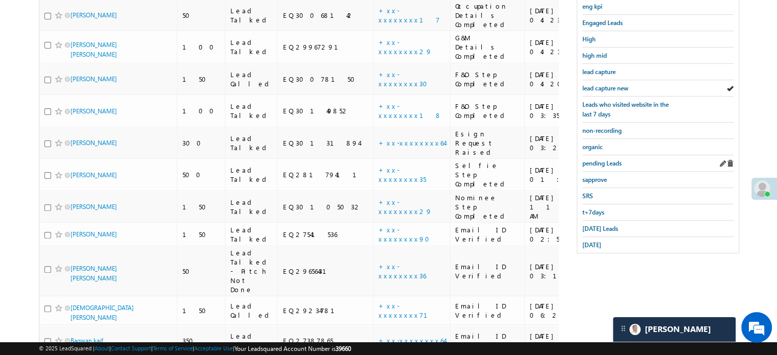
scroll to position [336, 0]
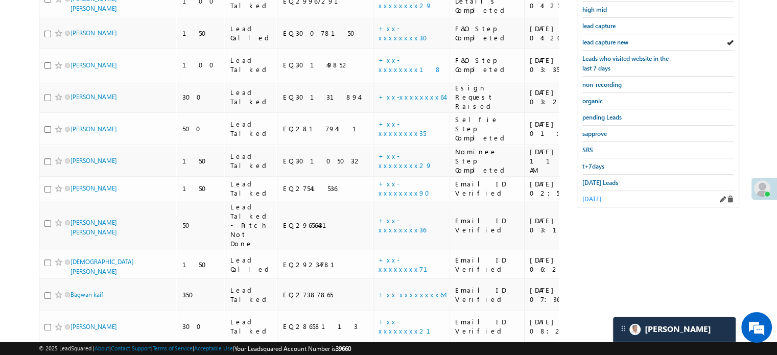
click at [597, 195] on span "yesterday" at bounding box center [591, 199] width 19 height 8
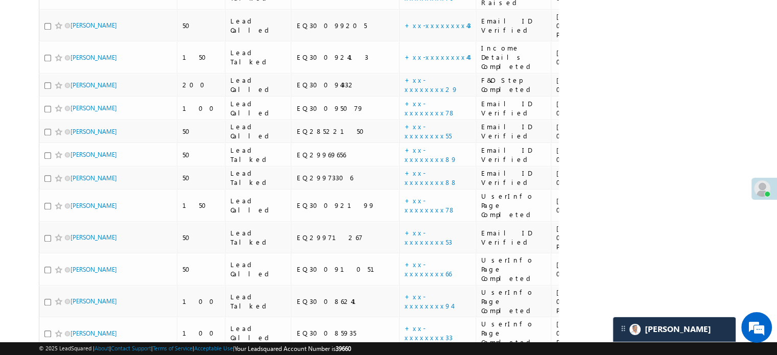
scroll to position [1142, 0]
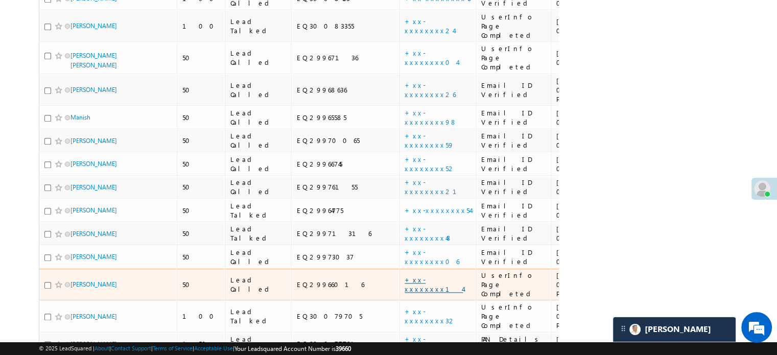
click at [404, 275] on link "+xx-xxxxxxxx14" at bounding box center [433, 284] width 58 height 18
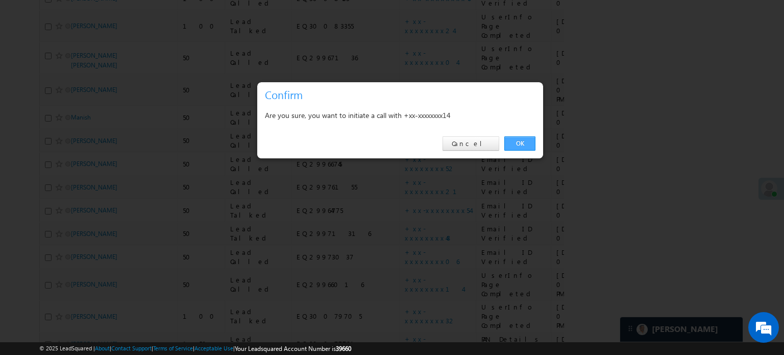
click at [512, 140] on link "OK" at bounding box center [519, 143] width 31 height 14
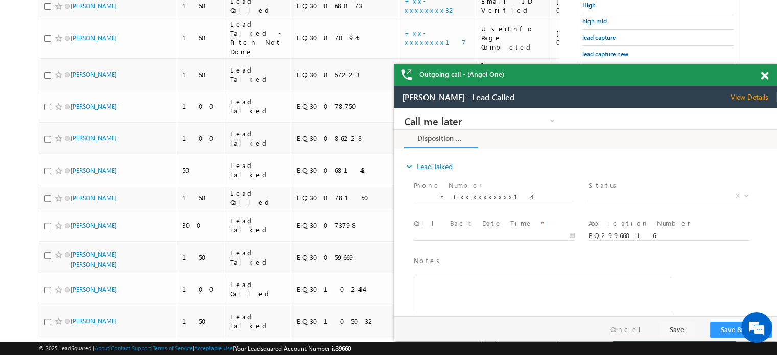
scroll to position [0, 0]
click at [766, 75] on span at bounding box center [764, 75] width 8 height 9
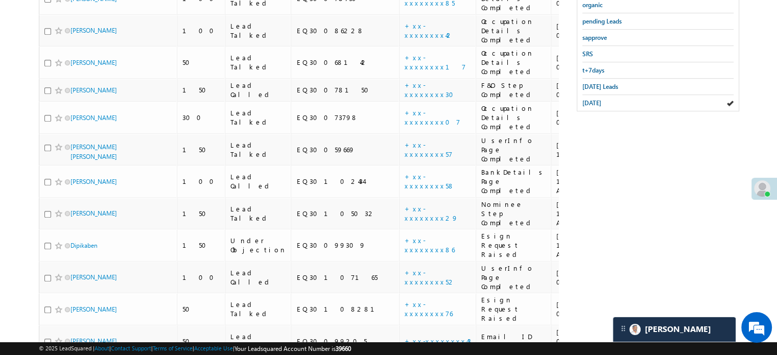
scroll to position [1169, 0]
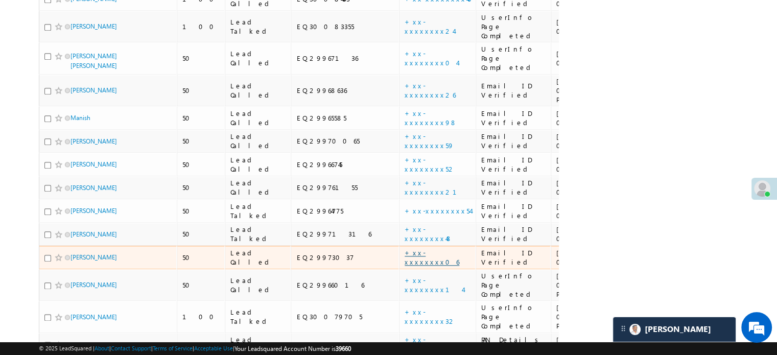
click at [404, 248] on link "+xx-xxxxxxxx06" at bounding box center [431, 257] width 55 height 18
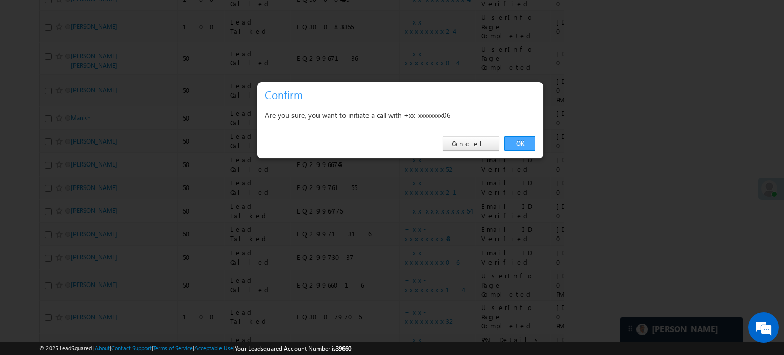
click at [507, 138] on link "OK" at bounding box center [519, 143] width 31 height 14
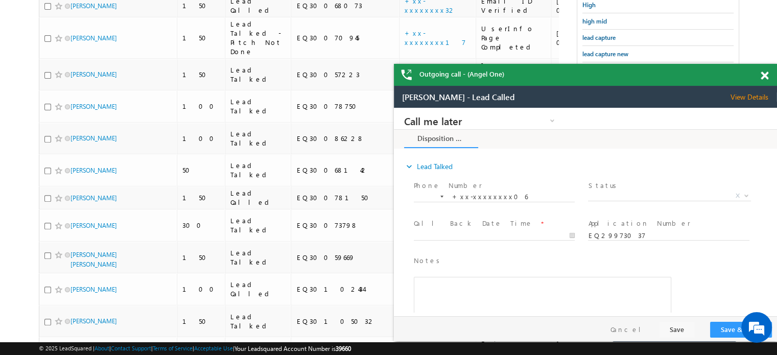
scroll to position [0, 0]
click at [771, 75] on div at bounding box center [770, 74] width 14 height 20
click at [764, 74] on span at bounding box center [764, 75] width 8 height 9
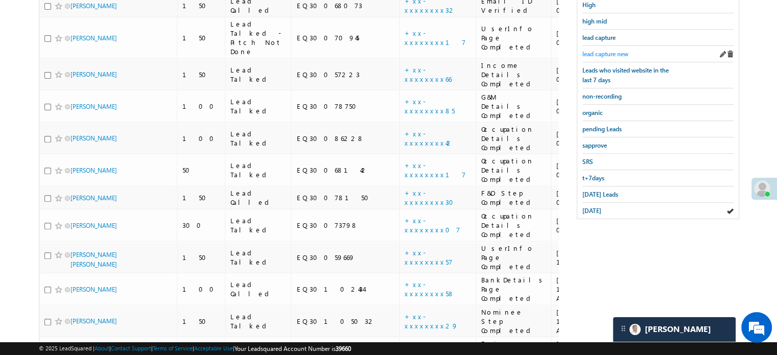
click at [613, 54] on span "lead capture new" at bounding box center [605, 54] width 46 height 8
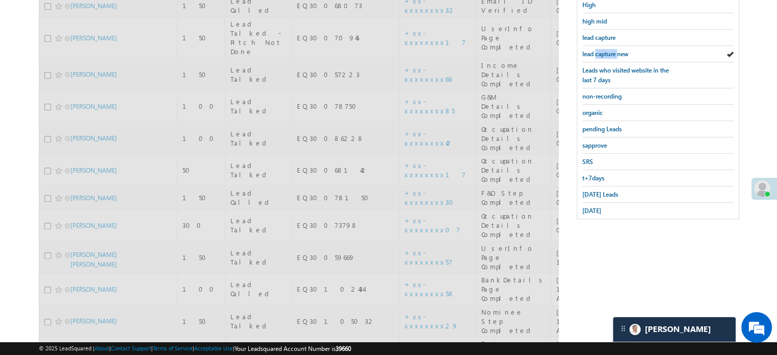
click at [613, 54] on span "lead capture new" at bounding box center [605, 54] width 46 height 8
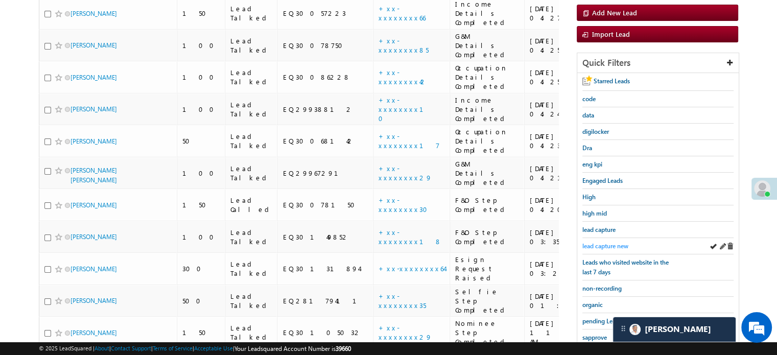
scroll to position [108, 0]
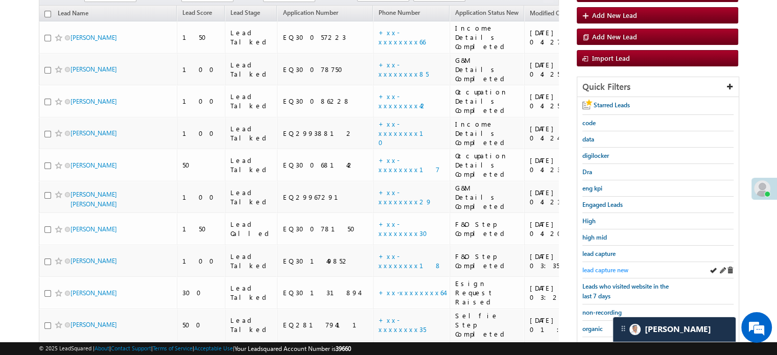
click at [608, 268] on span "lead capture new" at bounding box center [605, 270] width 46 height 8
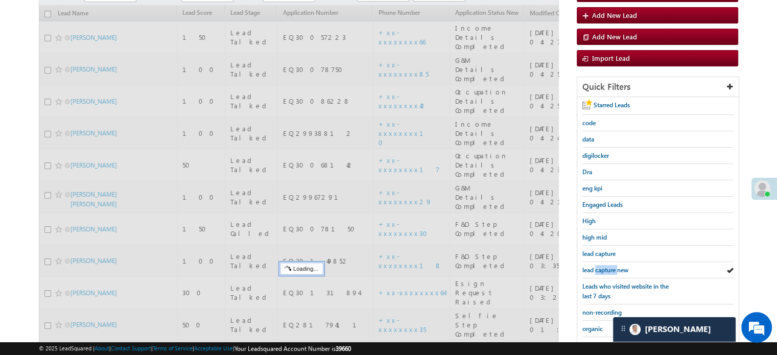
click at [608, 268] on span "lead capture new" at bounding box center [605, 270] width 46 height 8
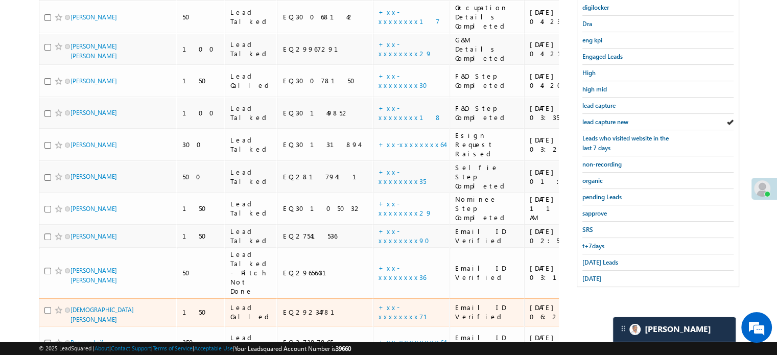
scroll to position [261, 0]
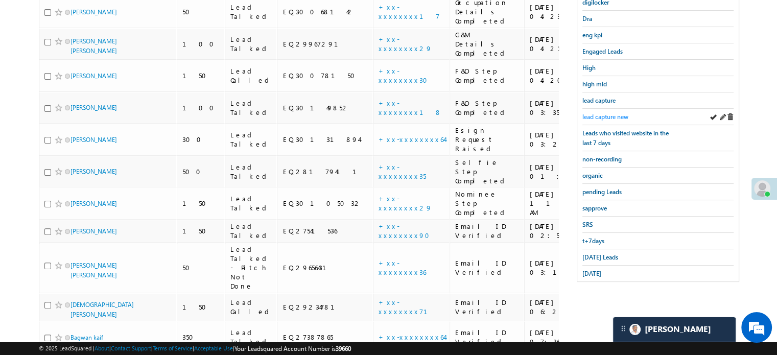
click at [602, 113] on span "lead capture new" at bounding box center [605, 117] width 46 height 8
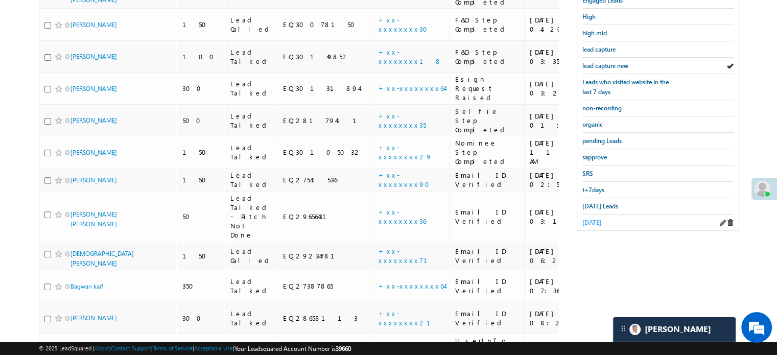
click at [601, 219] on span "yesterday" at bounding box center [591, 223] width 19 height 8
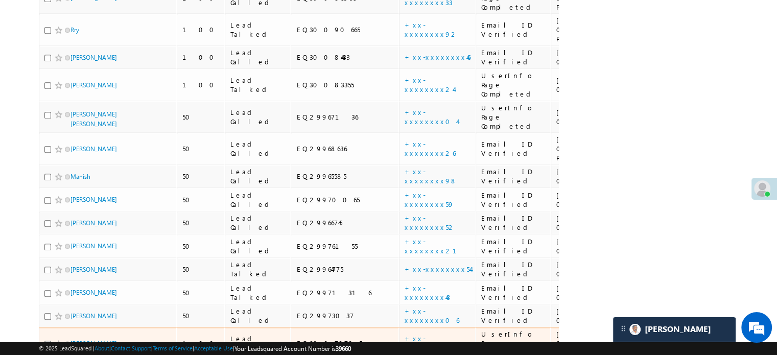
scroll to position [1091, 0]
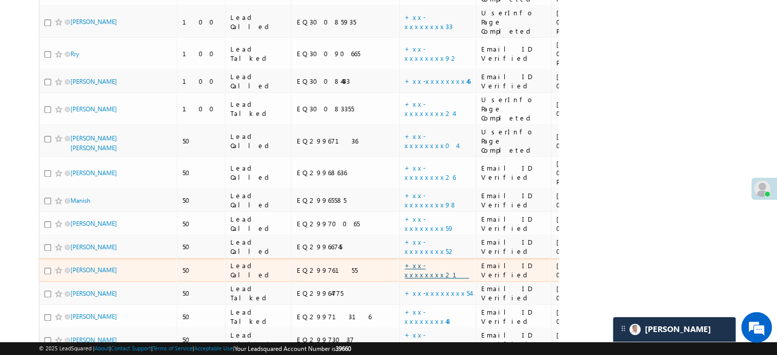
click at [404, 261] on link "+xx-xxxxxxxx21" at bounding box center [436, 270] width 64 height 18
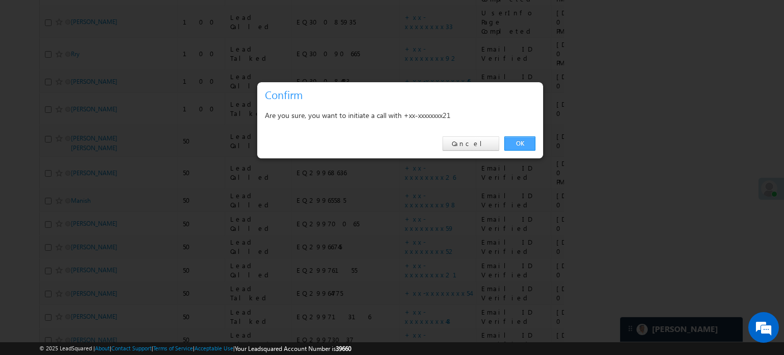
click at [514, 142] on link "OK" at bounding box center [519, 143] width 31 height 14
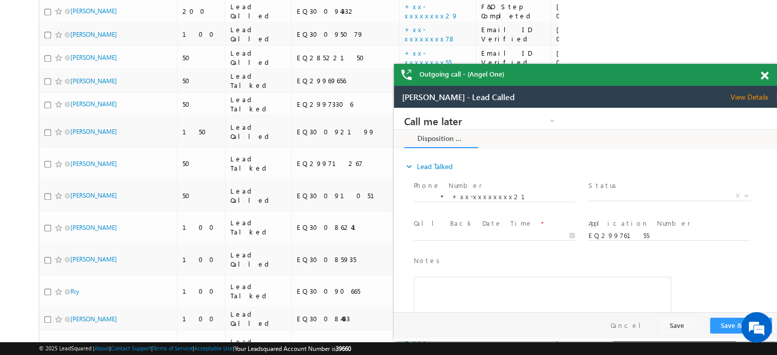
scroll to position [862, 0]
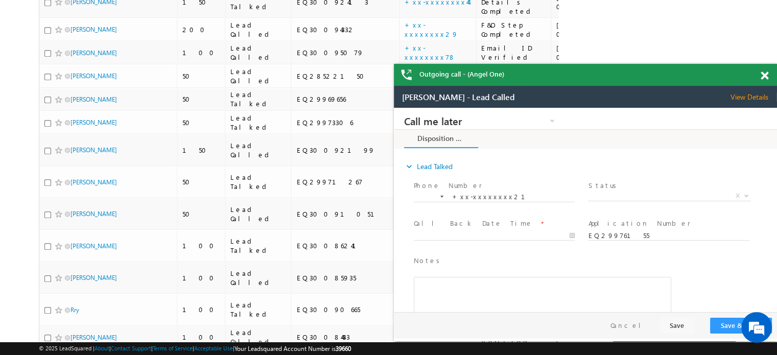
click at [766, 78] on span at bounding box center [764, 75] width 8 height 9
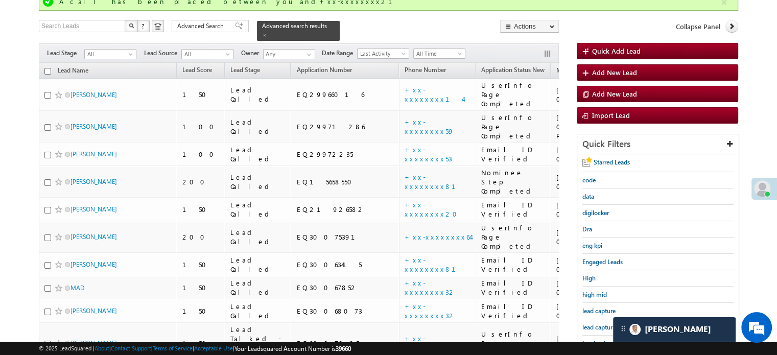
scroll to position [148, 0]
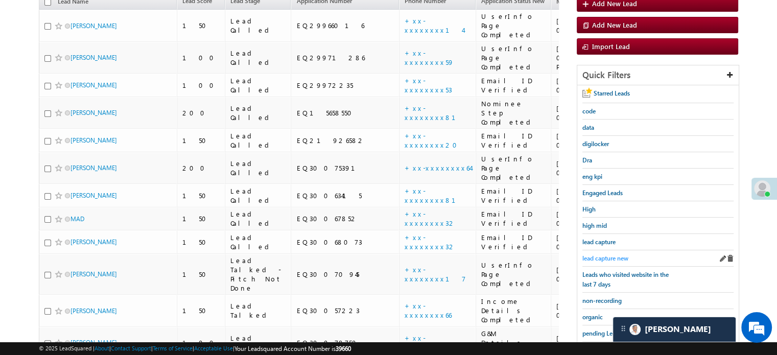
click at [599, 258] on span "lead capture new" at bounding box center [605, 258] width 46 height 8
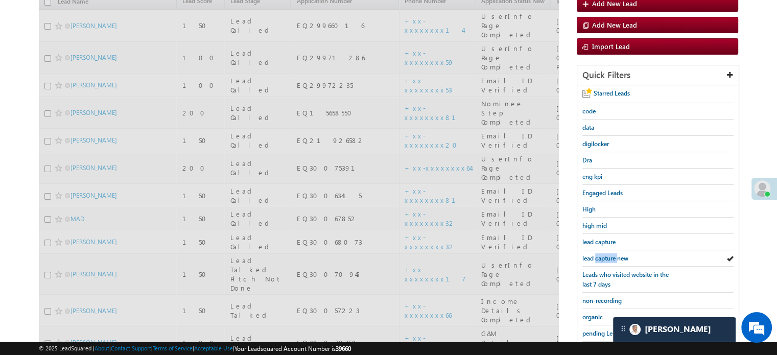
click at [599, 258] on span "lead capture new" at bounding box center [605, 258] width 46 height 8
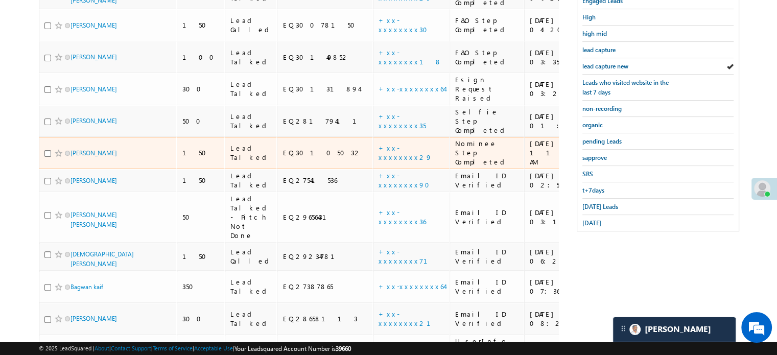
scroll to position [312, 0]
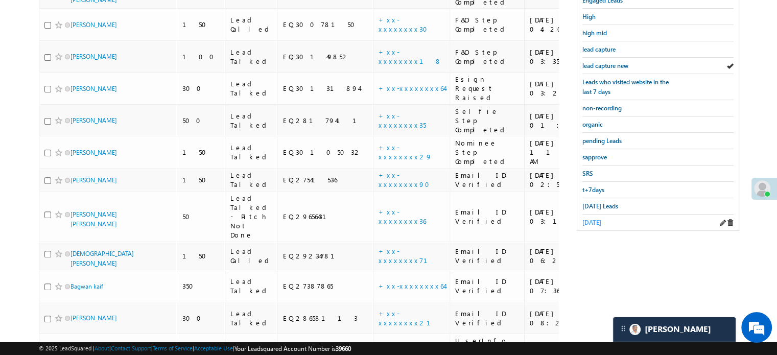
click at [600, 219] on span "yesterday" at bounding box center [591, 223] width 19 height 8
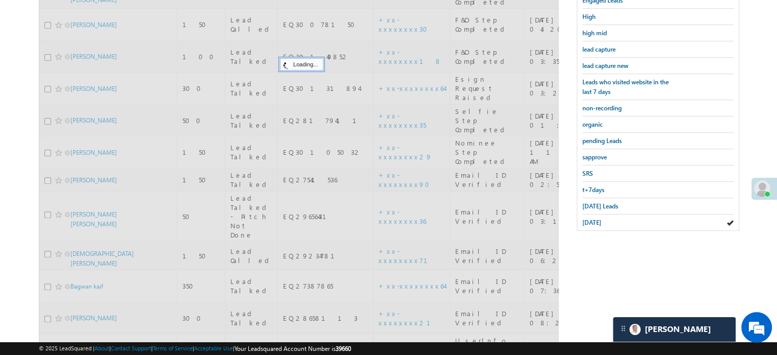
click at [600, 219] on span "yesterday" at bounding box center [591, 223] width 19 height 8
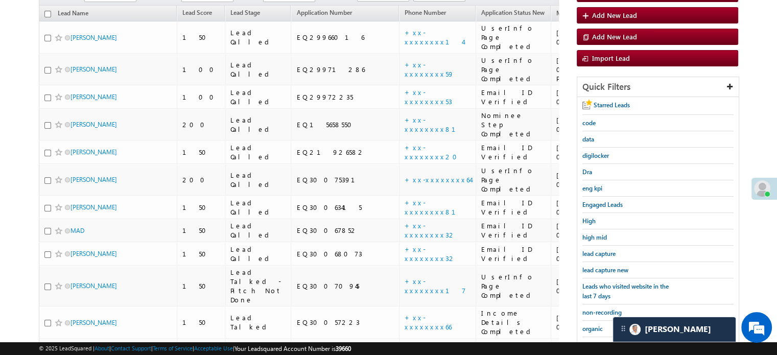
scroll to position [1142, 0]
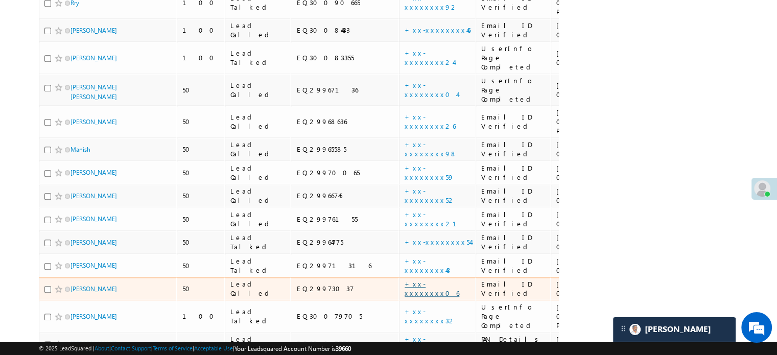
click at [404, 279] on link "+xx-xxxxxxxx06" at bounding box center [431, 288] width 55 height 18
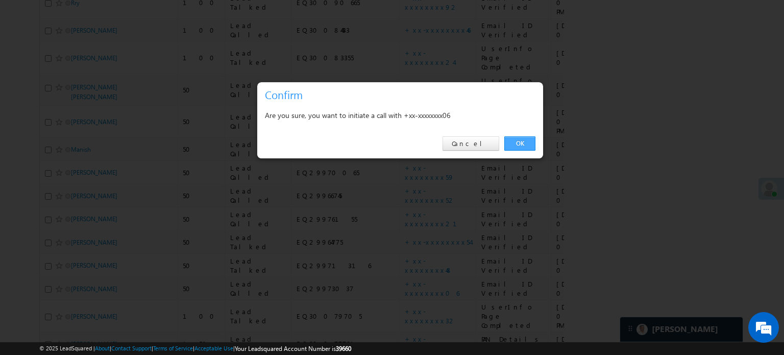
click at [521, 142] on link "OK" at bounding box center [519, 143] width 31 height 14
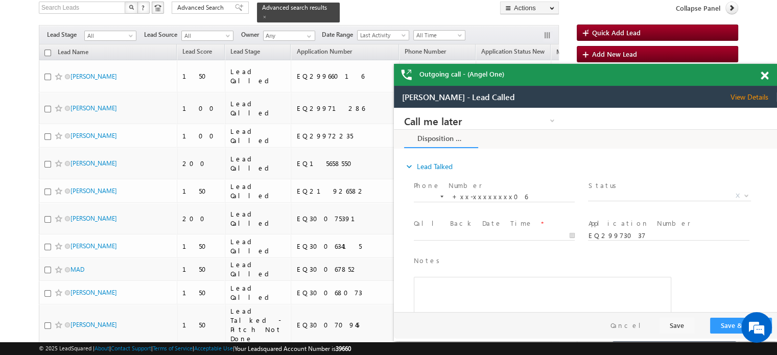
scroll to position [97, 0]
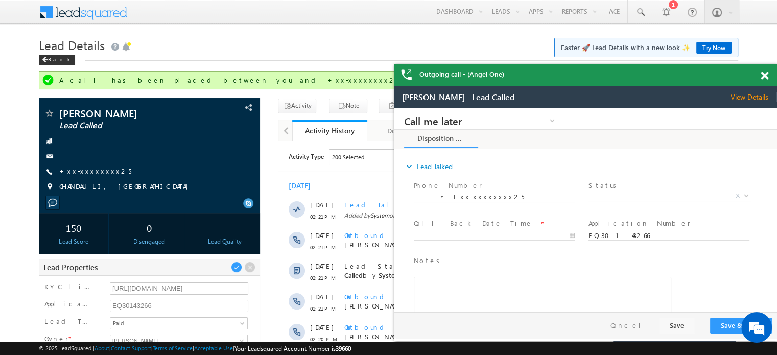
drag, startPoint x: 765, startPoint y: 77, endPoint x: 668, endPoint y: 49, distance: 100.5
click at [765, 77] on span at bounding box center [764, 75] width 8 height 9
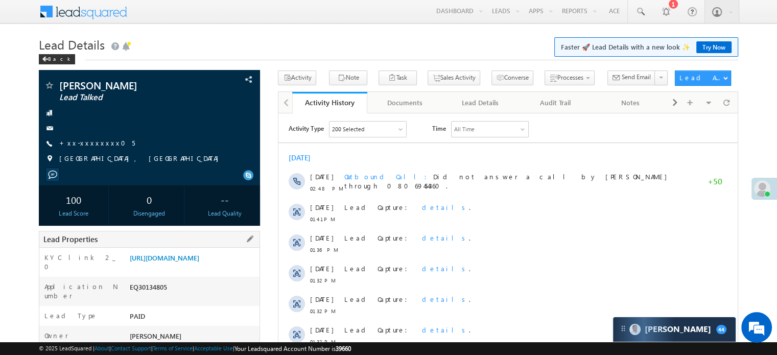
drag, startPoint x: 127, startPoint y: 259, endPoint x: 234, endPoint y: 282, distance: 109.3
click at [234, 267] on div "[URL][DOMAIN_NAME]" at bounding box center [193, 260] width 132 height 14
copy link "[URL][DOMAIN_NAME]"
click at [327, 69] on div "Lead Details Faster 🚀 Lead Details with a new look ✨ Try Now Back" at bounding box center [388, 52] width 699 height 37
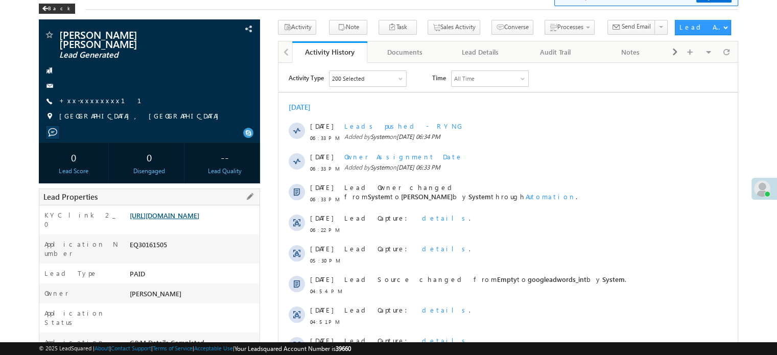
click at [196, 216] on link "[URL][DOMAIN_NAME]" at bounding box center [164, 215] width 69 height 9
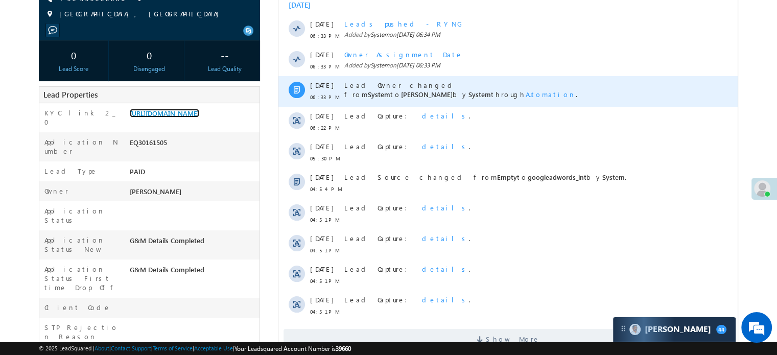
scroll to position [51, 0]
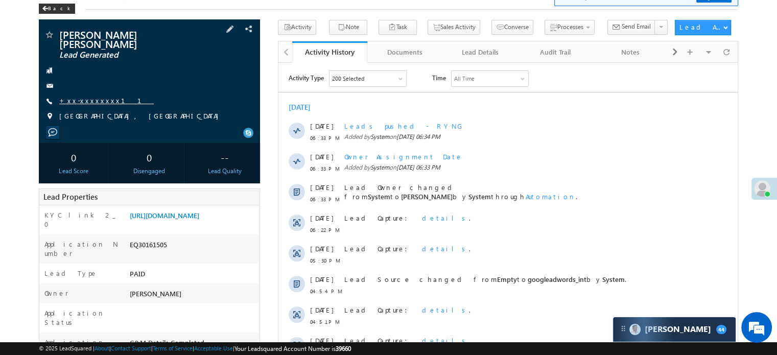
click at [94, 96] on link "+xx-xxxxxxxx11" at bounding box center [106, 100] width 94 height 9
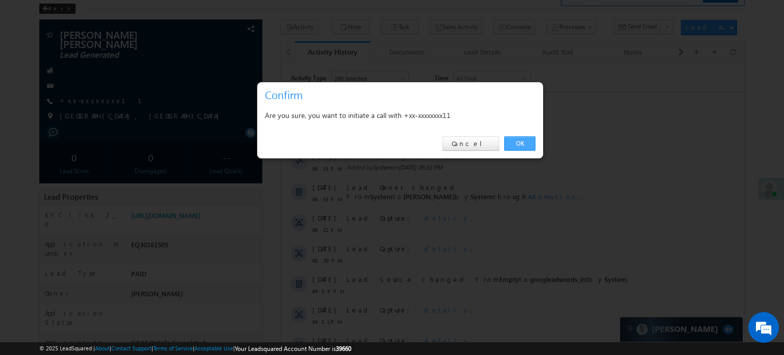
click at [529, 143] on link "OK" at bounding box center [519, 143] width 31 height 14
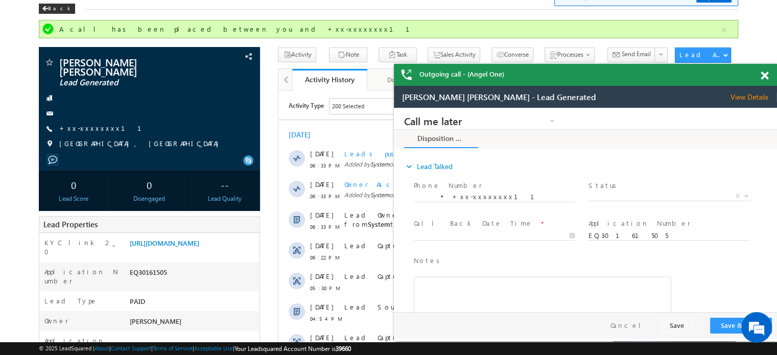
scroll to position [0, 0]
click at [88, 124] on link "+xx-xxxxxxxx11" at bounding box center [106, 128] width 94 height 9
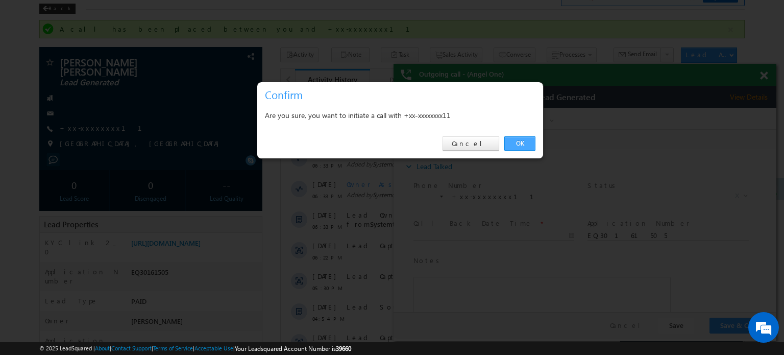
click at [515, 142] on link "OK" at bounding box center [519, 143] width 31 height 14
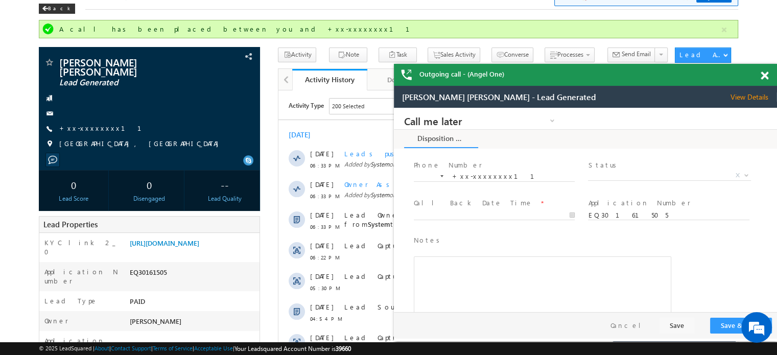
scroll to position [37, 0]
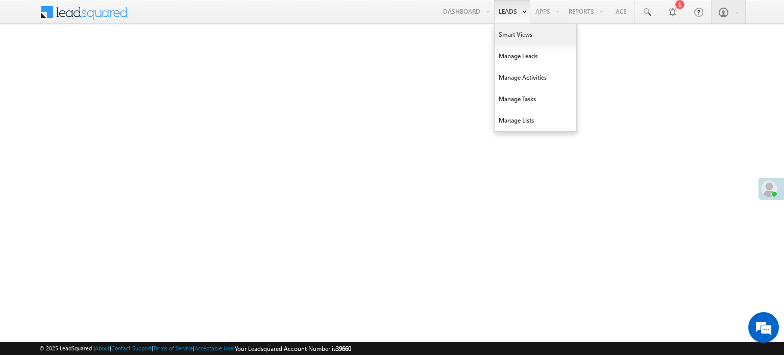
click at [504, 31] on link "Smart Views" at bounding box center [536, 34] width 82 height 21
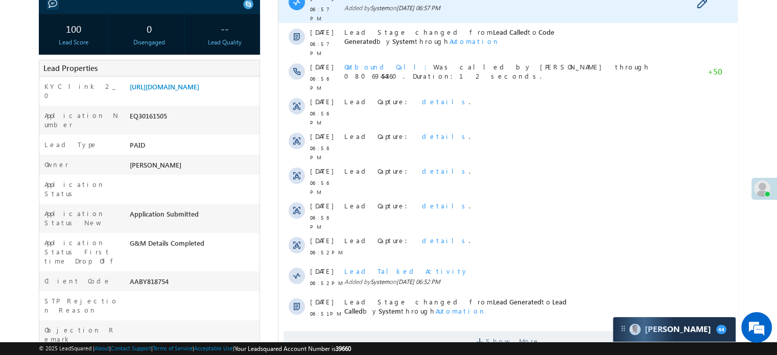
scroll to position [255, 0]
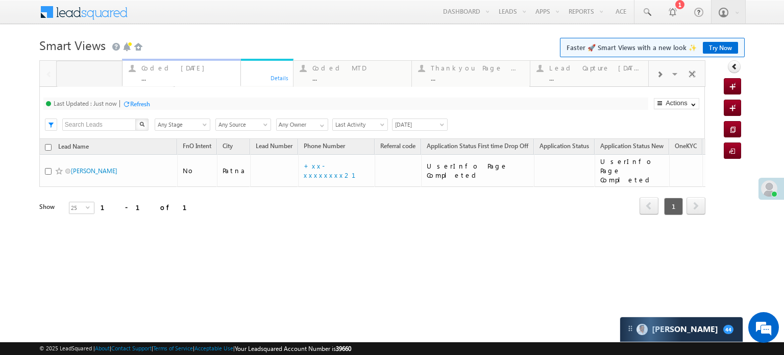
drag, startPoint x: 210, startPoint y: 79, endPoint x: 157, endPoint y: 83, distance: 52.8
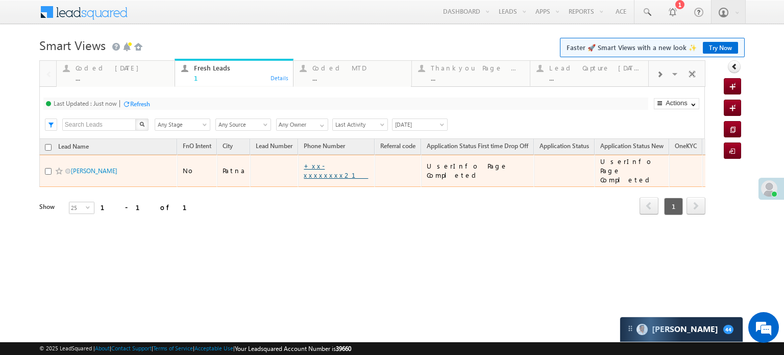
click at [318, 166] on link "+xx-xxxxxxxx21" at bounding box center [336, 170] width 64 height 18
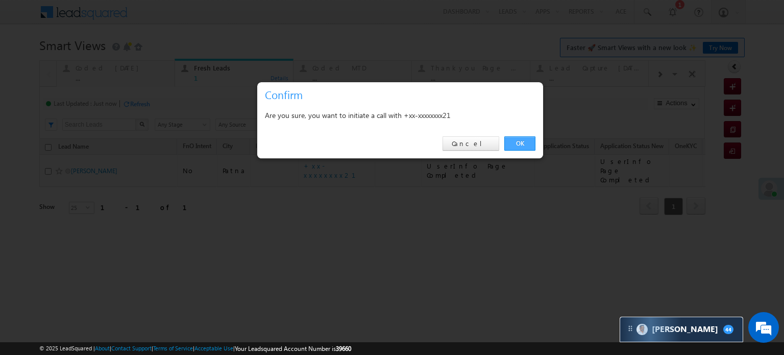
click at [521, 143] on link "OK" at bounding box center [519, 143] width 31 height 14
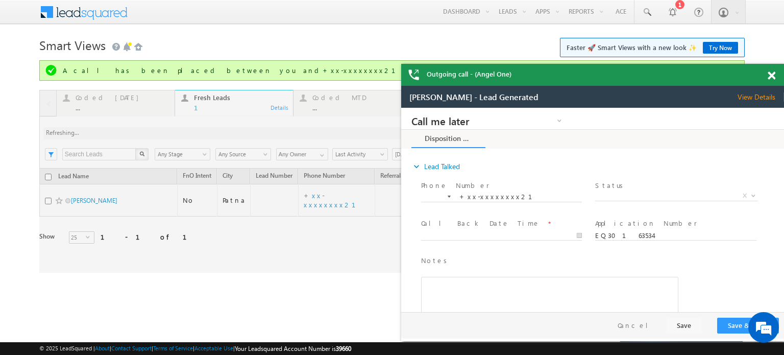
click at [775, 76] on span at bounding box center [772, 75] width 8 height 9
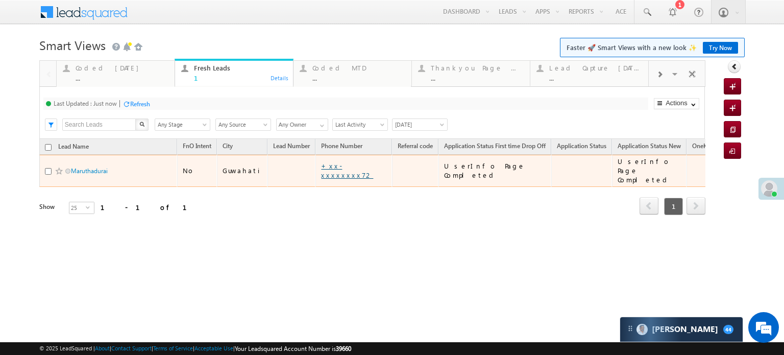
click at [340, 161] on td "+xx-xxxxxxxx72" at bounding box center [354, 171] width 77 height 32
click at [344, 172] on td "+xx-xxxxxxxx72" at bounding box center [354, 171] width 77 height 32
click at [343, 167] on link "+xx-xxxxxxxx72" at bounding box center [347, 170] width 52 height 18
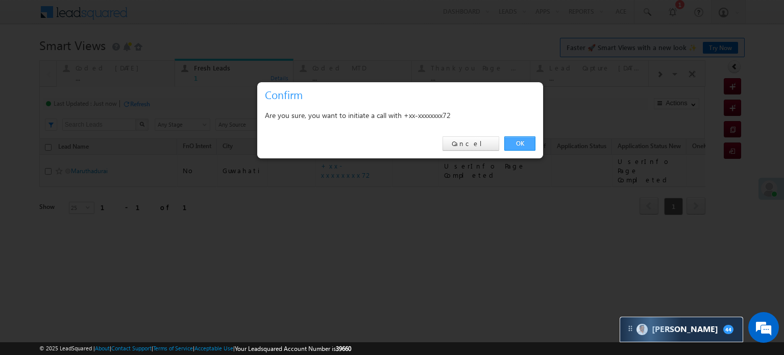
click at [535, 147] on link "OK" at bounding box center [519, 143] width 31 height 14
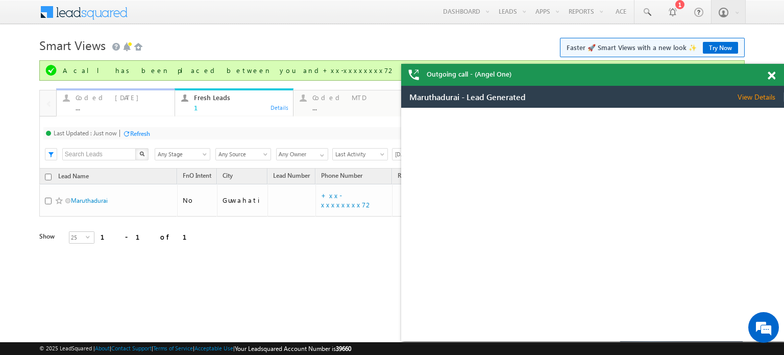
click at [96, 105] on div "..." at bounding box center [122, 108] width 93 height 8
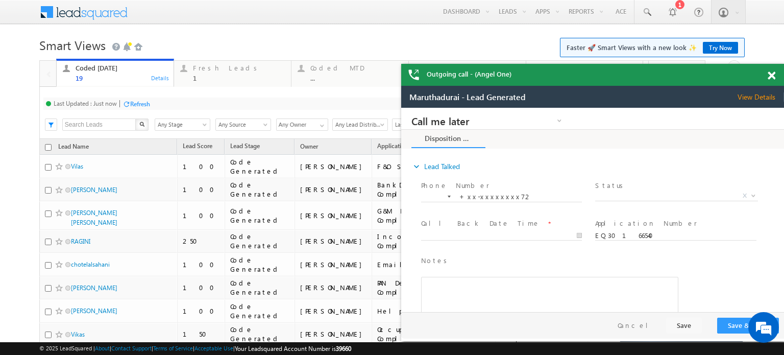
click at [144, 101] on div "Refresh" at bounding box center [140, 104] width 20 height 8
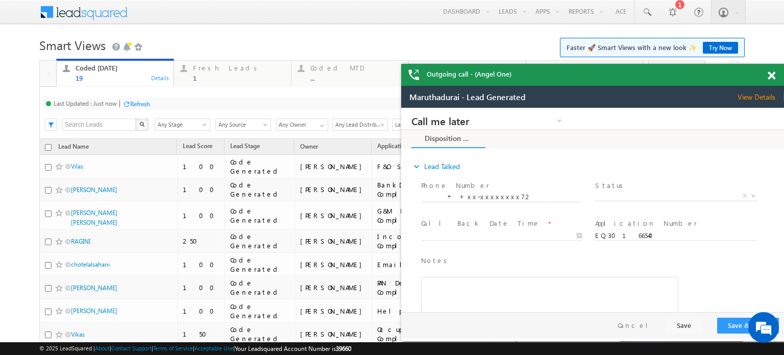
click at [778, 74] on div at bounding box center [778, 74] width 14 height 20
click at [776, 74] on div at bounding box center [778, 74] width 14 height 20
click at [774, 74] on span at bounding box center [772, 75] width 8 height 9
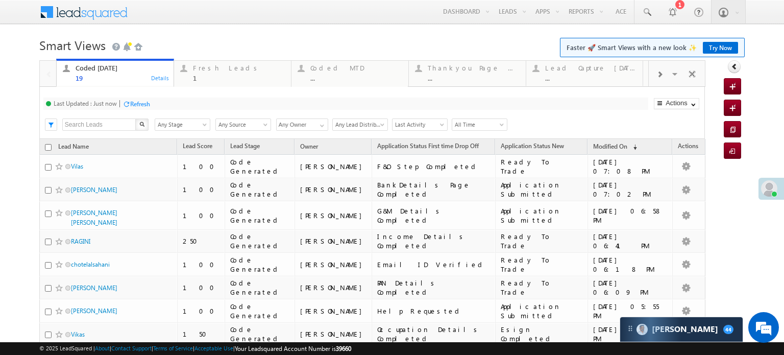
click at [772, 75] on body "Menu Priya Rathore priya .rath ore@a ngelb rokin g.com" at bounding box center [392, 341] width 784 height 682
click at [130, 108] on div "Refresh" at bounding box center [137, 104] width 28 height 10
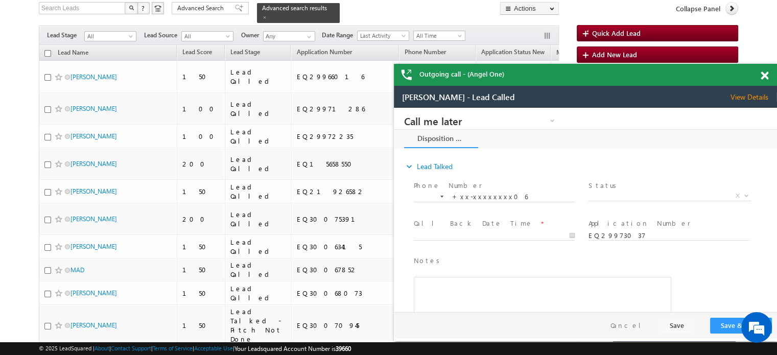
click at [763, 79] on span at bounding box center [764, 75] width 8 height 9
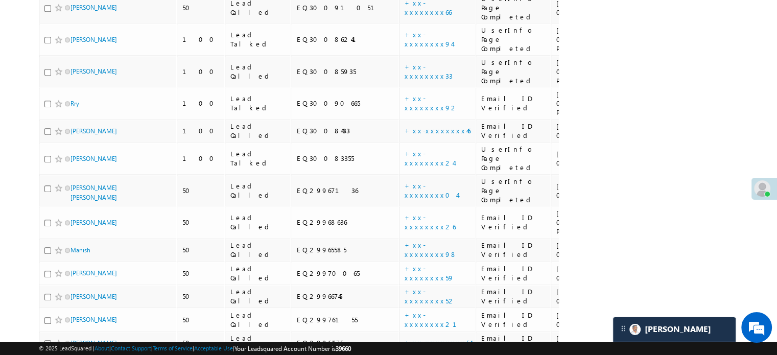
scroll to position [1067, 0]
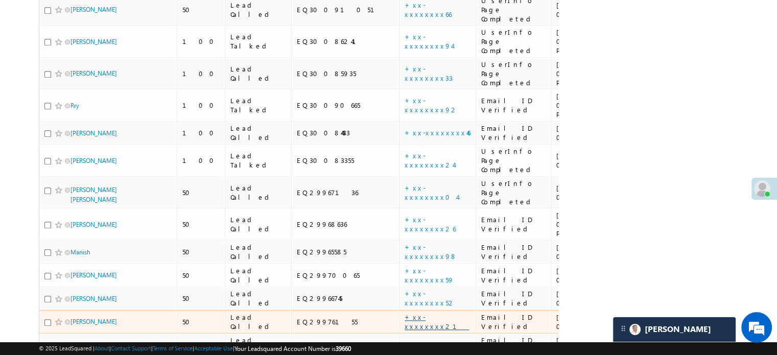
click at [404, 312] on link "+xx-xxxxxxxx21" at bounding box center [436, 321] width 64 height 18
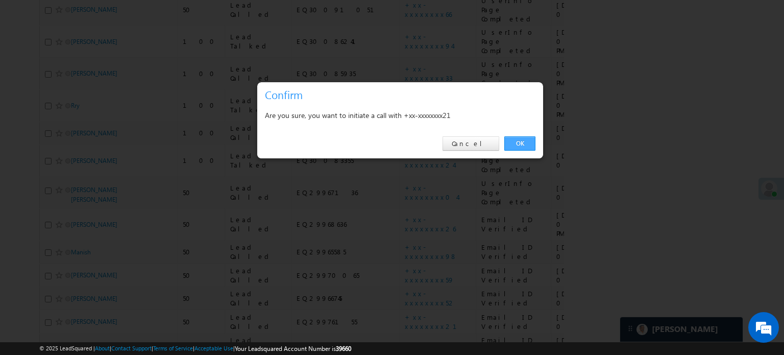
click at [519, 138] on link "OK" at bounding box center [519, 143] width 31 height 14
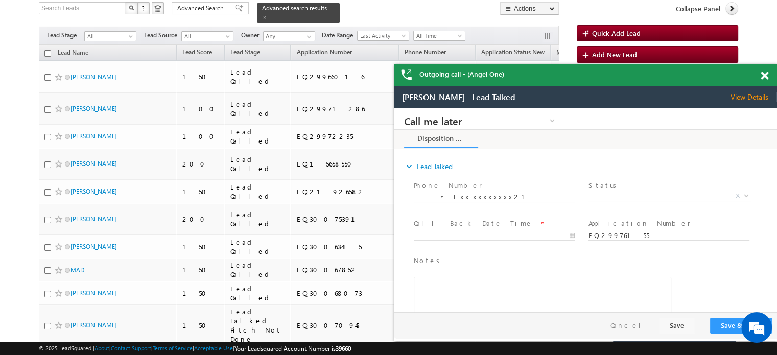
scroll to position [0, 0]
click at [764, 77] on span at bounding box center [764, 75] width 8 height 9
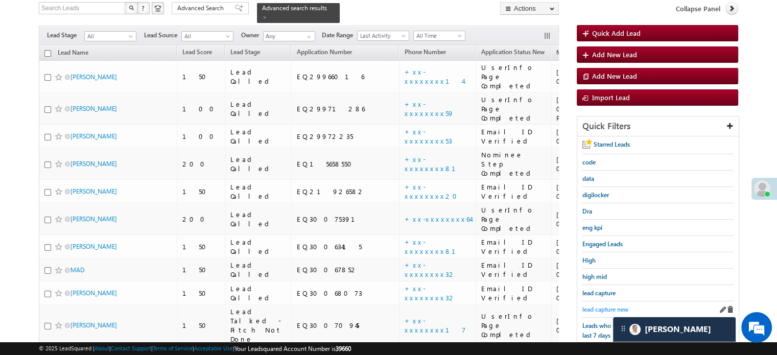
click at [593, 305] on span "lead capture new" at bounding box center [605, 309] width 46 height 8
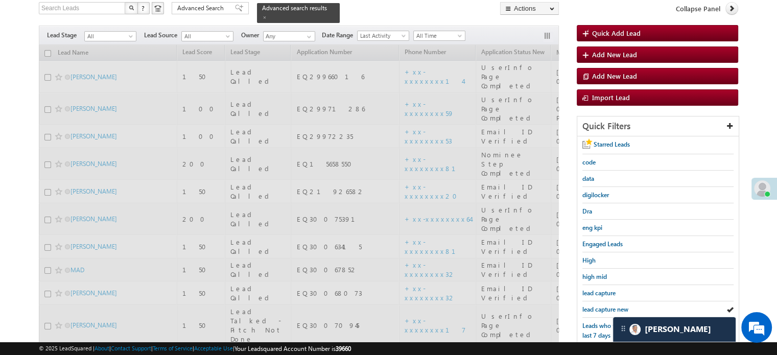
click at [593, 305] on span "lead capture new" at bounding box center [605, 309] width 46 height 8
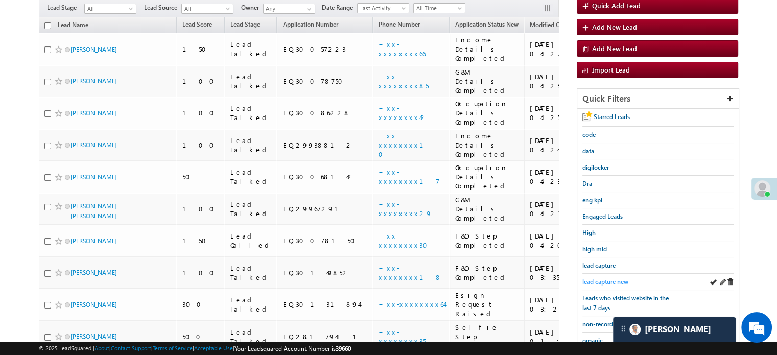
scroll to position [69, 0]
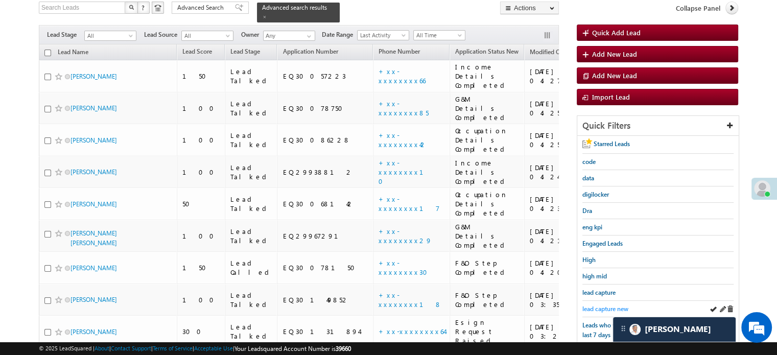
click at [592, 305] on span "lead capture new" at bounding box center [605, 309] width 46 height 8
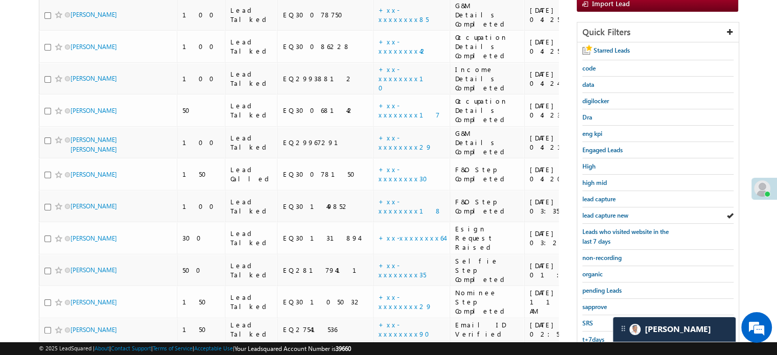
scroll to position [223, 0]
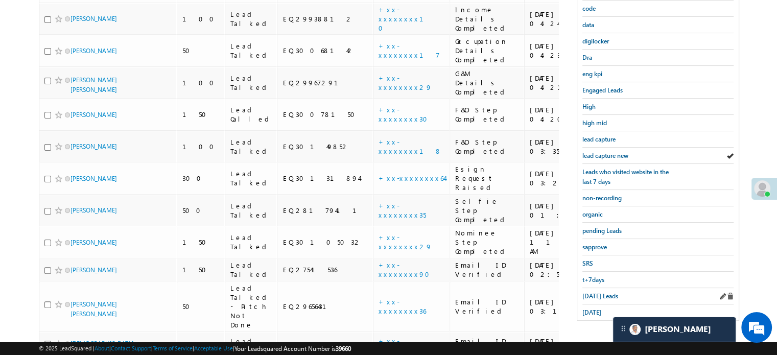
click at [607, 296] on div "Today's Leads" at bounding box center [657, 296] width 151 height 16
click at [603, 292] on span "Today's Leads" at bounding box center [600, 296] width 36 height 8
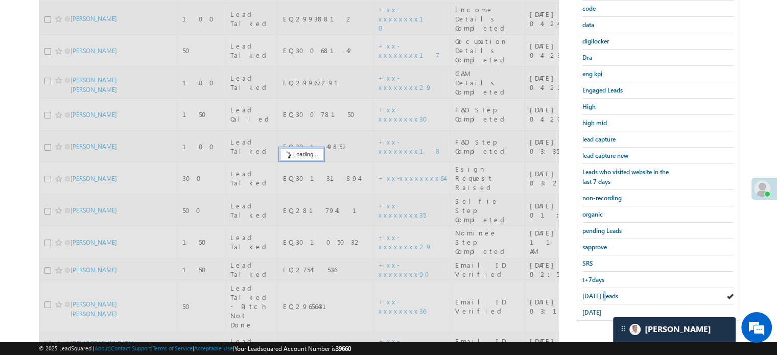
click at [603, 292] on span "Today's Leads" at bounding box center [600, 296] width 36 height 8
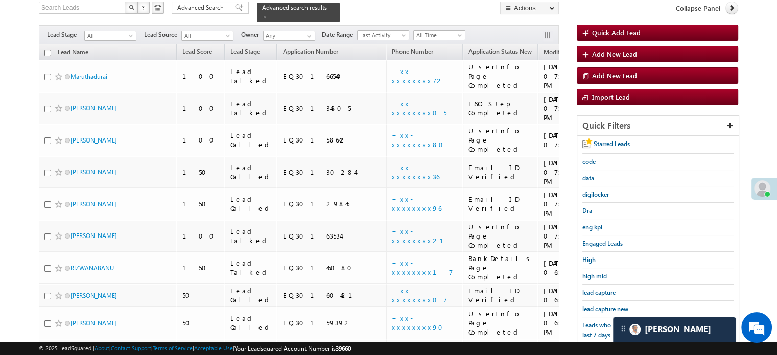
scroll to position [274, 0]
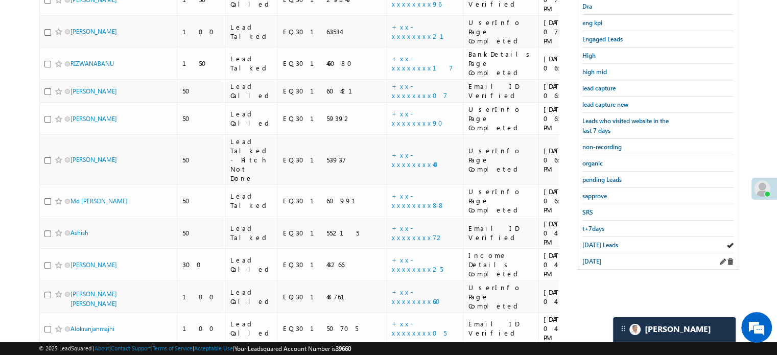
click at [588, 253] on div "yesterday" at bounding box center [657, 261] width 151 height 16
click at [591, 257] on span "yesterday" at bounding box center [591, 261] width 19 height 8
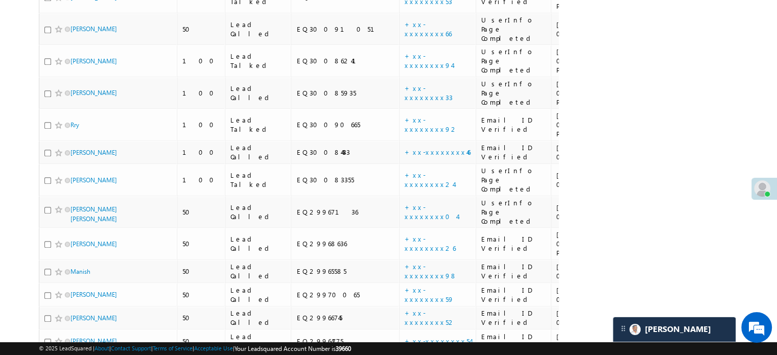
scroll to position [989, 0]
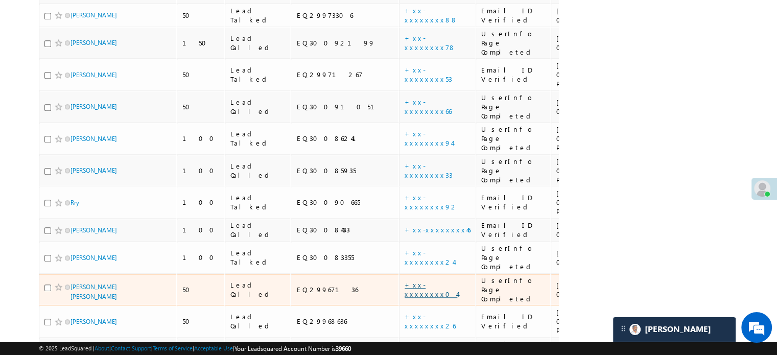
click at [404, 280] on link "+xx-xxxxxxxx04" at bounding box center [430, 289] width 53 height 18
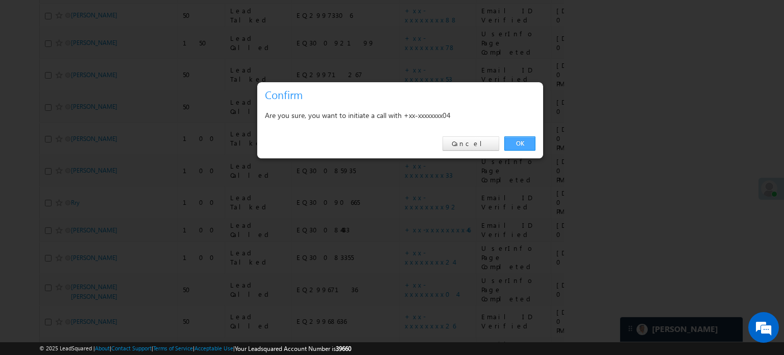
click at [512, 137] on link "OK" at bounding box center [519, 143] width 31 height 14
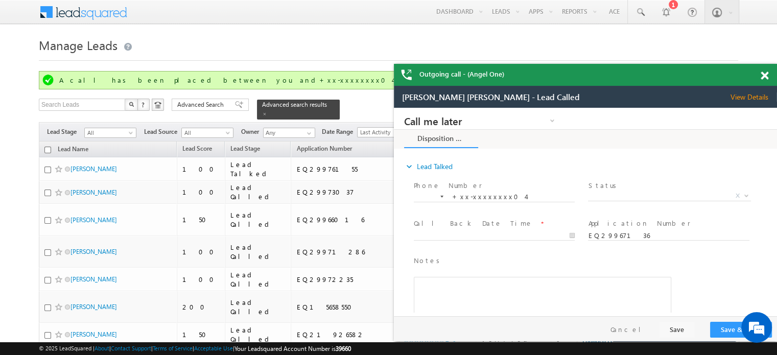
scroll to position [0, 0]
click at [761, 75] on span at bounding box center [764, 75] width 8 height 9
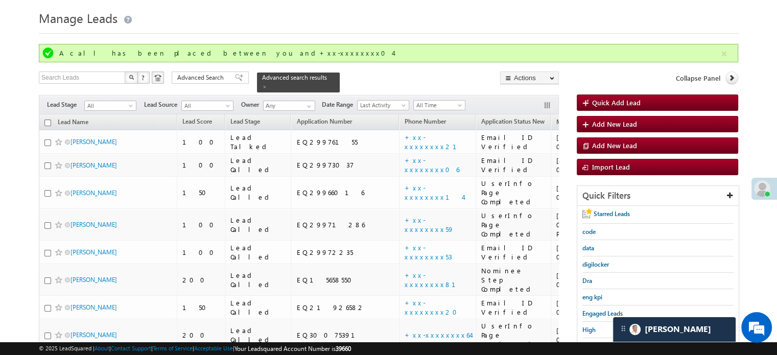
scroll to position [153, 0]
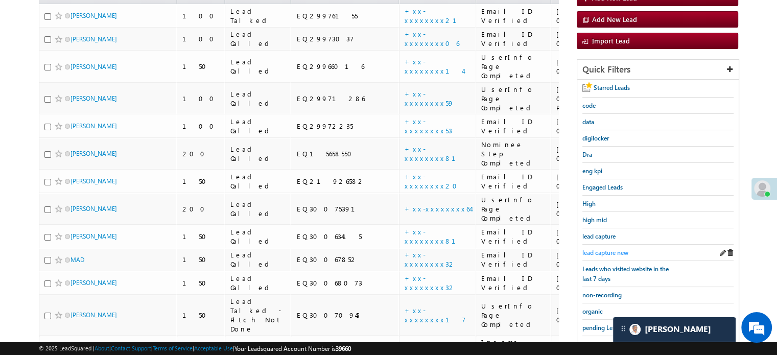
click at [608, 249] on span "lead capture new" at bounding box center [605, 253] width 46 height 8
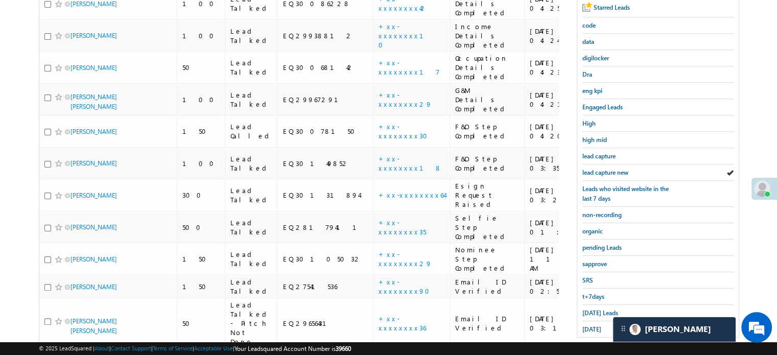
scroll to position [204, 0]
click at [589, 327] on span "yesterday" at bounding box center [591, 331] width 19 height 8
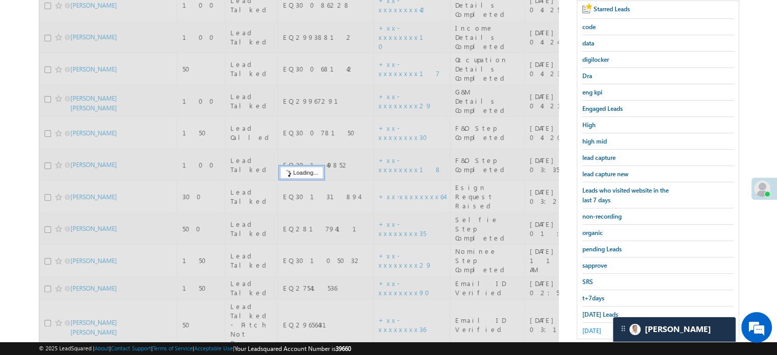
click at [589, 327] on span "yesterday" at bounding box center [591, 331] width 19 height 8
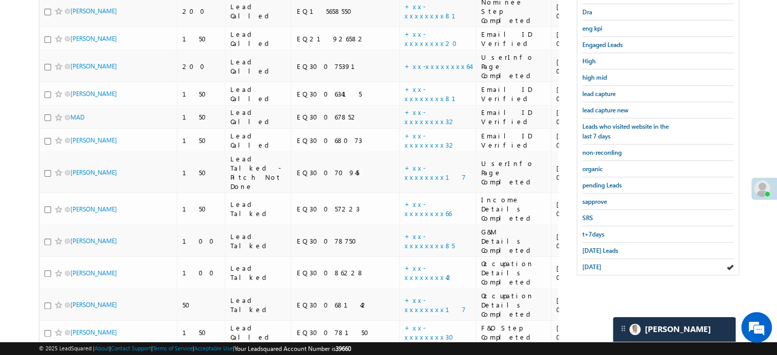
scroll to position [357, 0]
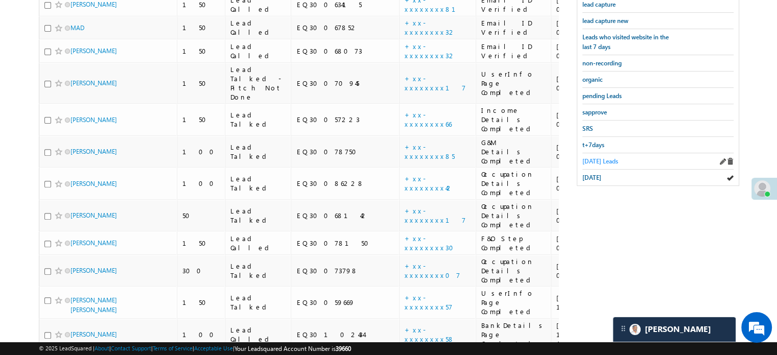
click at [604, 157] on span "Today's Leads" at bounding box center [600, 161] width 36 height 8
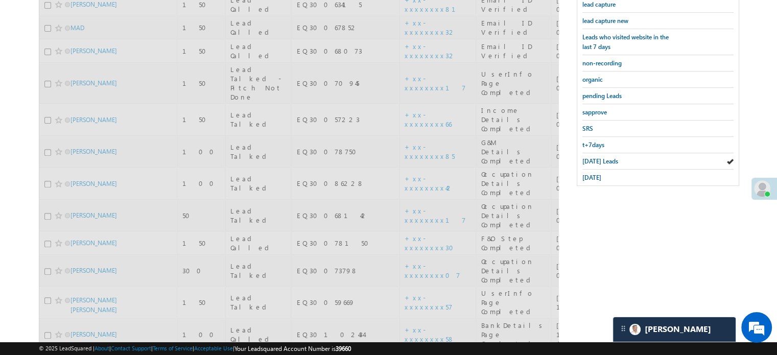
click at [604, 157] on span "Today's Leads" at bounding box center [600, 161] width 36 height 8
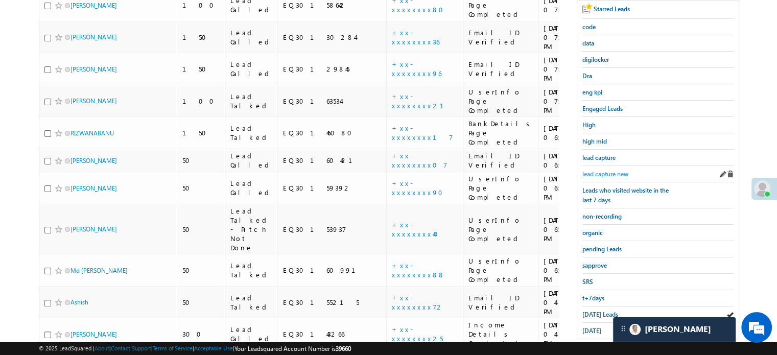
scroll to position [102, 0]
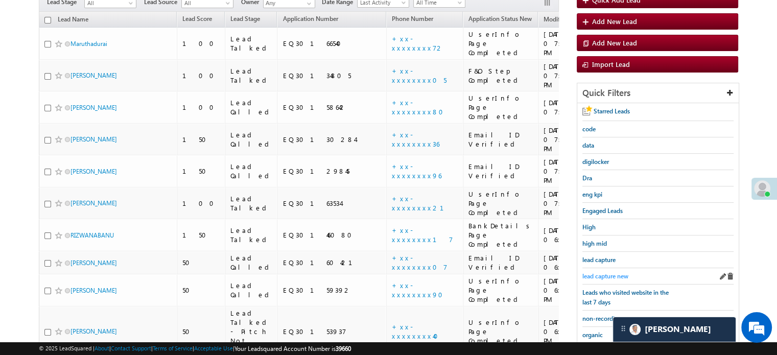
click at [604, 272] on span "lead capture new" at bounding box center [605, 276] width 46 height 8
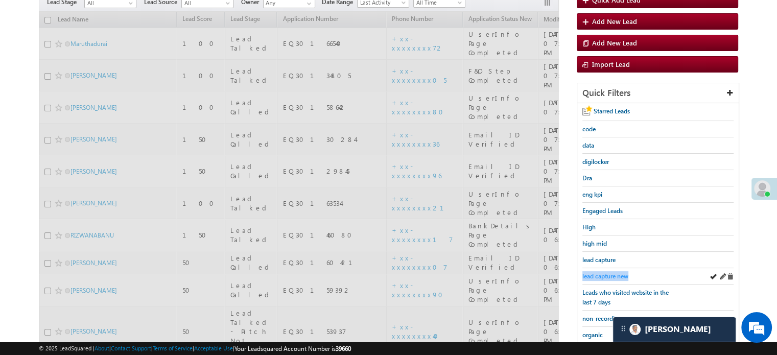
click at [604, 271] on link "lead capture new" at bounding box center [605, 276] width 46 height 10
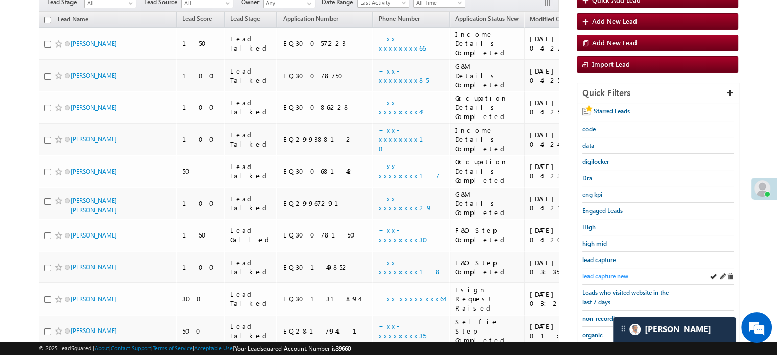
click at [608, 272] on span "lead capture new" at bounding box center [605, 276] width 46 height 8
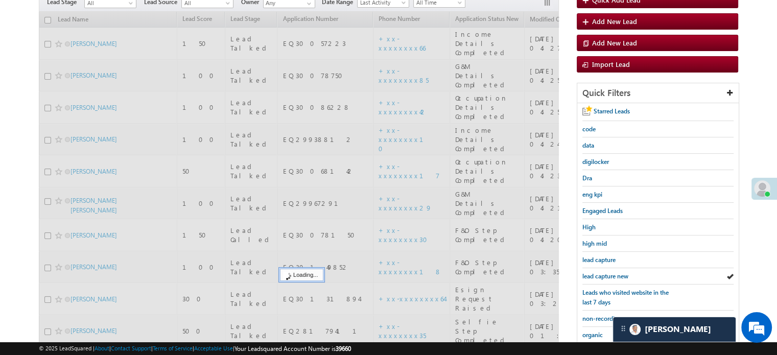
click at [608, 272] on span "lead capture new" at bounding box center [605, 276] width 46 height 8
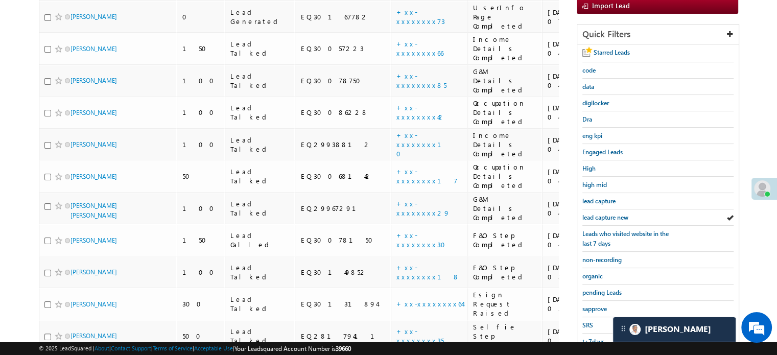
scroll to position [204, 0]
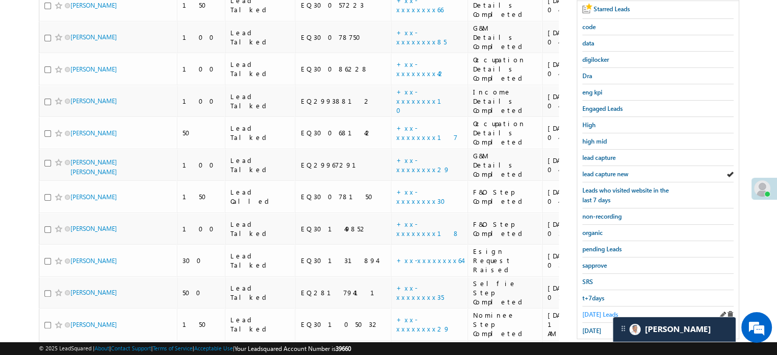
click at [587, 310] on span "Today's Leads" at bounding box center [600, 314] width 36 height 8
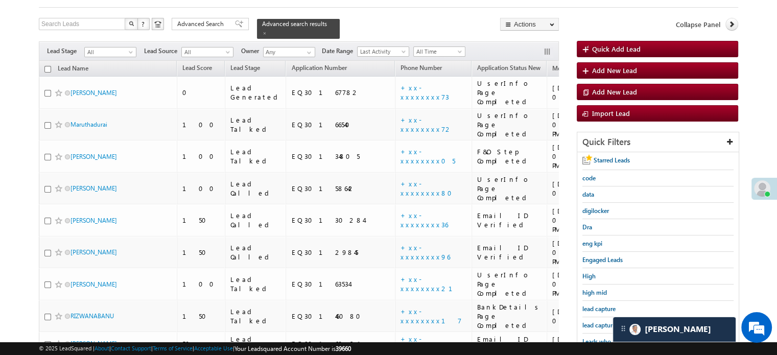
scroll to position [102, 0]
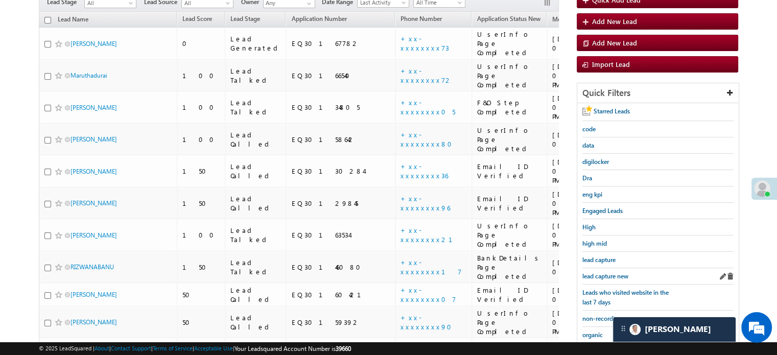
click at [592, 278] on div "lead capture new" at bounding box center [657, 276] width 151 height 16
click at [596, 277] on span "lead capture new" at bounding box center [605, 276] width 46 height 8
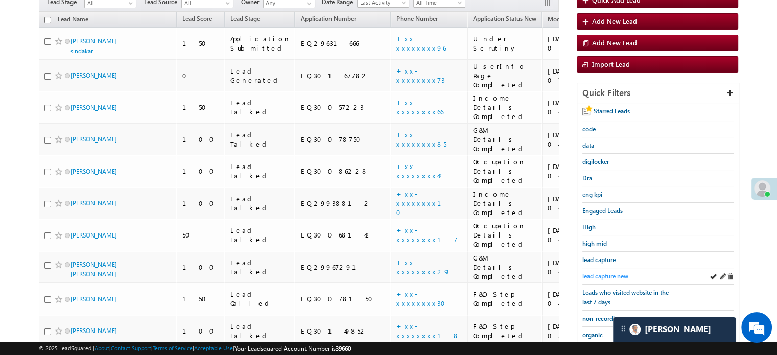
click at [615, 277] on span "lead capture new" at bounding box center [605, 276] width 46 height 8
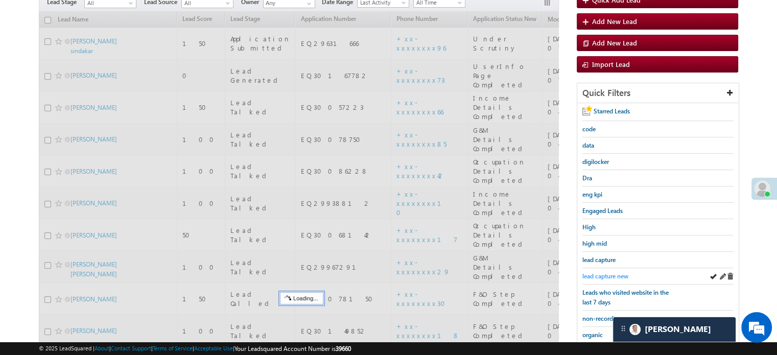
click at [613, 273] on span "lead capture new" at bounding box center [605, 276] width 46 height 8
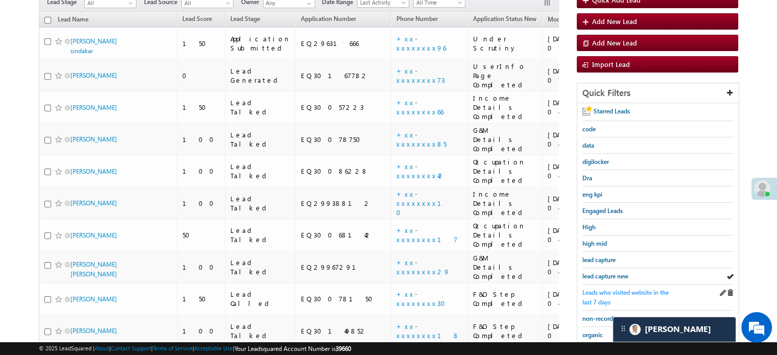
scroll to position [357, 0]
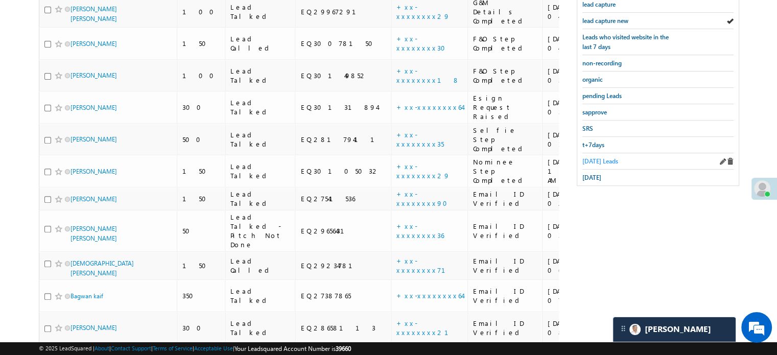
click at [604, 158] on span "Today's Leads" at bounding box center [600, 161] width 36 height 8
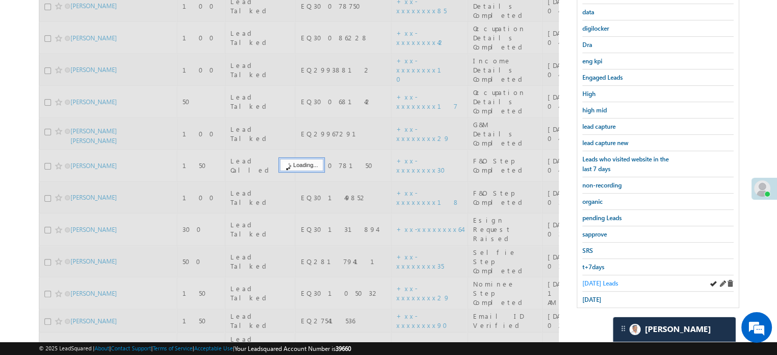
scroll to position [153, 0]
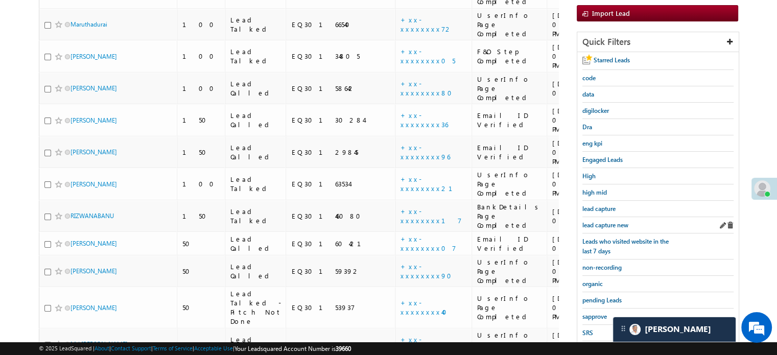
click at [598, 227] on div "lead capture new" at bounding box center [657, 225] width 151 height 16
click at [599, 225] on span "lead capture new" at bounding box center [605, 225] width 46 height 8
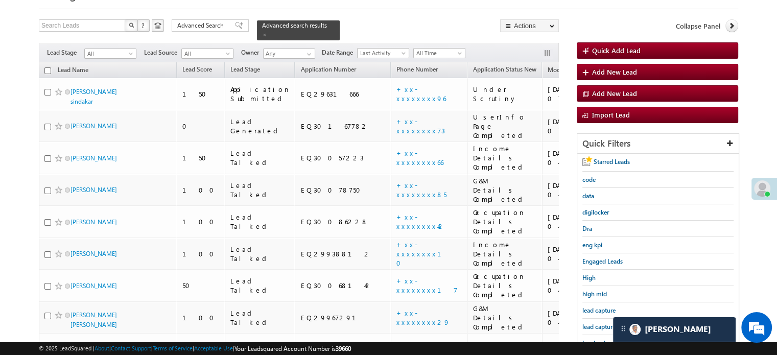
scroll to position [102, 0]
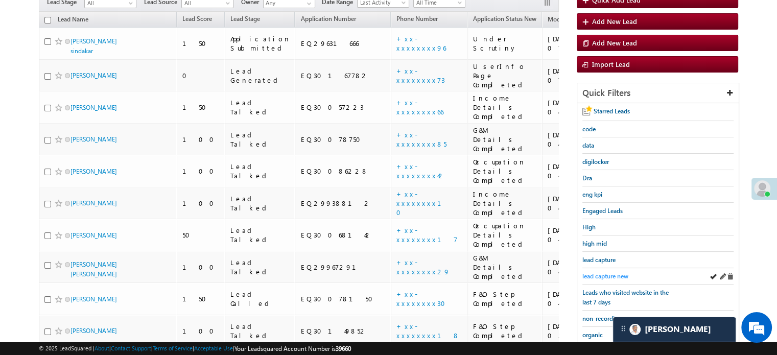
click at [605, 272] on span "lead capture new" at bounding box center [605, 276] width 46 height 8
click at [594, 272] on span "lead capture new" at bounding box center [605, 276] width 46 height 8
click at [595, 272] on span "lead capture new" at bounding box center [605, 276] width 46 height 8
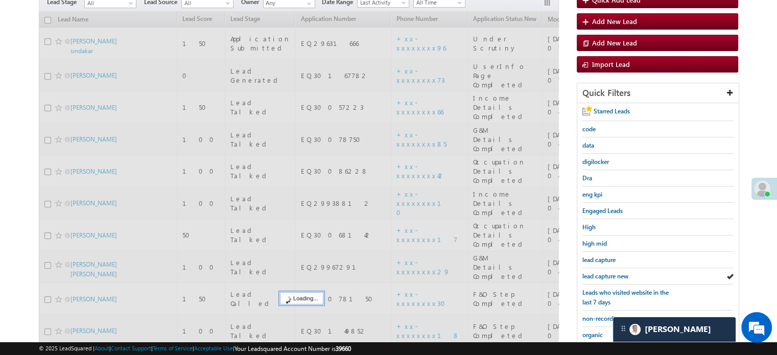
click at [595, 272] on span "lead capture new" at bounding box center [605, 276] width 46 height 8
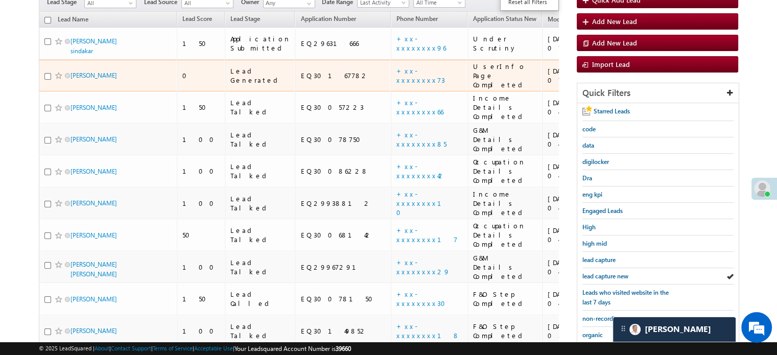
scroll to position [51, 0]
